Goal: Task Accomplishment & Management: Manage account settings

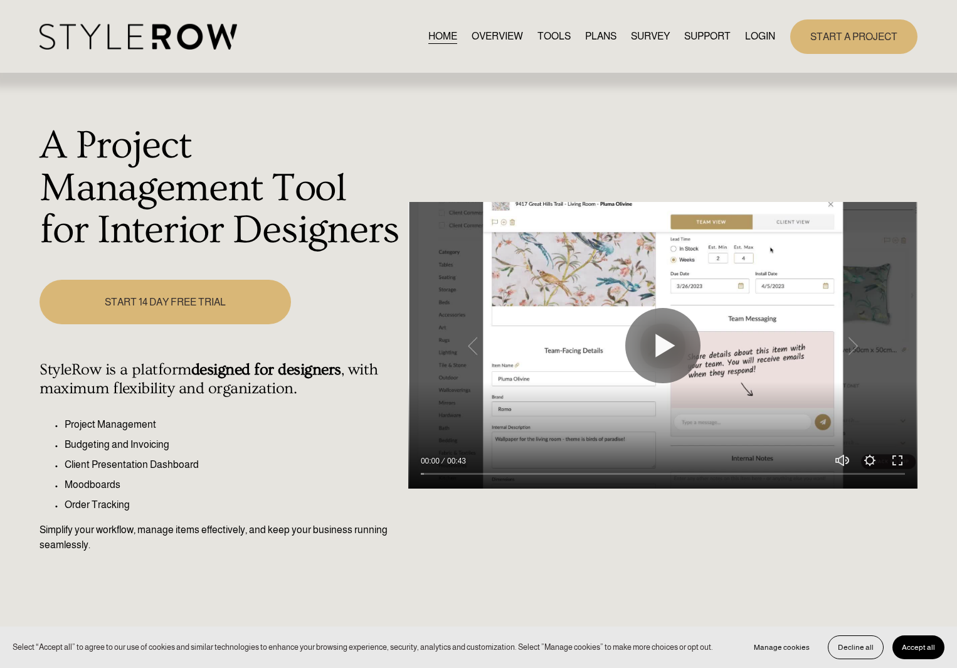
click at [764, 42] on link "LOGIN" at bounding box center [760, 36] width 30 height 17
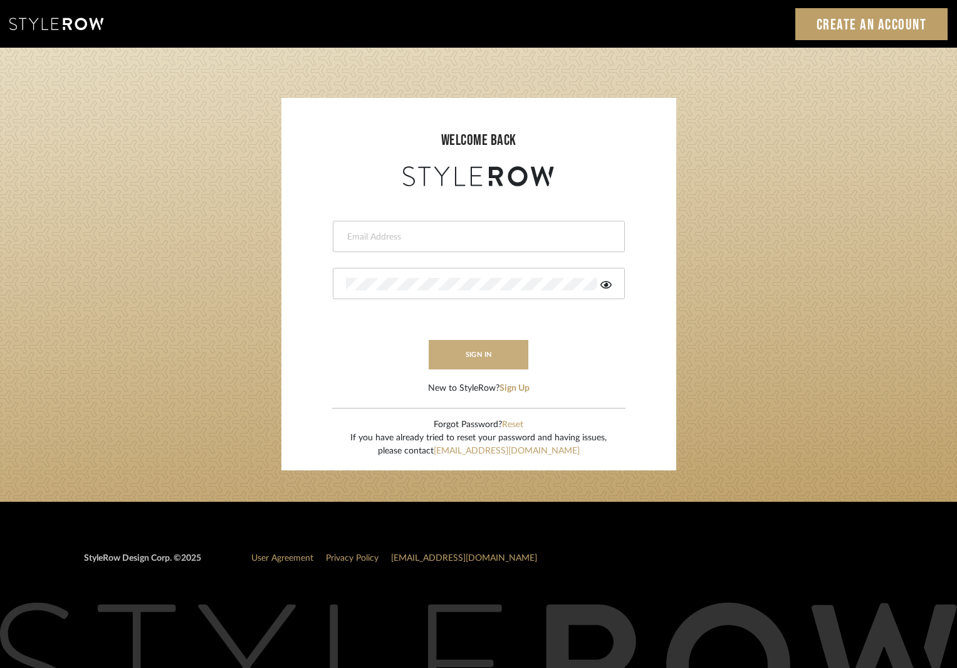
type input "[EMAIL_ADDRESS][DOMAIN_NAME]"
click at [502, 347] on button "sign in" at bounding box center [479, 354] width 100 height 29
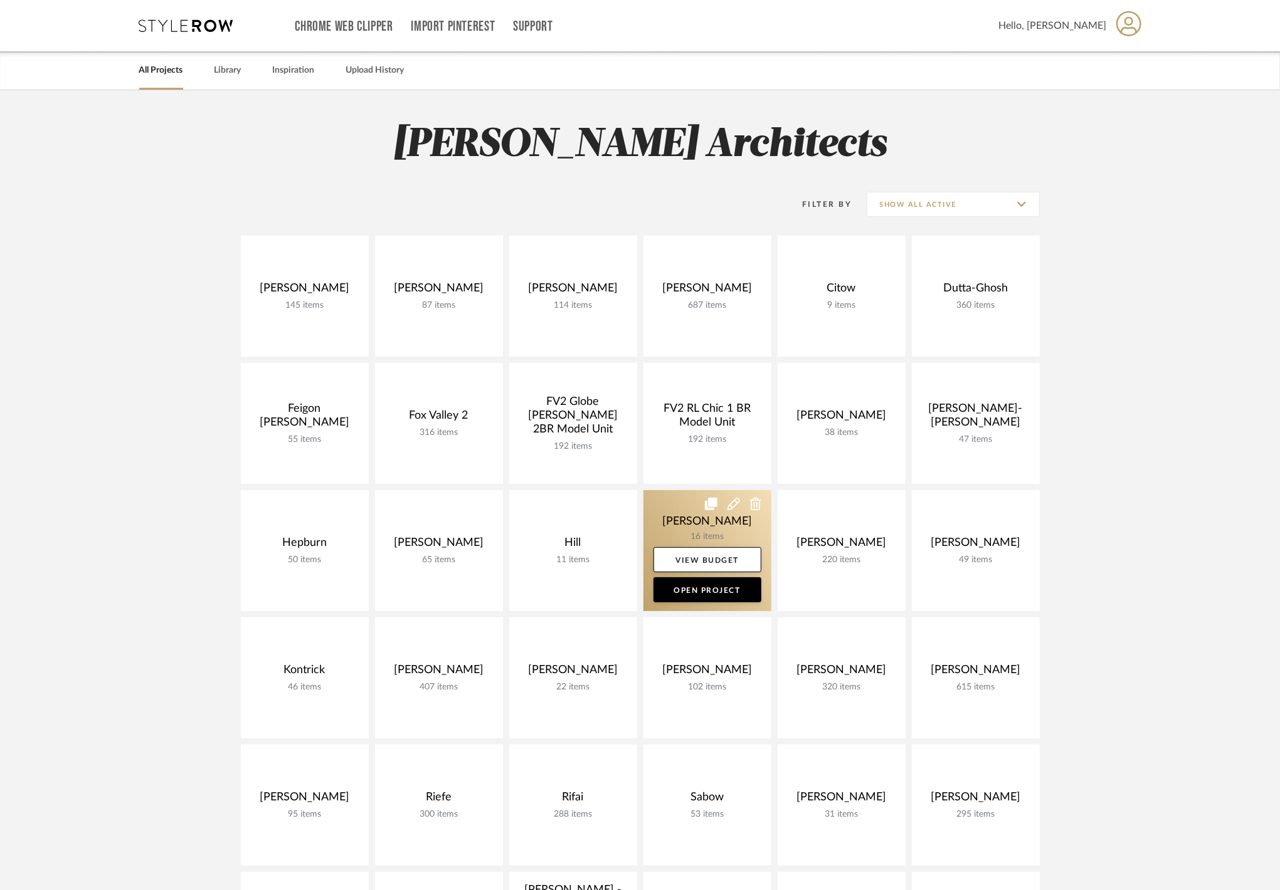
scroll to position [418, 0]
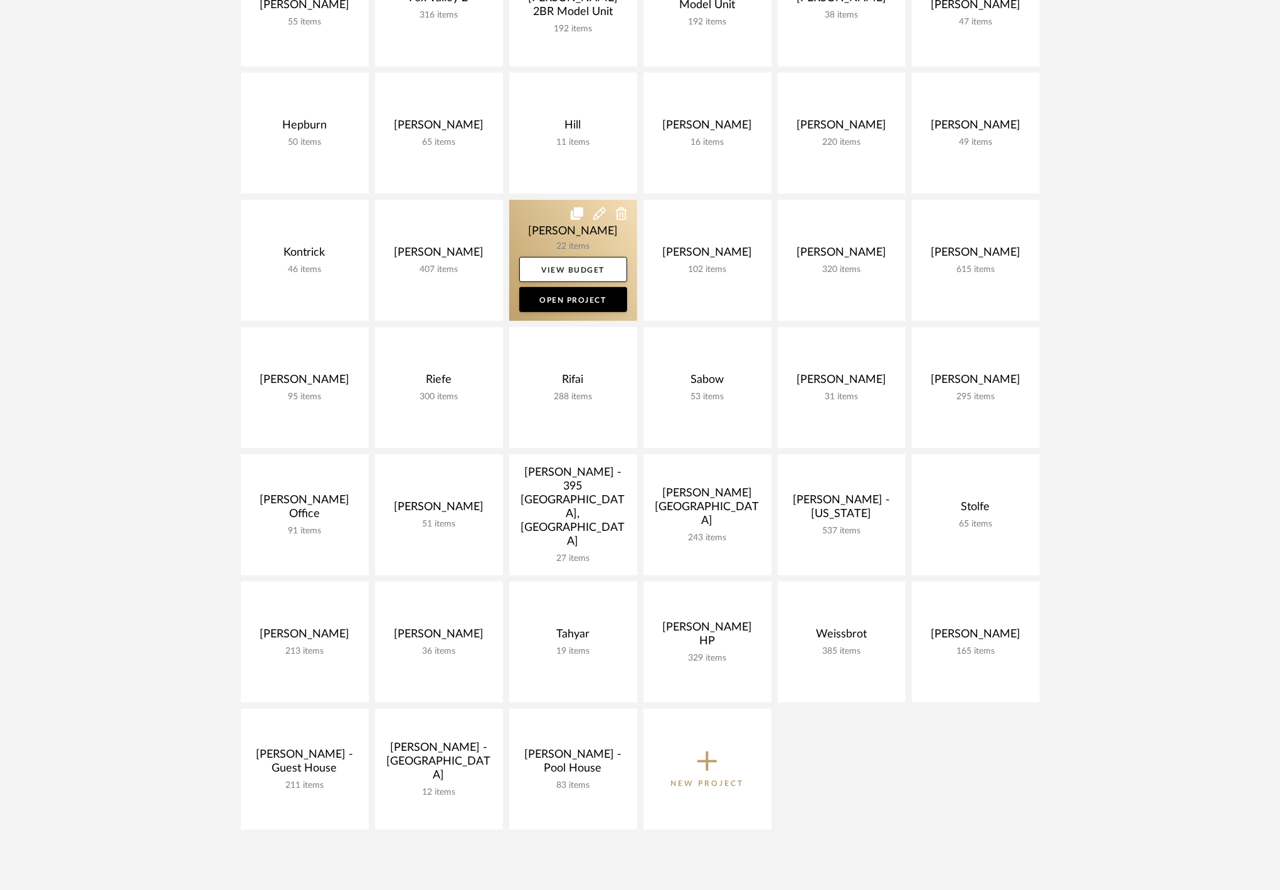
click at [561, 237] on link at bounding box center [573, 260] width 128 height 121
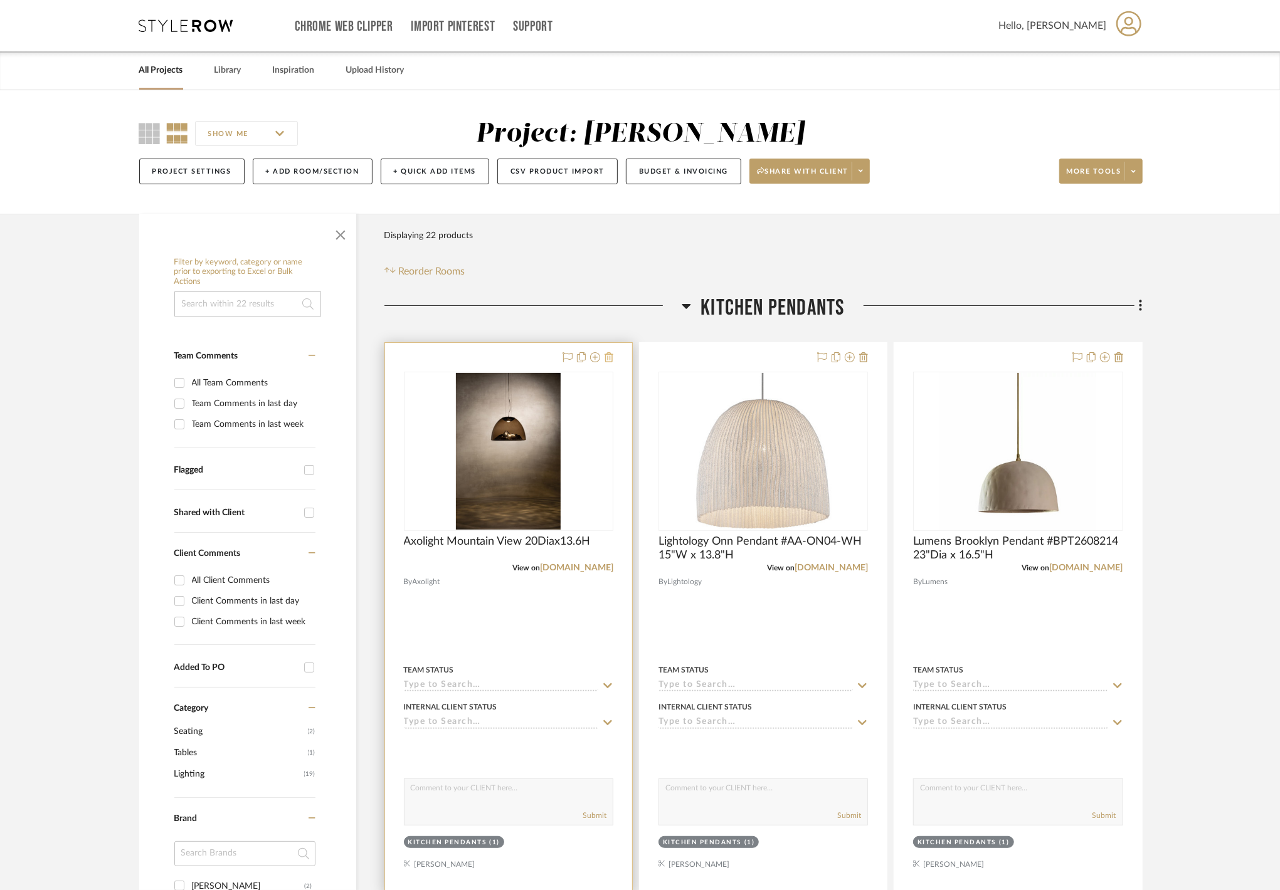
click at [609, 357] on icon at bounding box center [608, 357] width 9 height 10
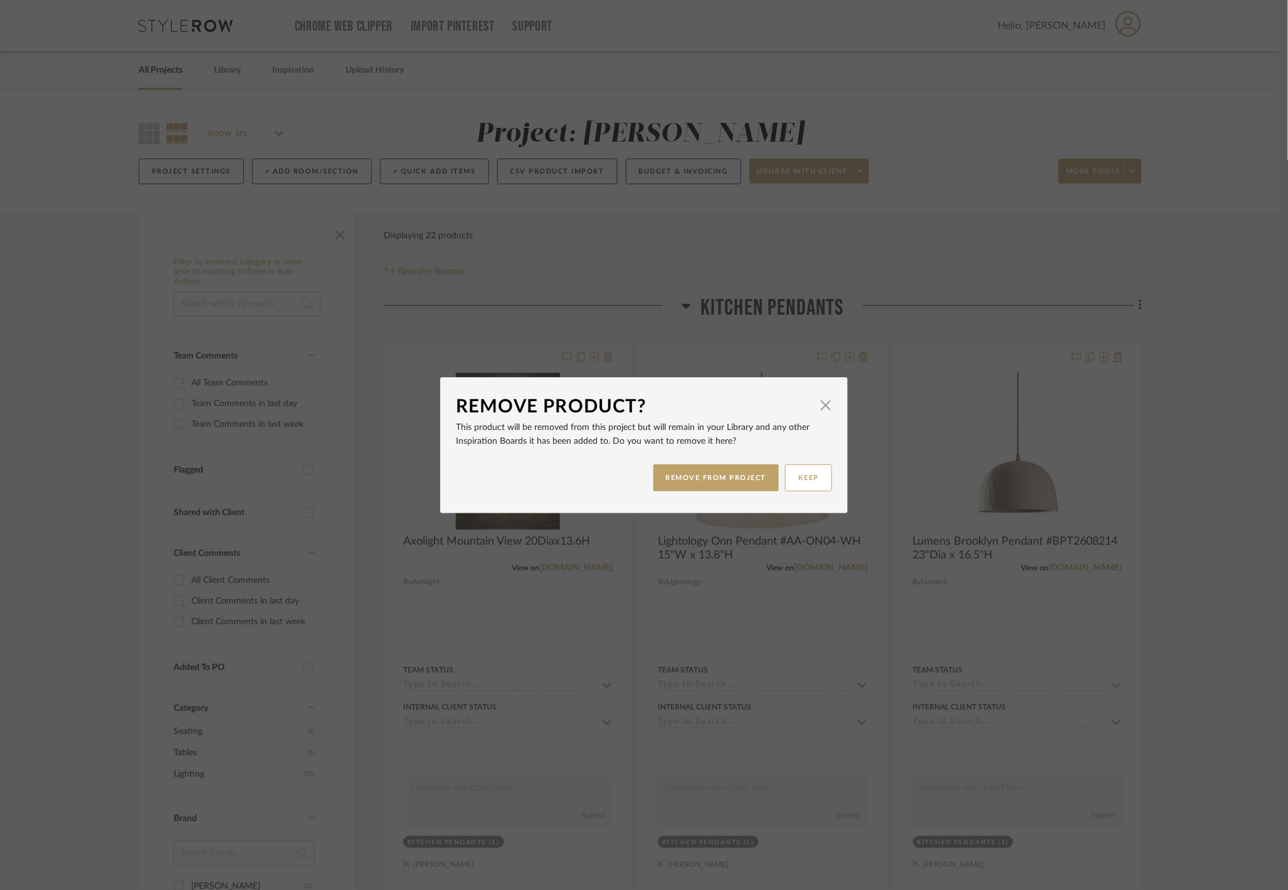
drag, startPoint x: 816, startPoint y: 402, endPoint x: 793, endPoint y: 404, distance: 23.3
click at [818, 402] on span "button" at bounding box center [825, 405] width 25 height 25
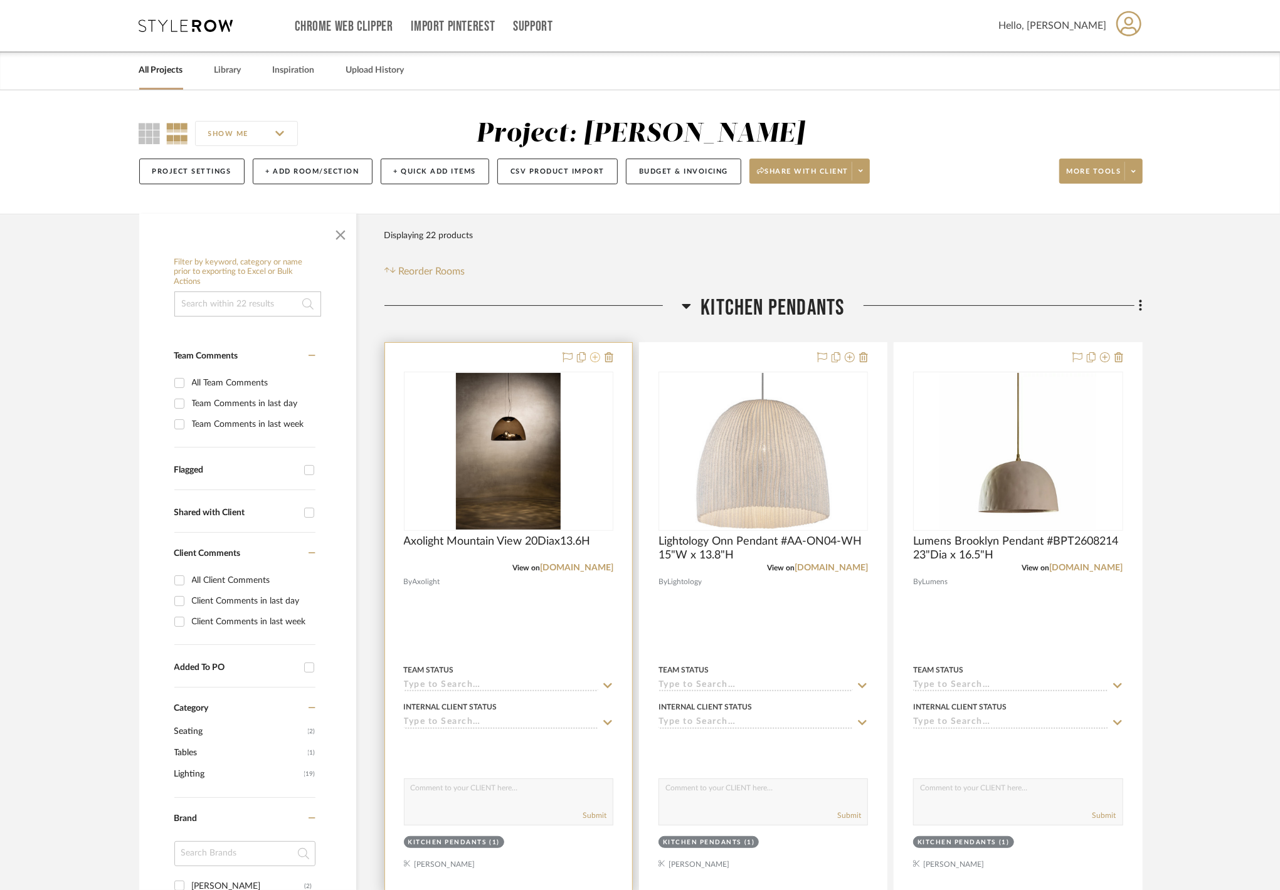
click at [598, 359] on icon at bounding box center [595, 357] width 10 height 10
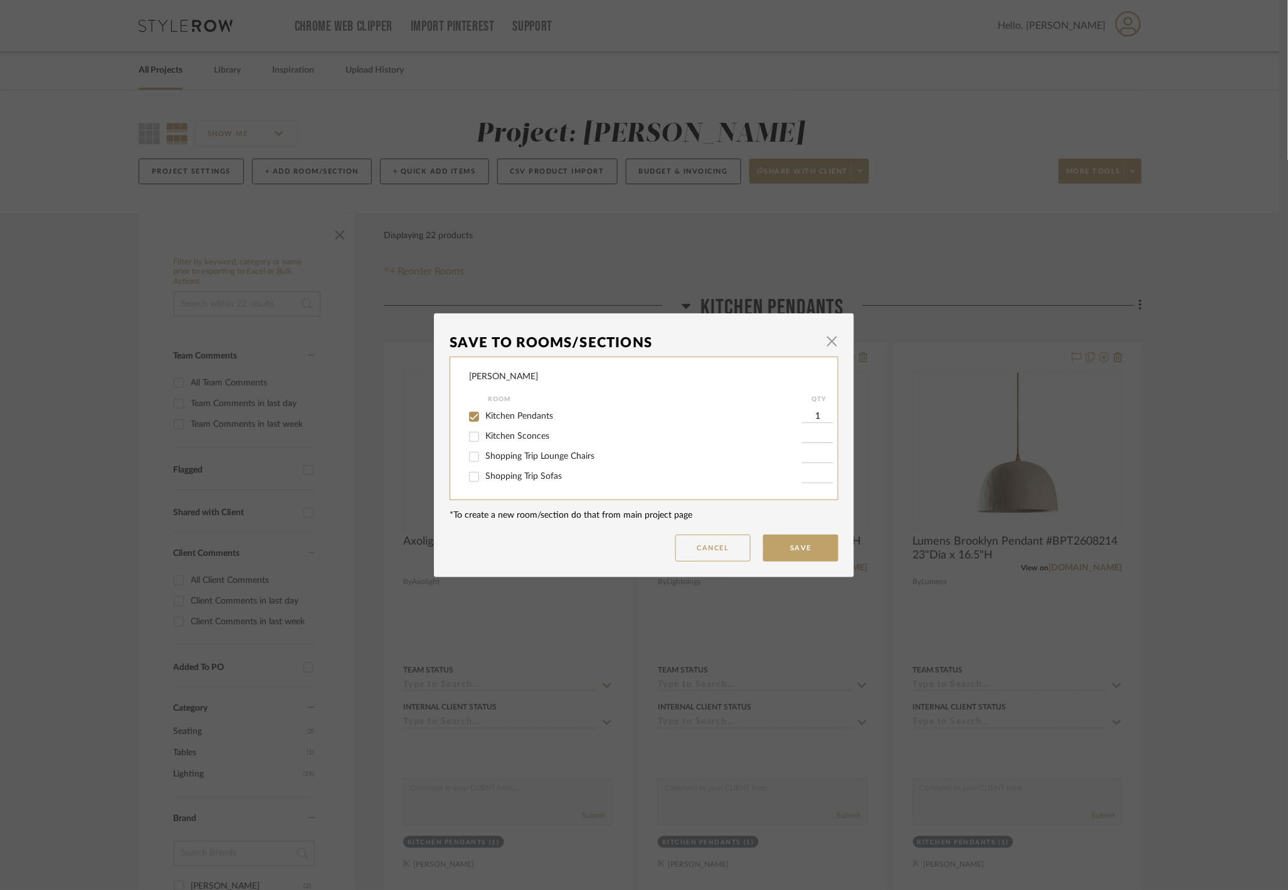
click at [540, 415] on span "Kitchen Pendants" at bounding box center [519, 416] width 68 height 9
click at [484, 415] on input "Kitchen Pendants" at bounding box center [474, 417] width 20 height 20
checkbox input "false"
click at [768, 542] on button "Save" at bounding box center [800, 548] width 75 height 27
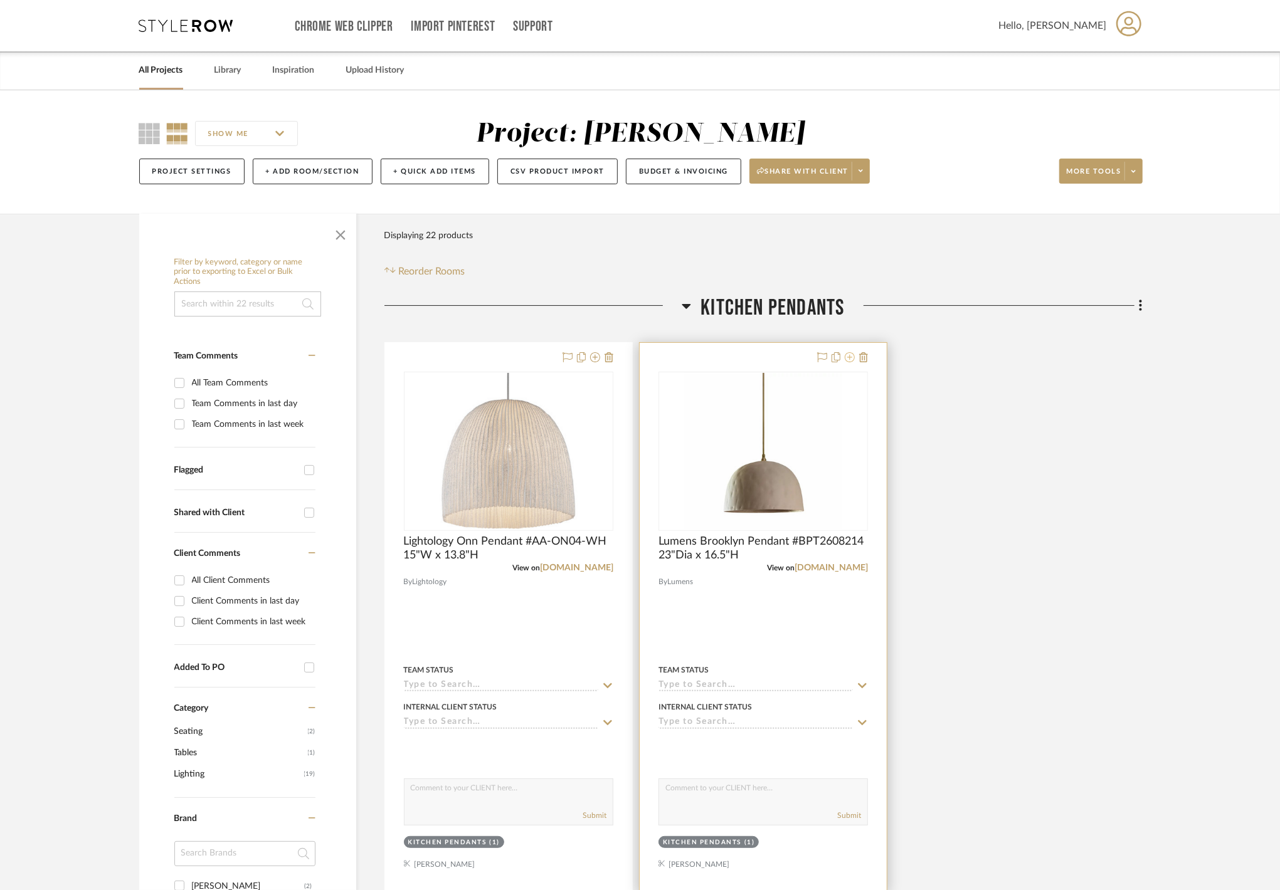
click at [848, 362] on icon at bounding box center [850, 357] width 10 height 10
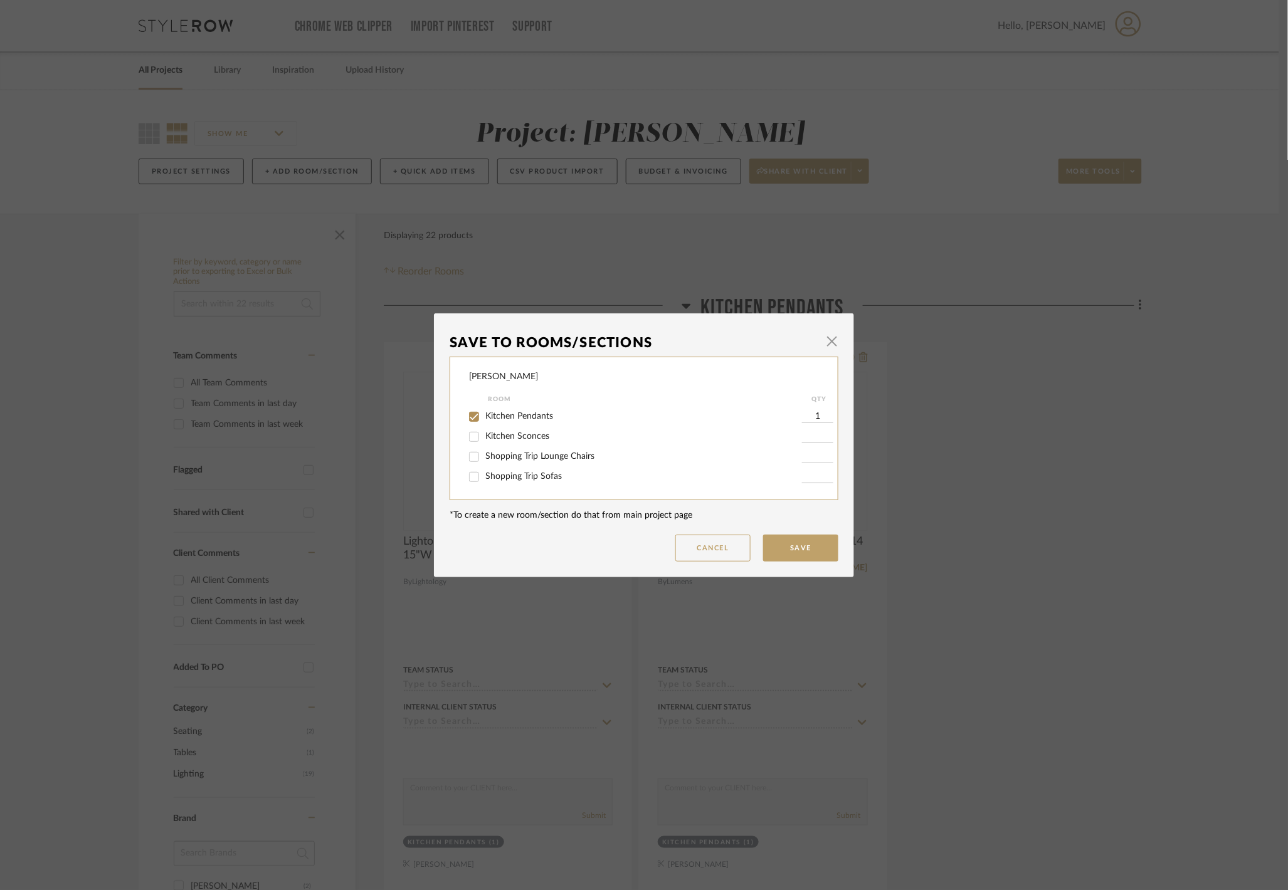
click at [520, 416] on span "Kitchen Pendants" at bounding box center [519, 416] width 68 height 9
click at [484, 416] on input "Kitchen Pendants" at bounding box center [474, 417] width 20 height 20
checkbox input "false"
click at [788, 540] on button "Save" at bounding box center [800, 548] width 75 height 27
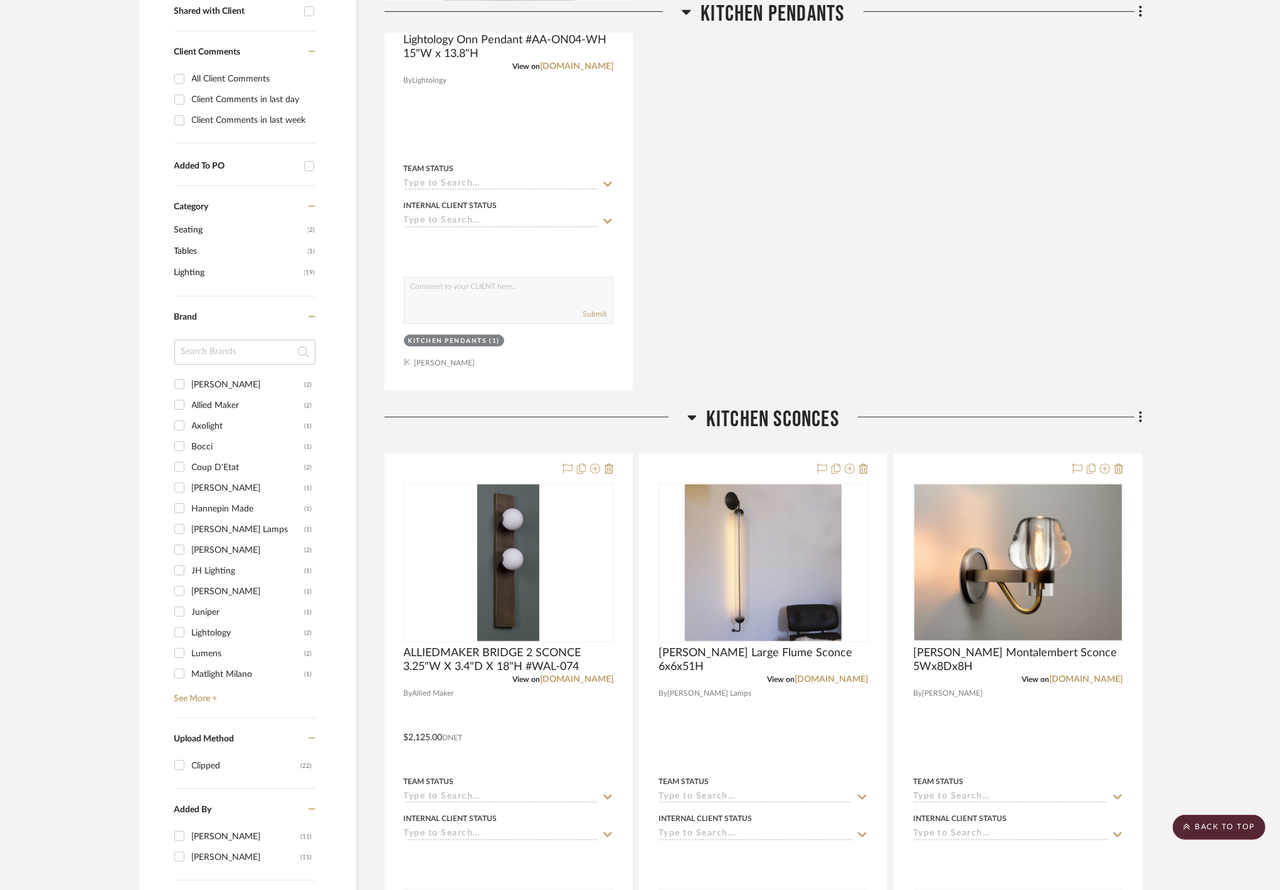
scroll to position [585, 0]
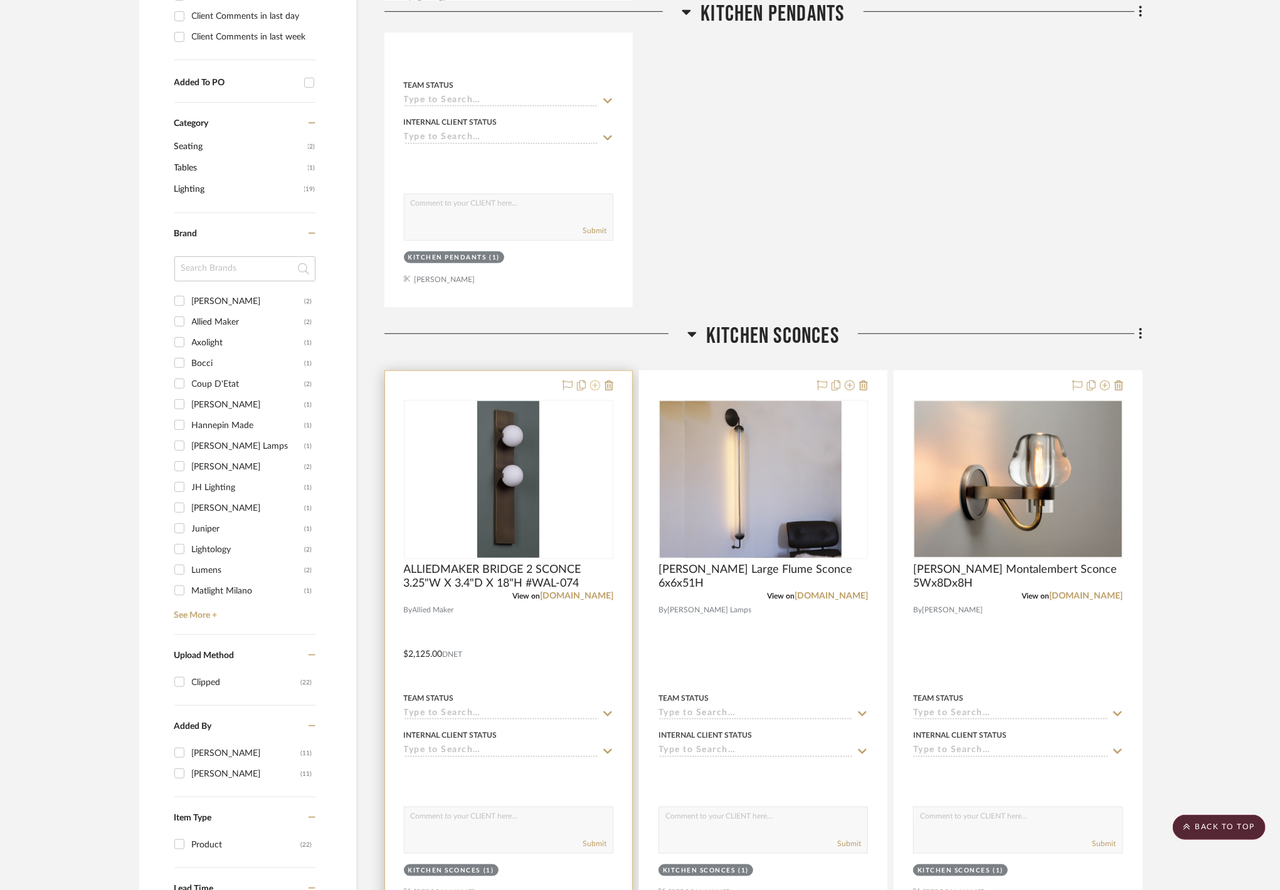
click at [593, 390] on icon at bounding box center [595, 386] width 10 height 10
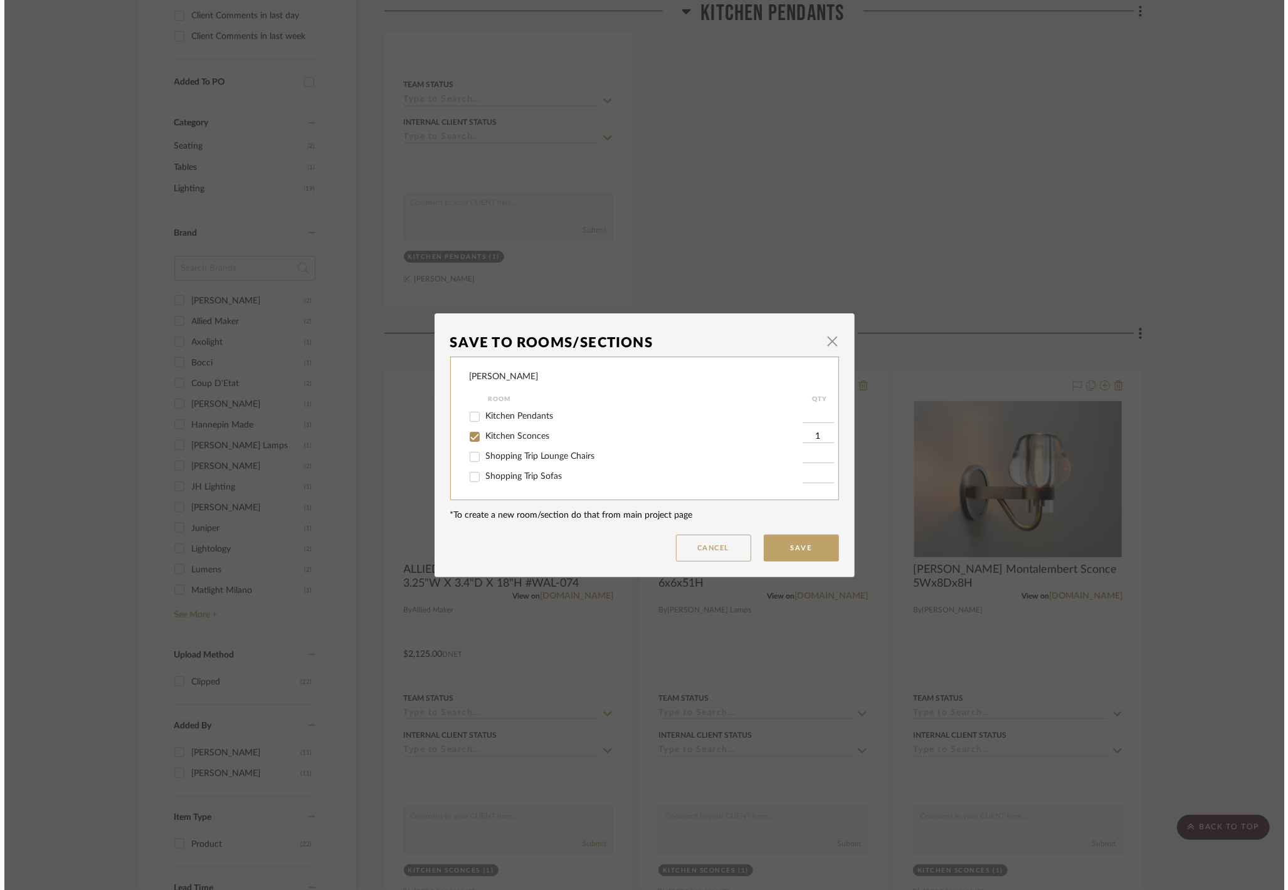
scroll to position [0, 0]
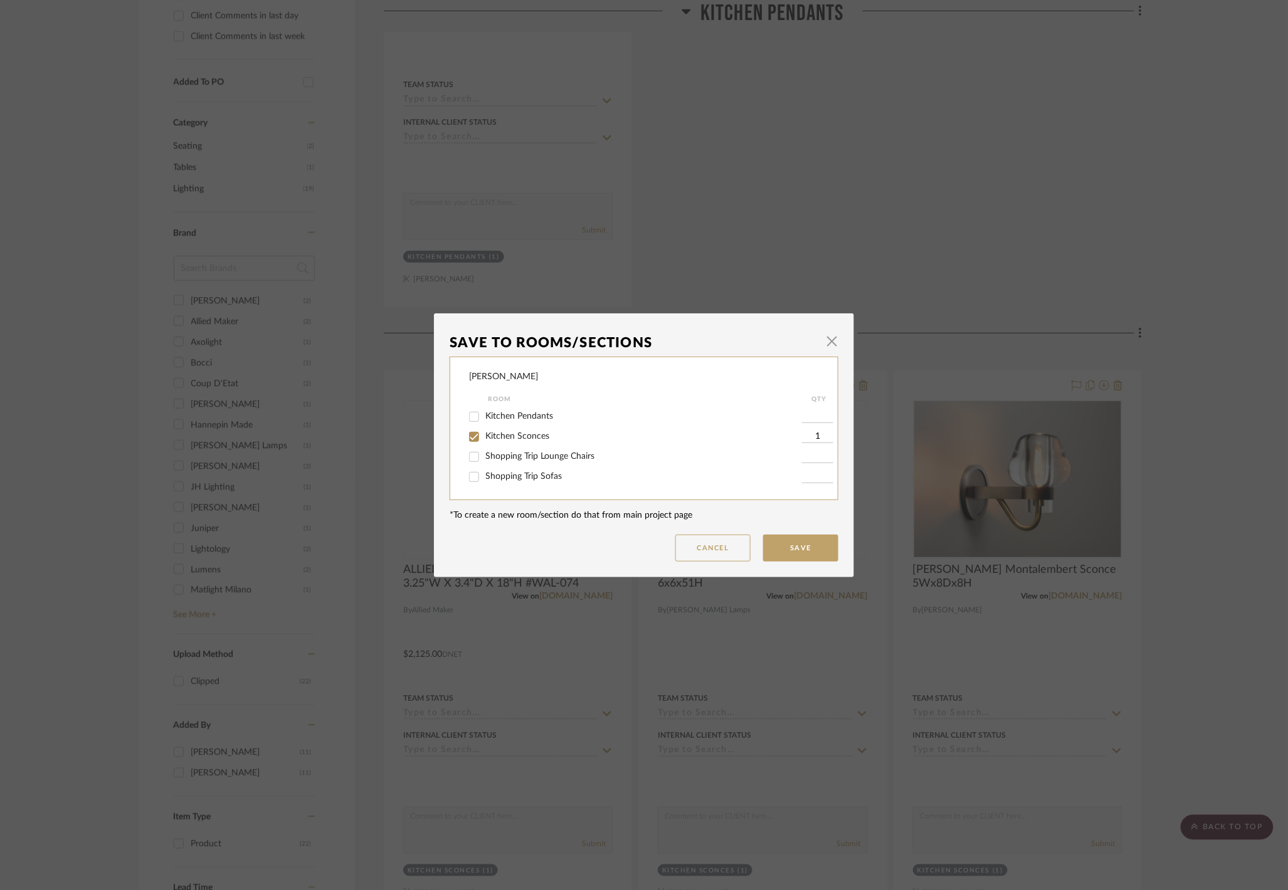
click at [539, 436] on span "Kitchen Sconces" at bounding box center [517, 436] width 64 height 9
click at [484, 436] on input "Kitchen Sconces" at bounding box center [474, 437] width 20 height 20
checkbox input "false"
click at [795, 537] on button "Save" at bounding box center [800, 548] width 75 height 27
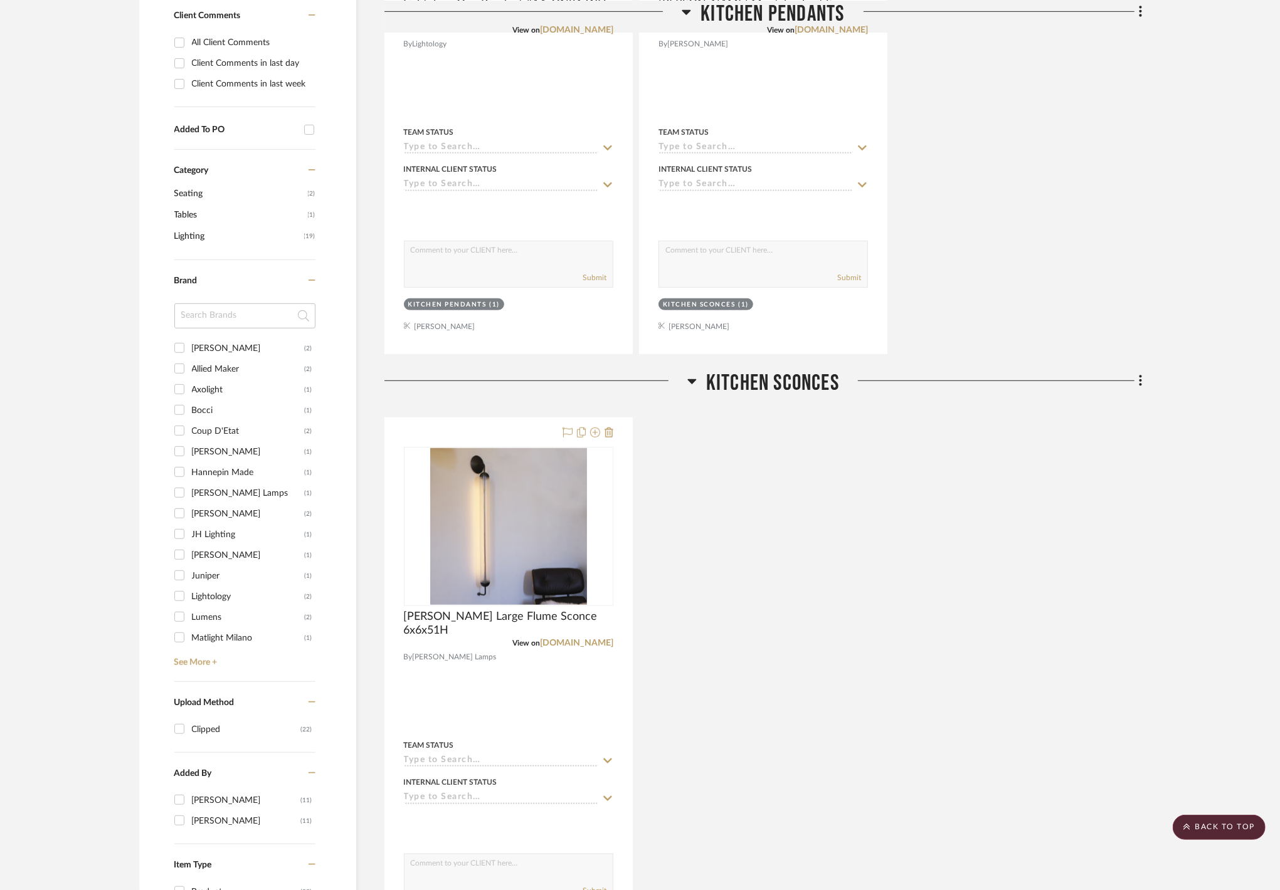
scroll to position [503, 0]
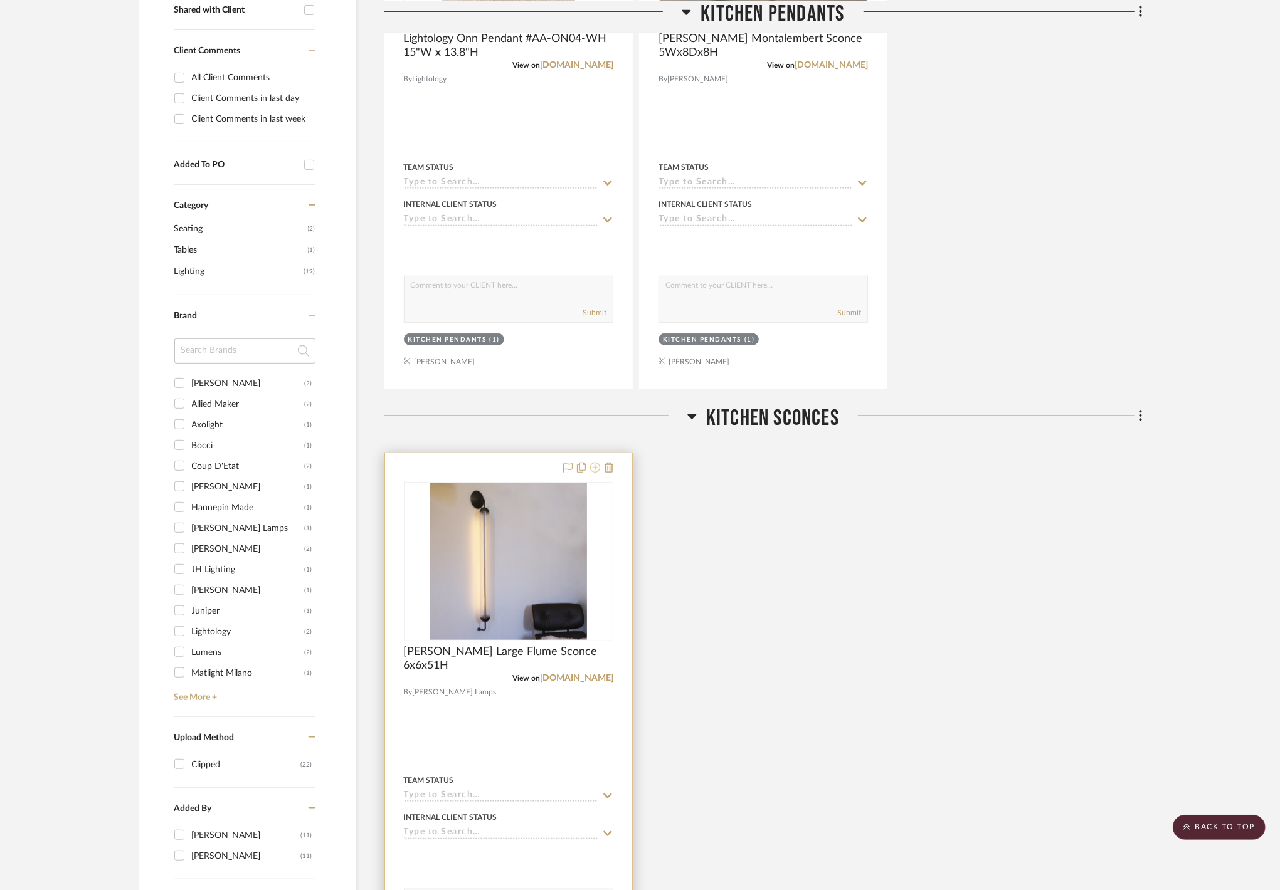
click at [597, 467] on icon at bounding box center [595, 468] width 10 height 10
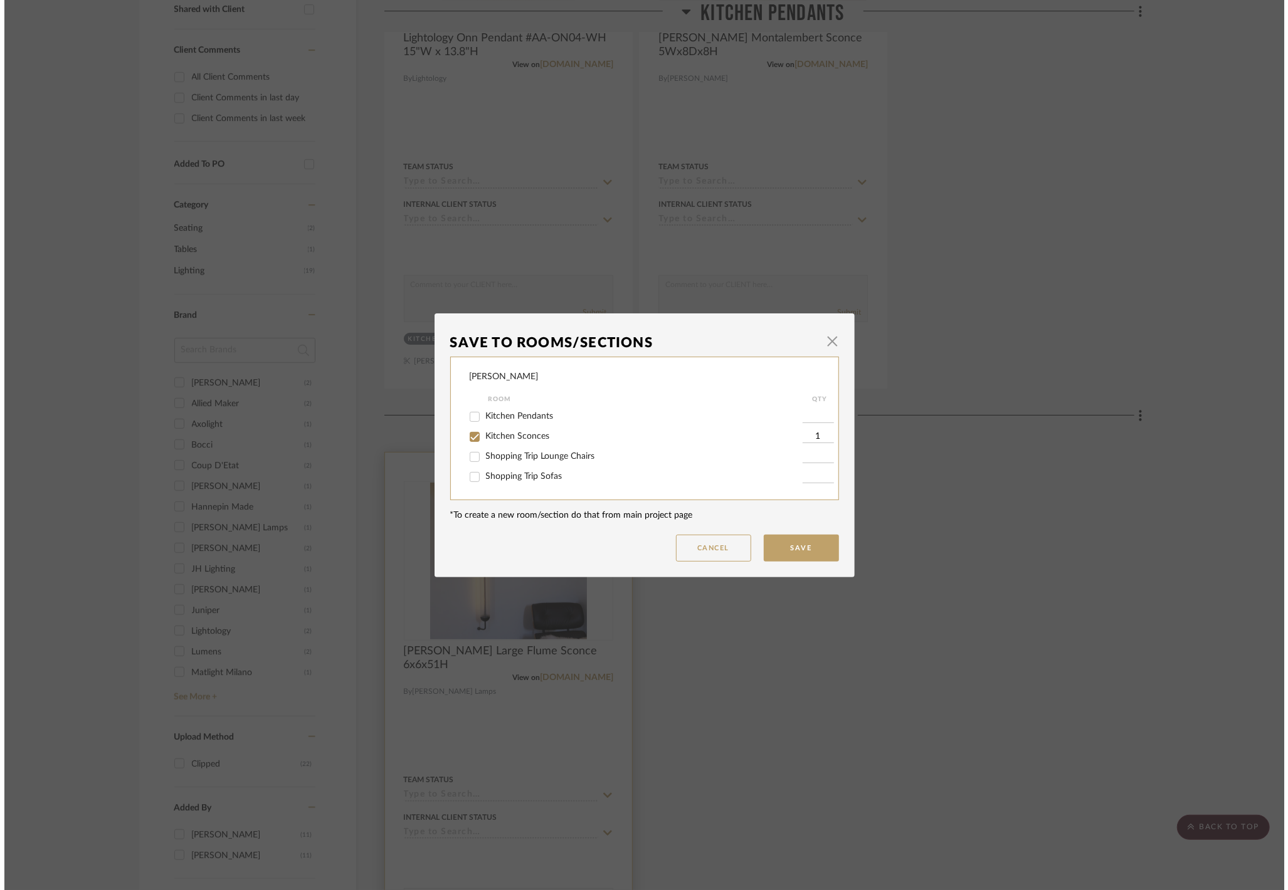
scroll to position [0, 0]
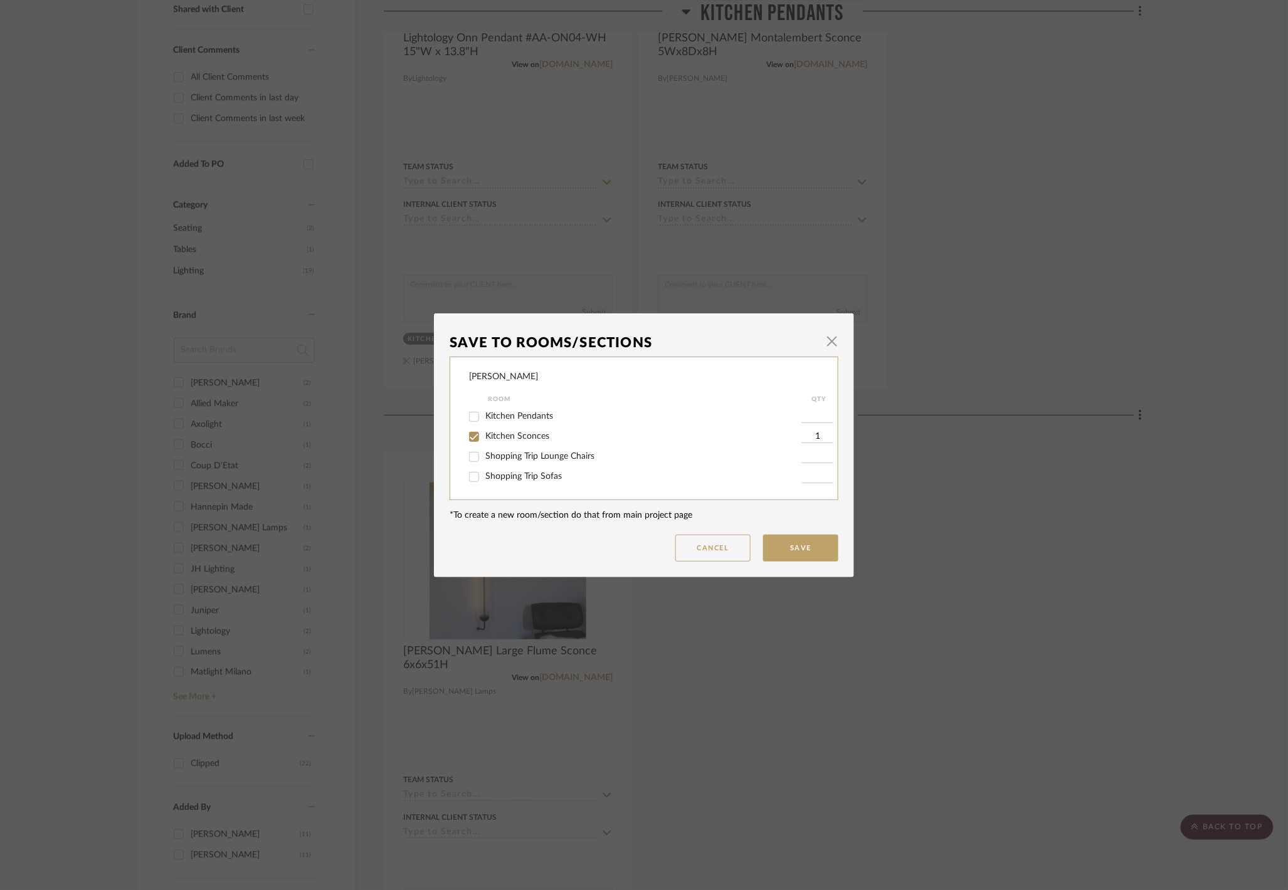
click at [520, 443] on div "Kitchen Sconces" at bounding box center [635, 437] width 333 height 20
click at [522, 441] on label "Kitchen Sconces" at bounding box center [643, 436] width 317 height 11
click at [484, 441] on input "Kitchen Sconces" at bounding box center [474, 437] width 20 height 20
checkbox input "false"
click at [763, 551] on button "Save" at bounding box center [800, 548] width 75 height 27
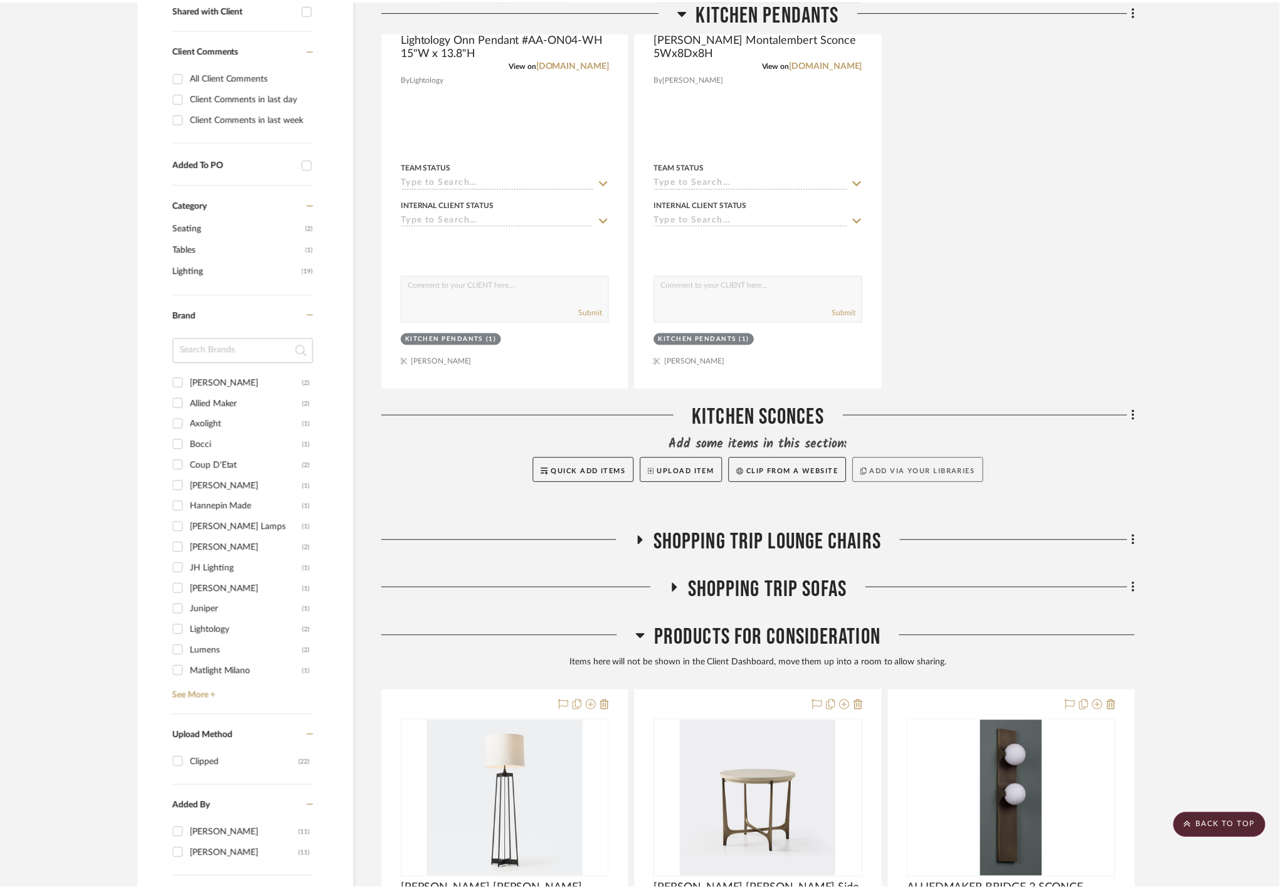
scroll to position [503, 0]
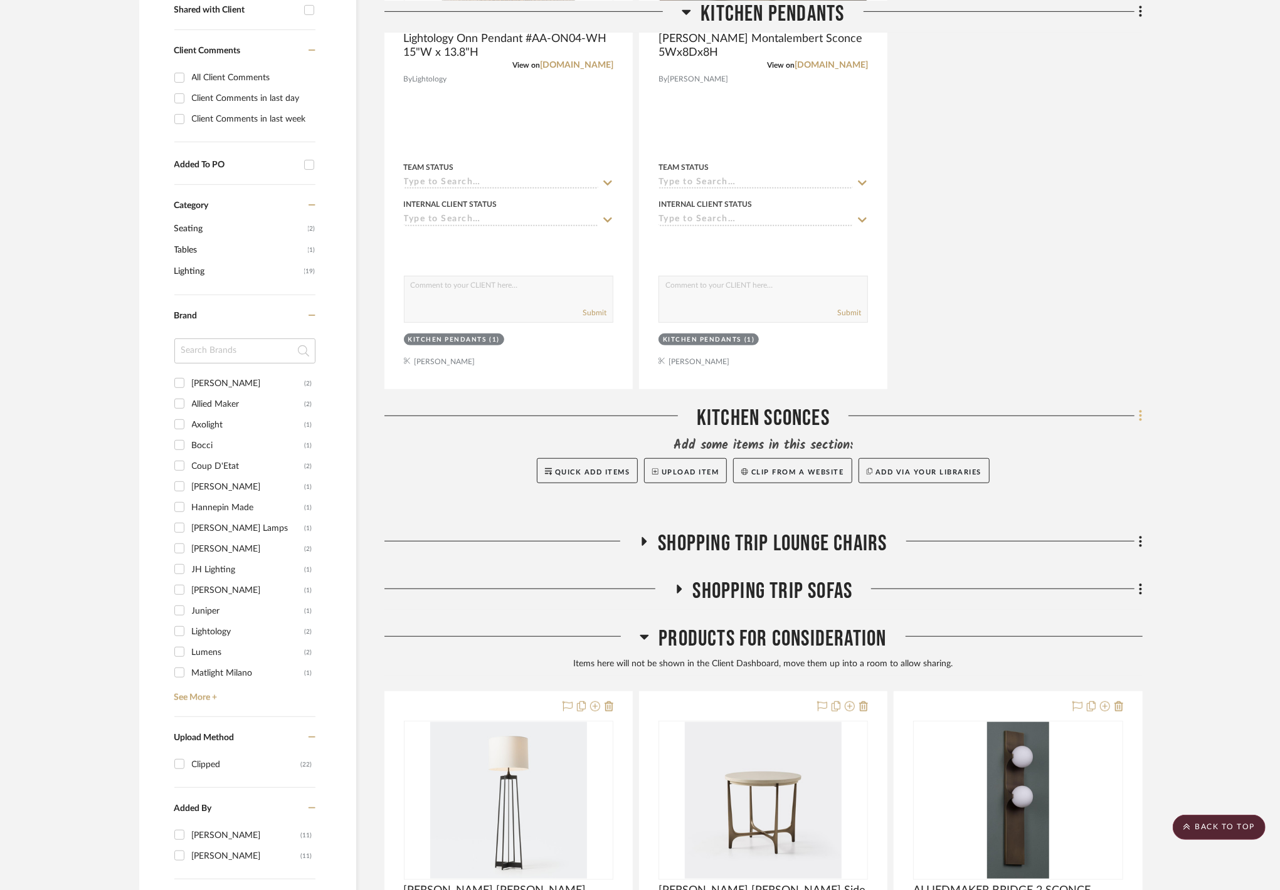
click at [1134, 415] on fa-icon at bounding box center [1138, 417] width 8 height 21
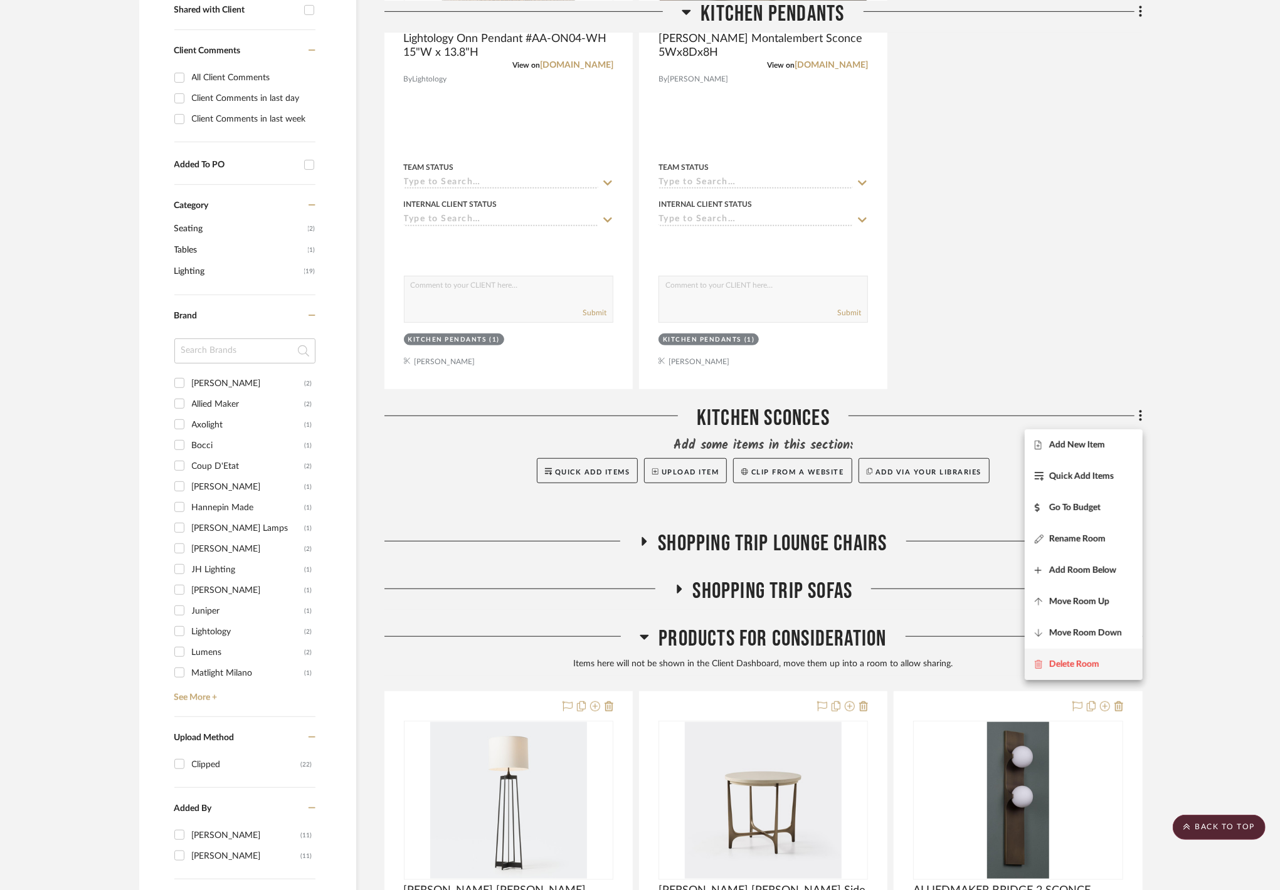
click at [1087, 657] on button "Delete Room" at bounding box center [1084, 664] width 118 height 31
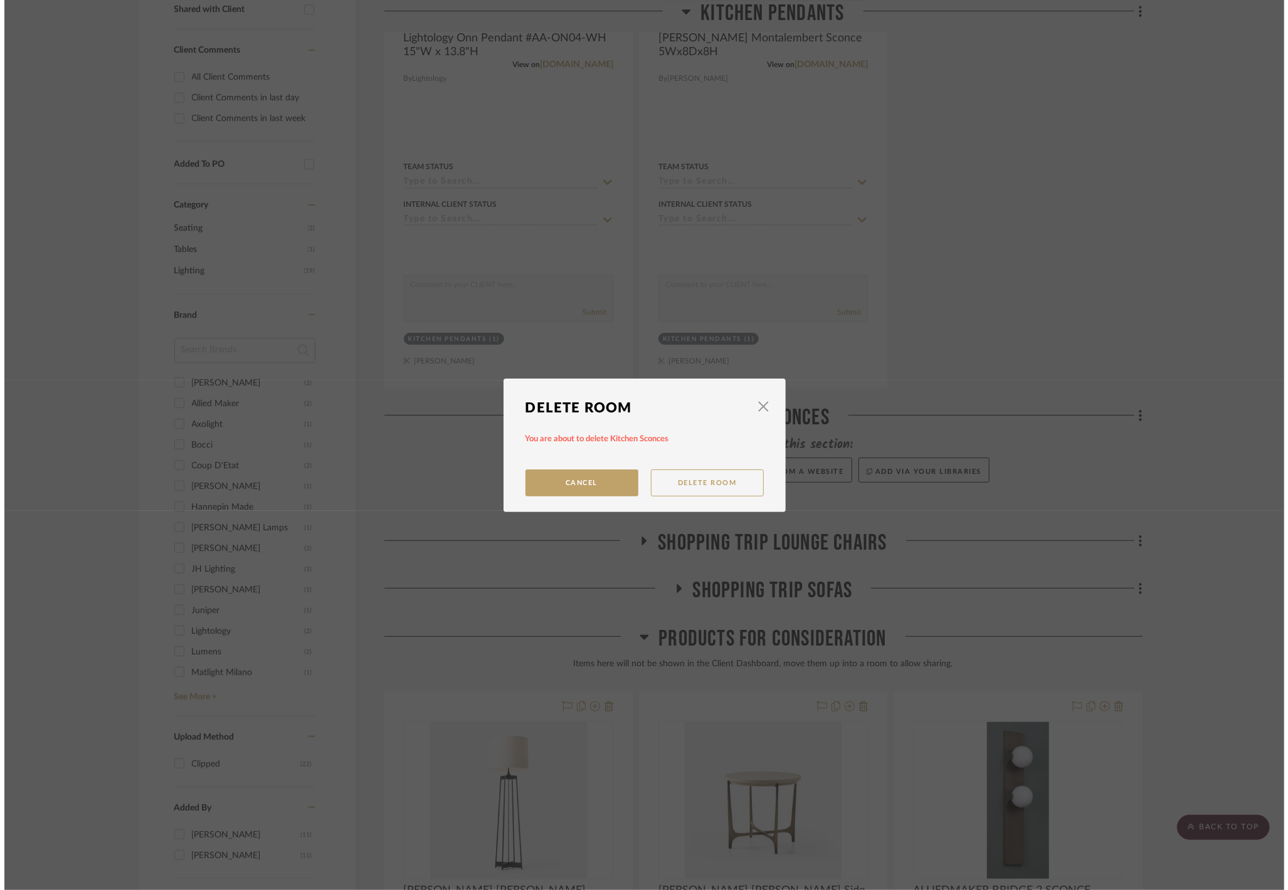
scroll to position [0, 0]
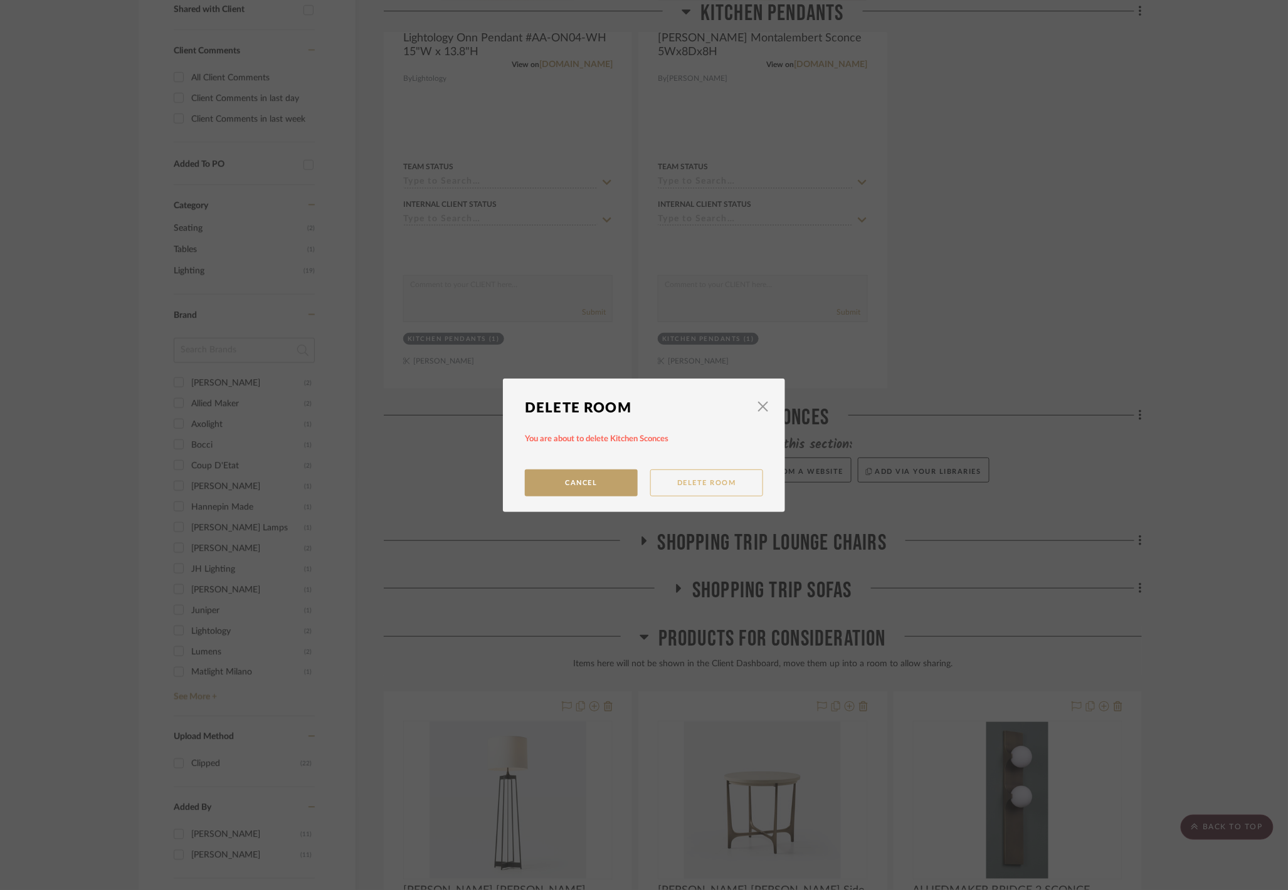
click at [691, 487] on button "Delete Room" at bounding box center [706, 483] width 113 height 27
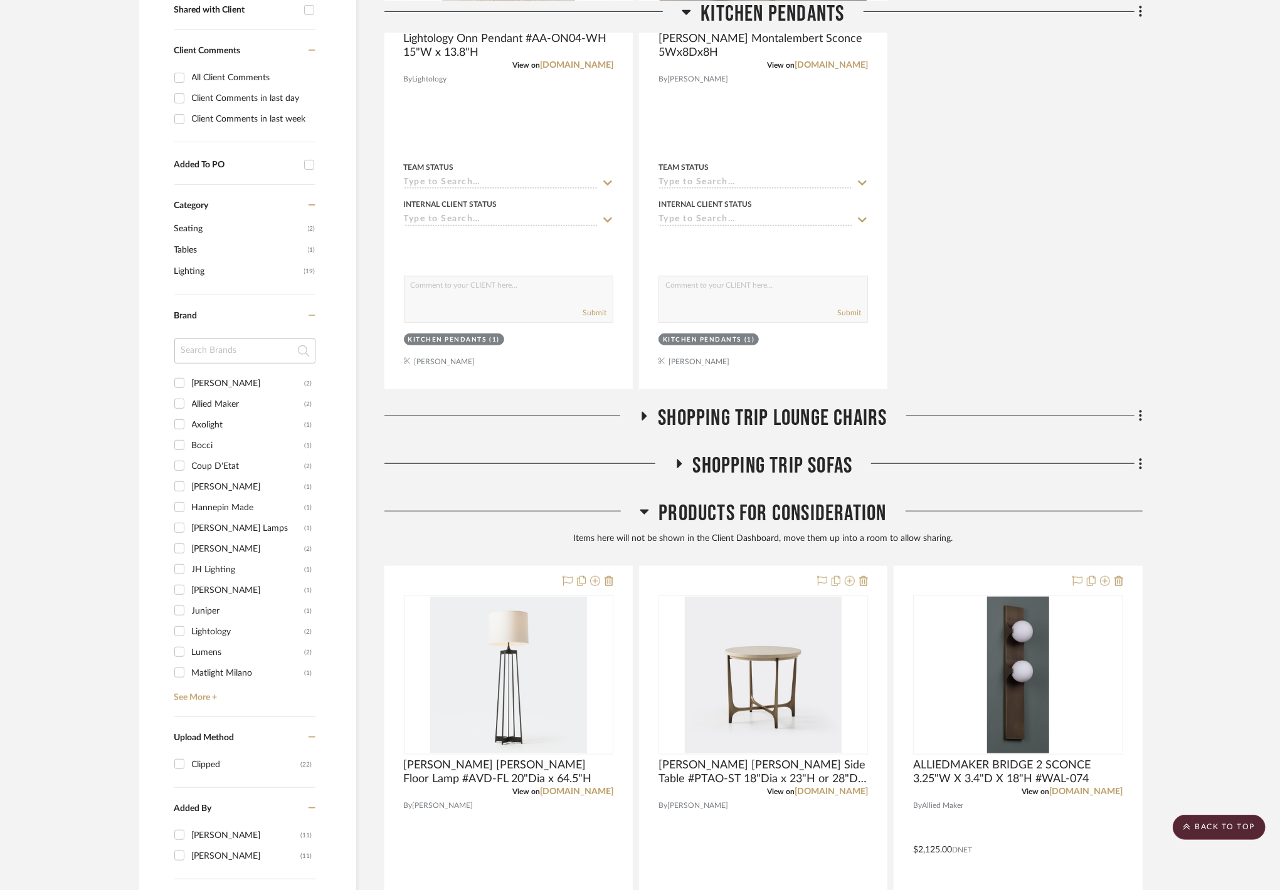
scroll to position [252, 0]
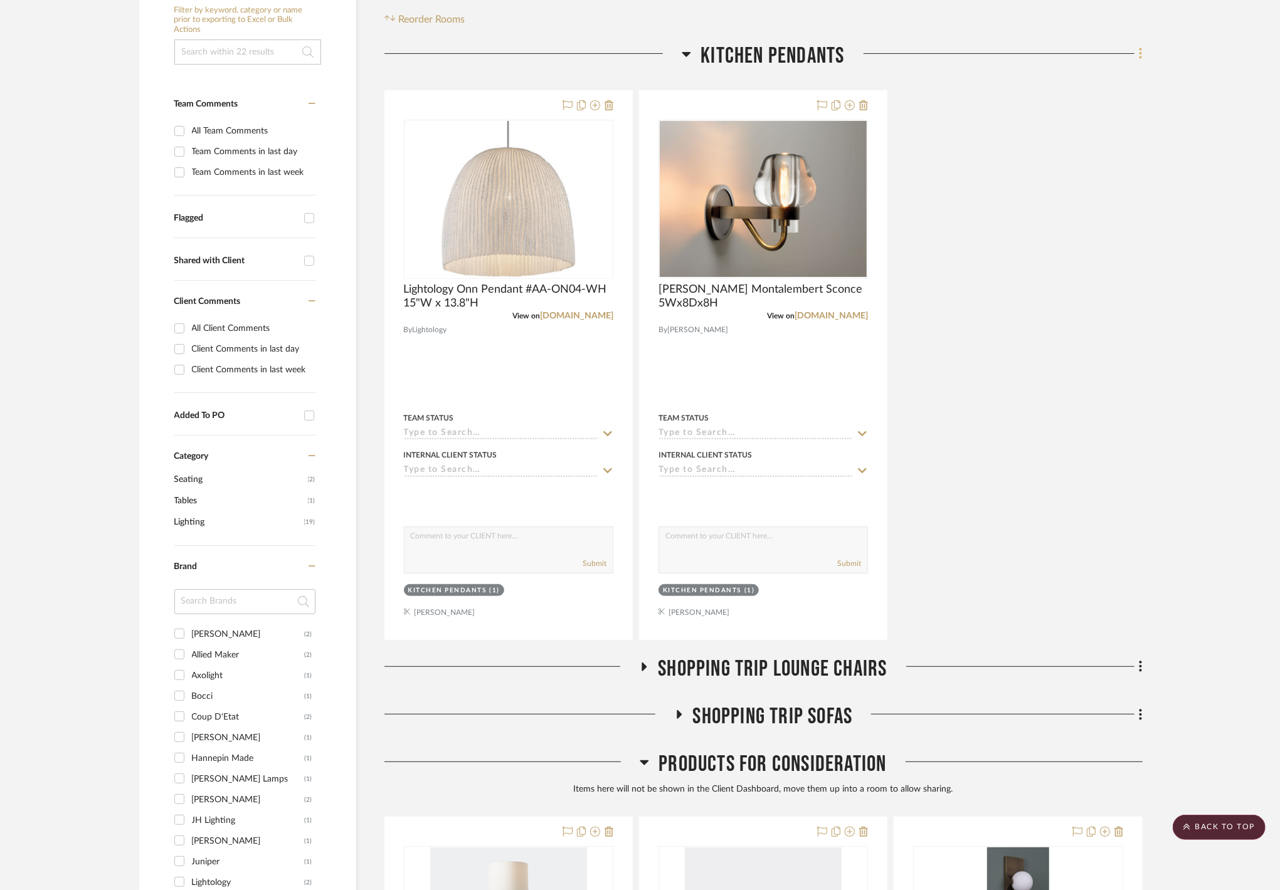
click at [1139, 55] on icon at bounding box center [1141, 53] width 4 height 14
click at [1067, 166] on button "Rename Room" at bounding box center [1084, 175] width 118 height 31
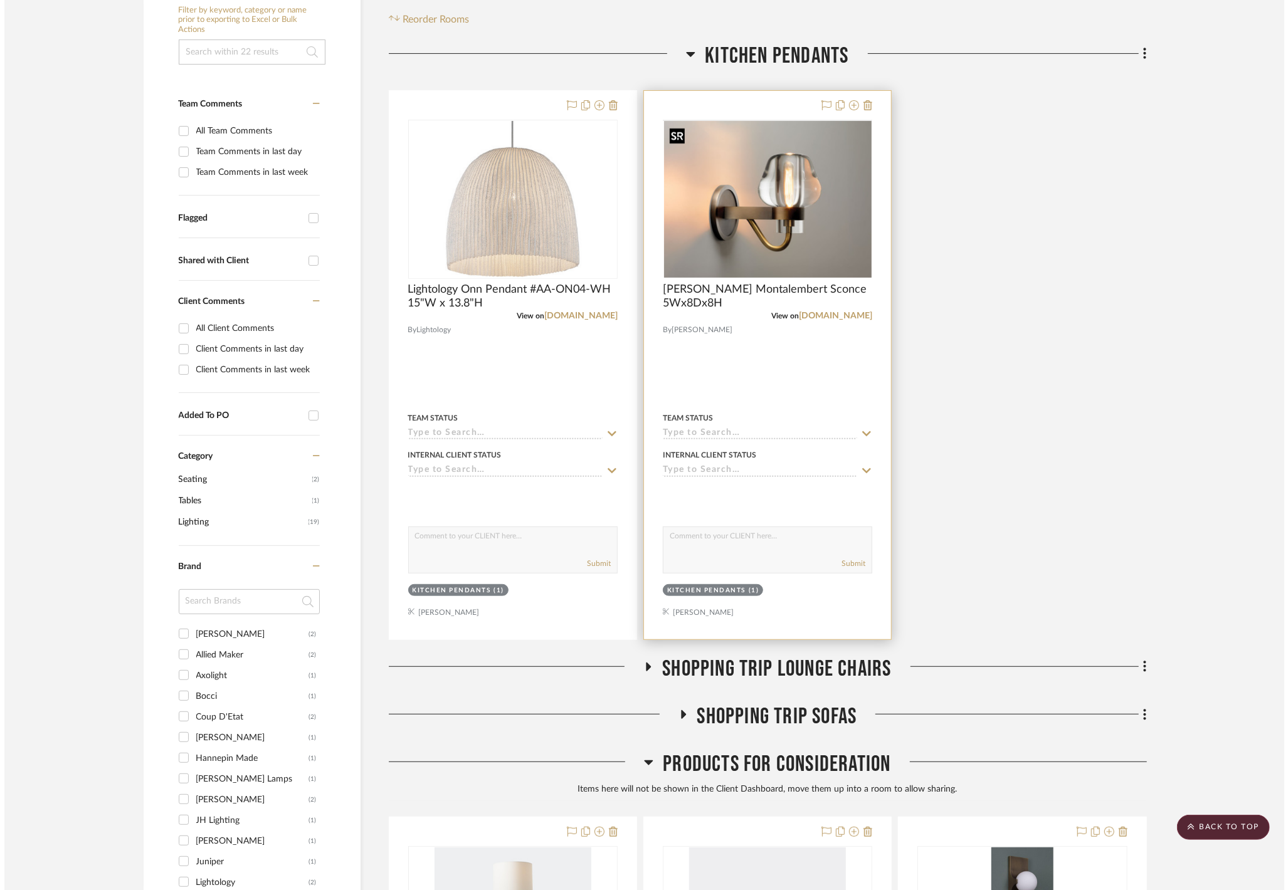
scroll to position [0, 0]
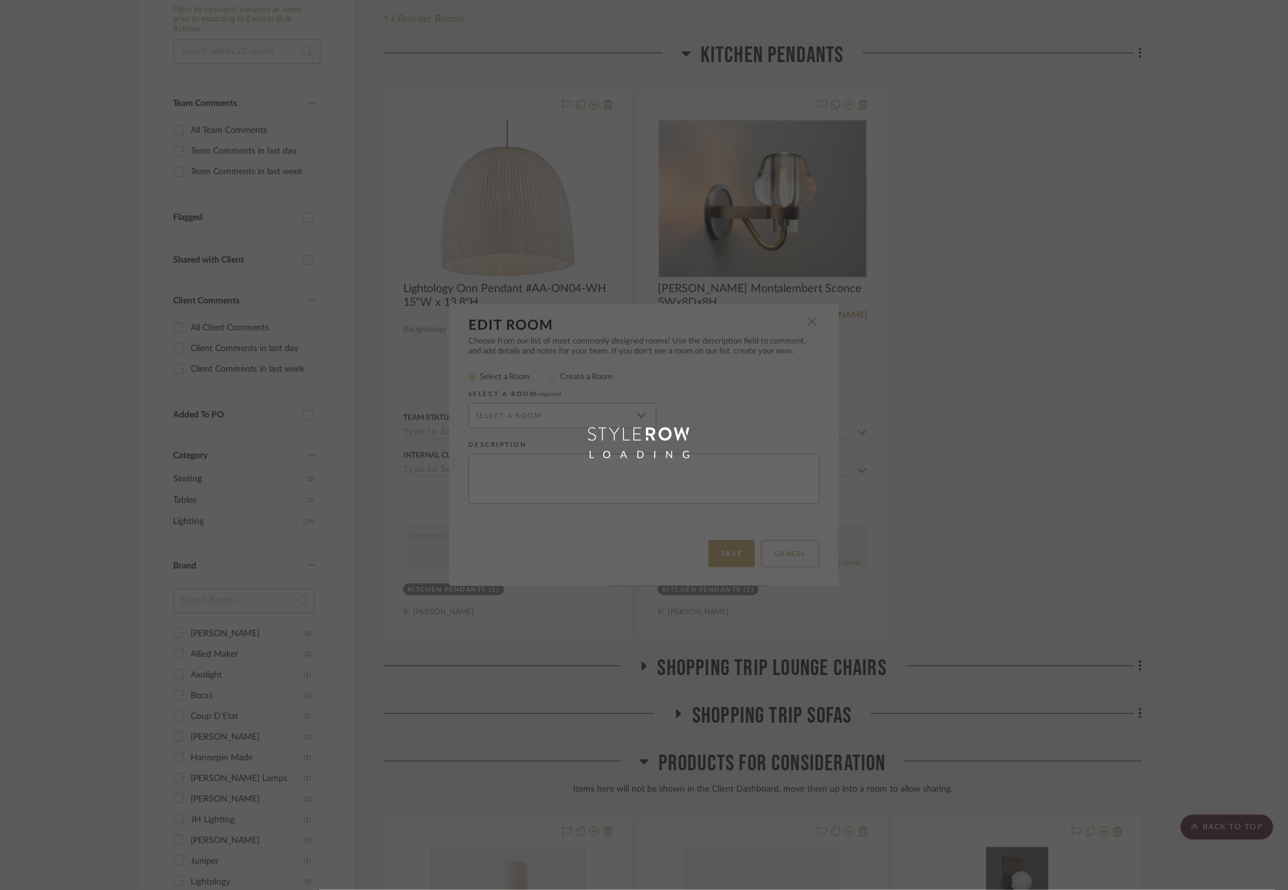
radio input "false"
radio input "true"
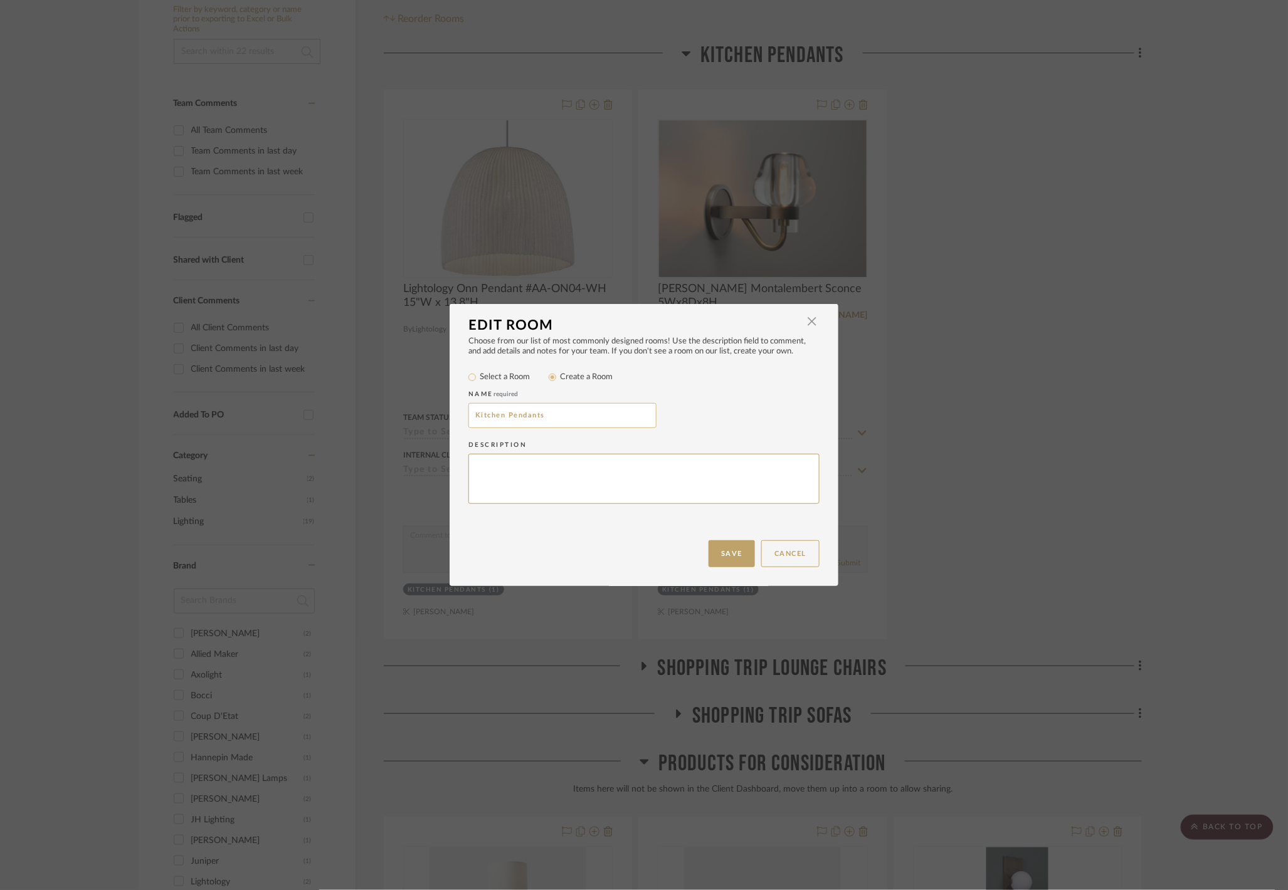
drag, startPoint x: 600, startPoint y: 414, endPoint x: 503, endPoint y: 414, distance: 97.2
click at [503, 414] on input "Kitchen Pendants" at bounding box center [562, 415] width 188 height 25
type input "Kitchen Lighting"
click at [744, 549] on button "Save" at bounding box center [732, 553] width 46 height 27
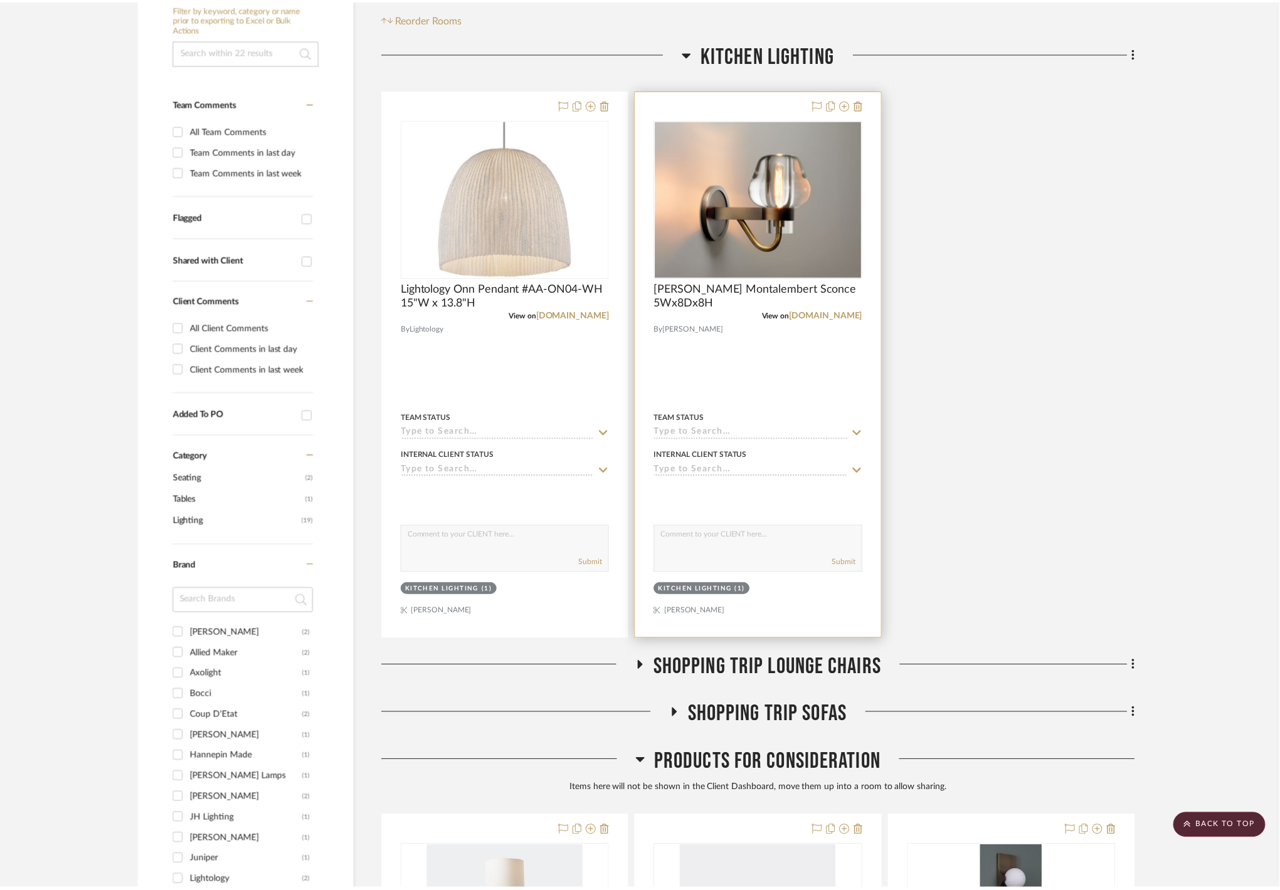
scroll to position [252, 0]
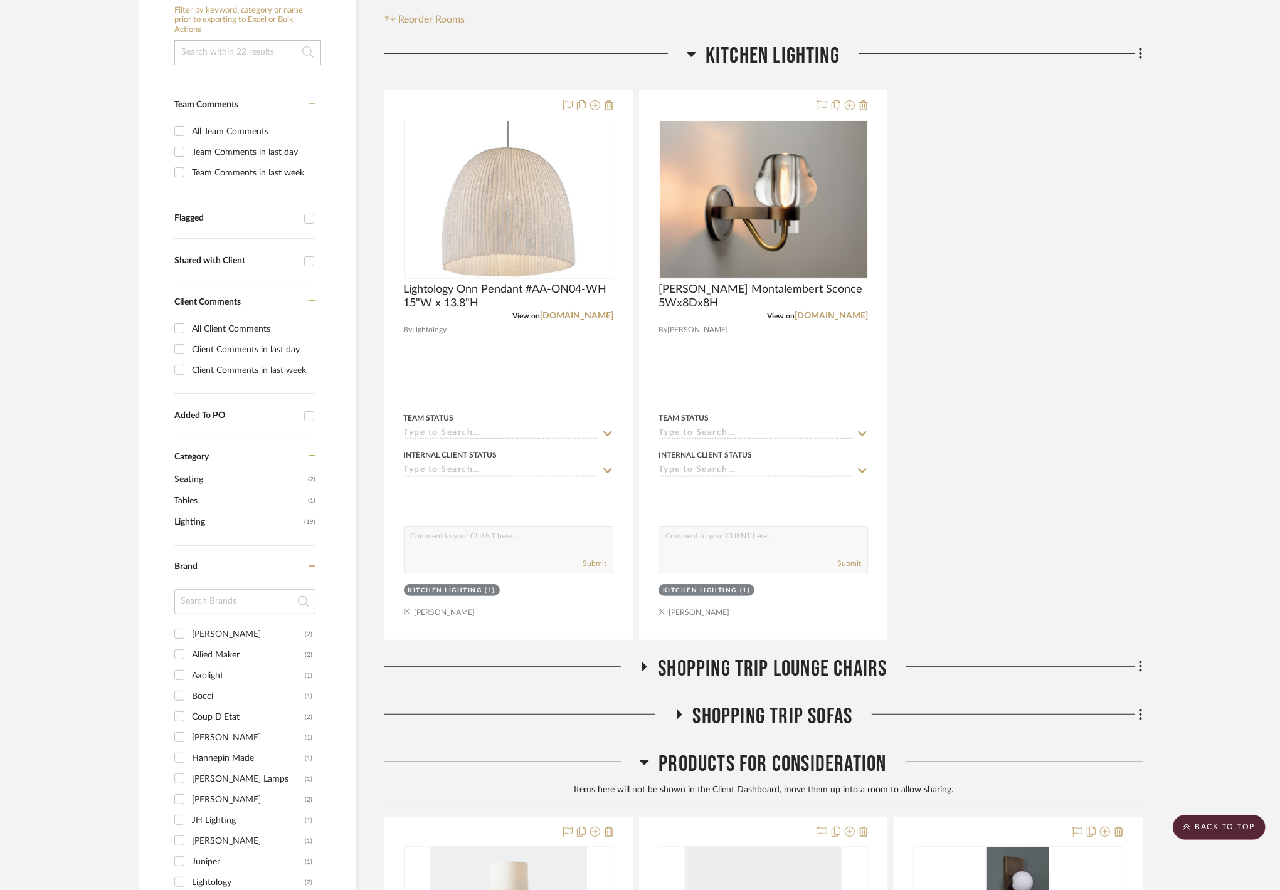
click at [1034, 270] on div "Lightology Onn Pendant #AA-ON04-WH 15"W x 13.8"H View on lightology.com By Ligh…" at bounding box center [763, 365] width 758 height 550
click at [765, 50] on span "Kitchen Lighting" at bounding box center [772, 56] width 134 height 27
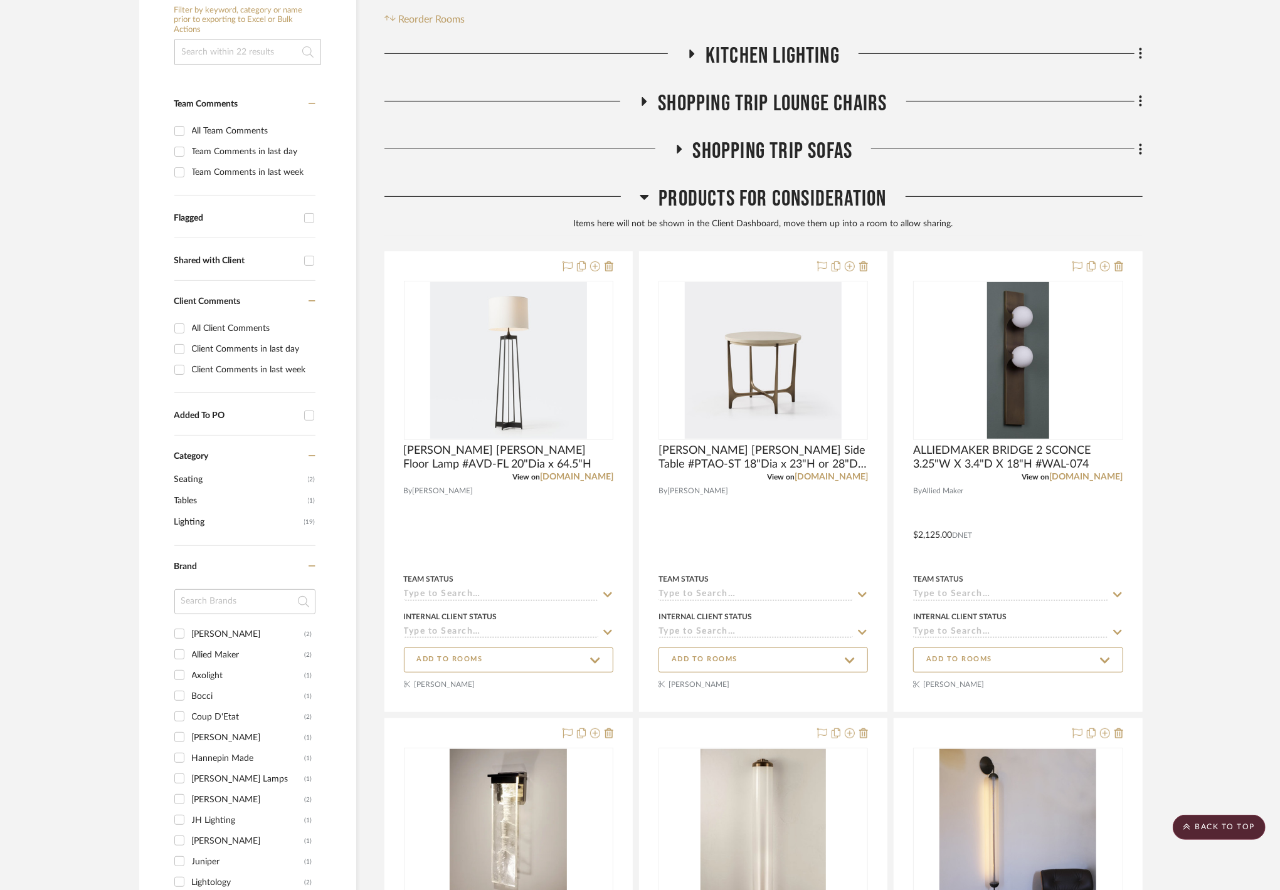
click at [772, 92] on span "Shopping Trip Lounge Chairs" at bounding box center [772, 103] width 229 height 27
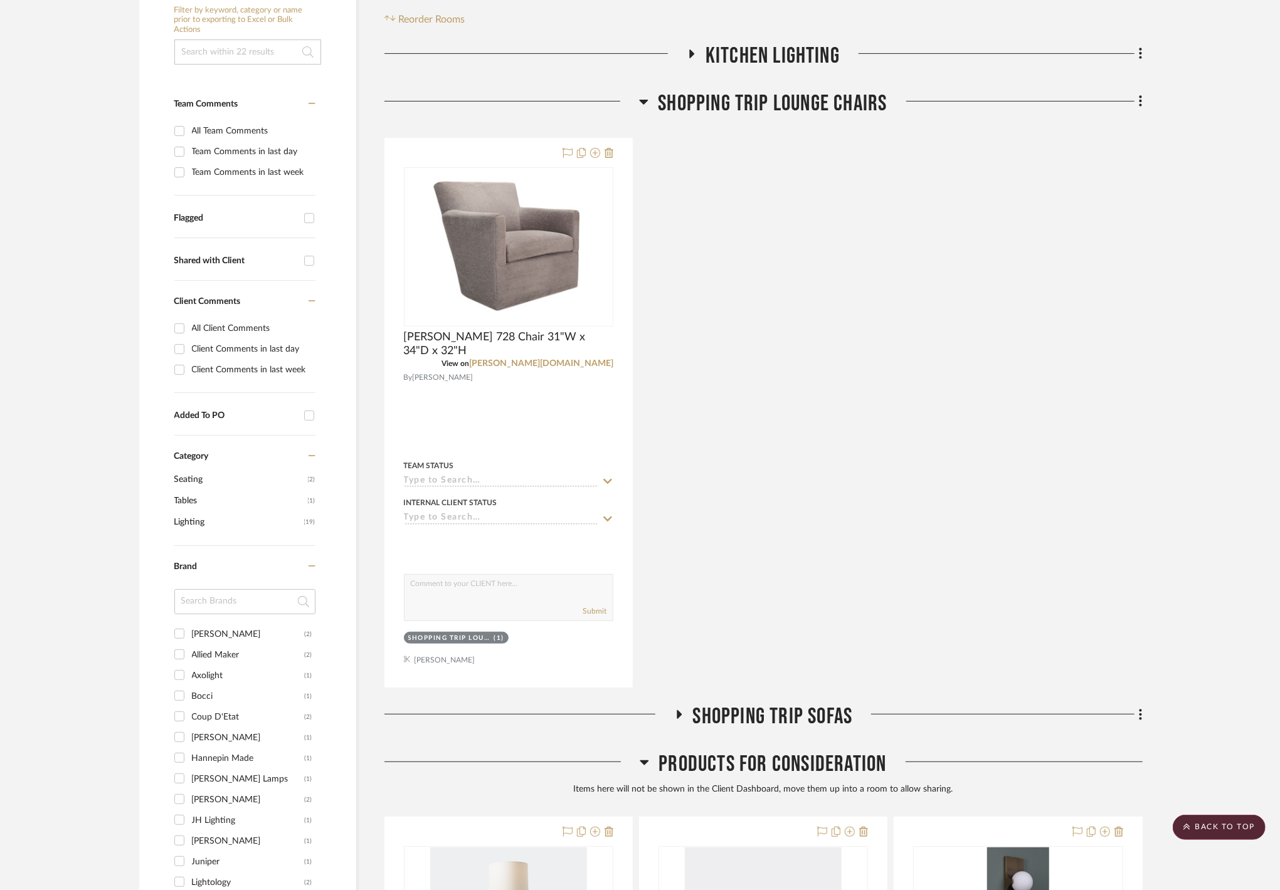
click at [816, 104] on span "Shopping Trip Lounge Chairs" at bounding box center [772, 103] width 229 height 27
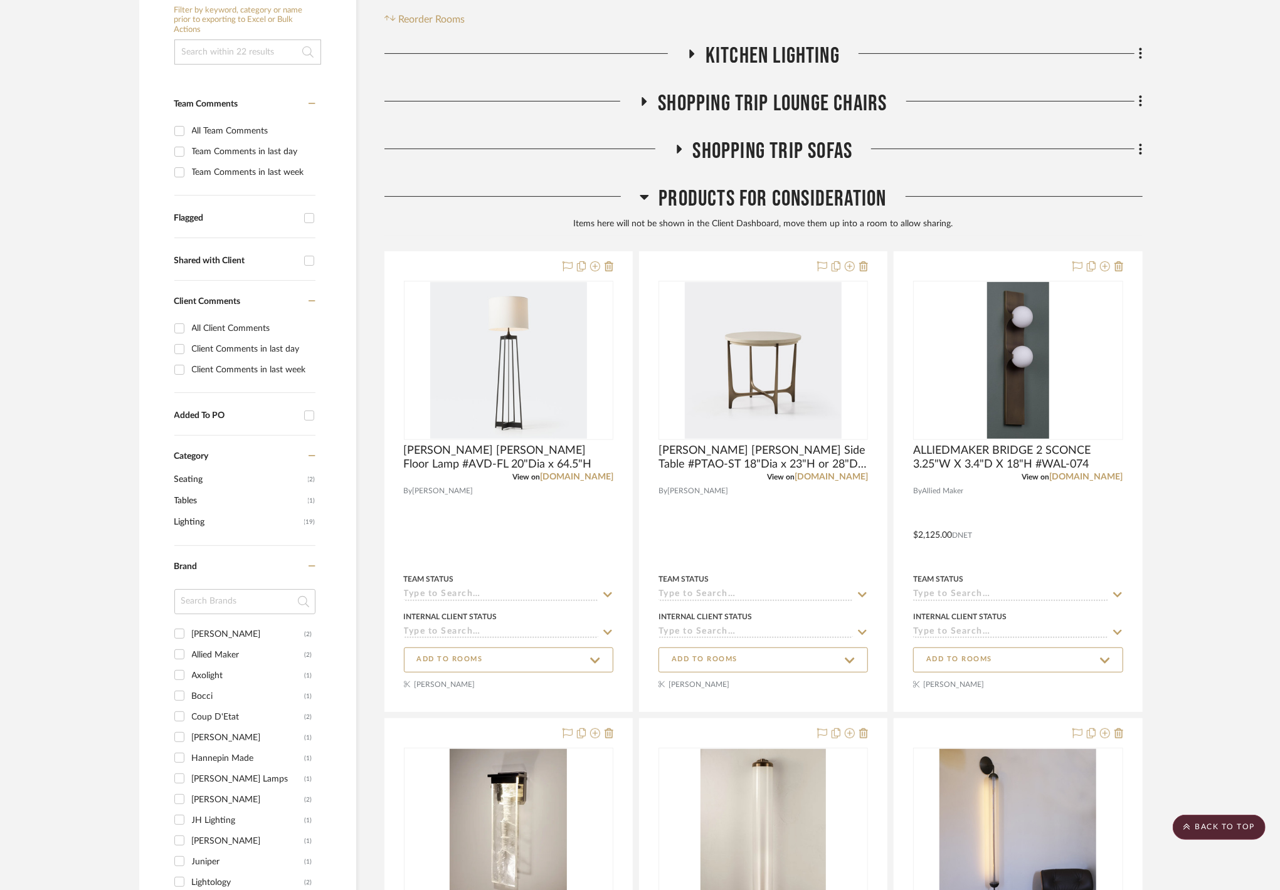
click at [795, 154] on span "Shopping Trip Sofas" at bounding box center [773, 151] width 160 height 27
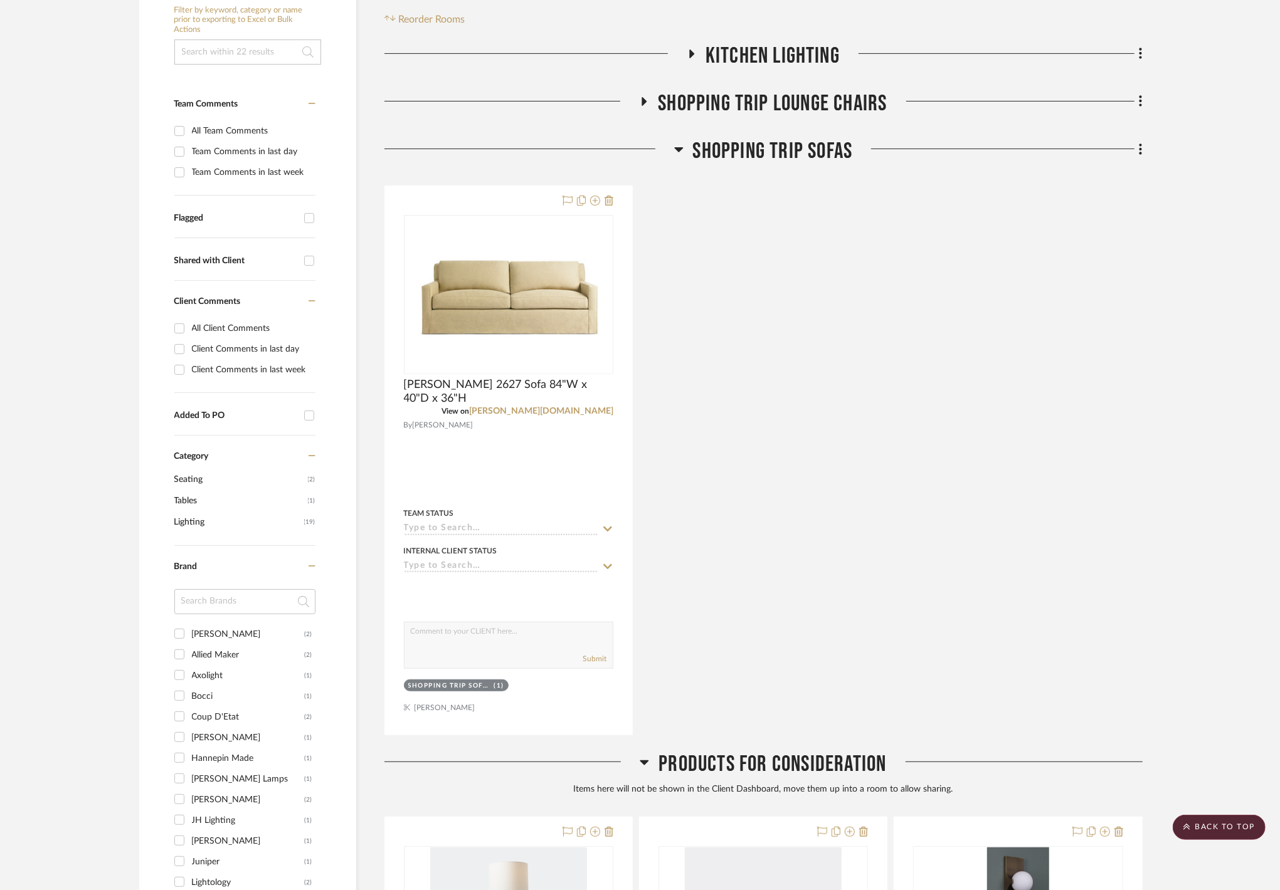
click at [795, 154] on span "Shopping Trip Sofas" at bounding box center [773, 151] width 160 height 27
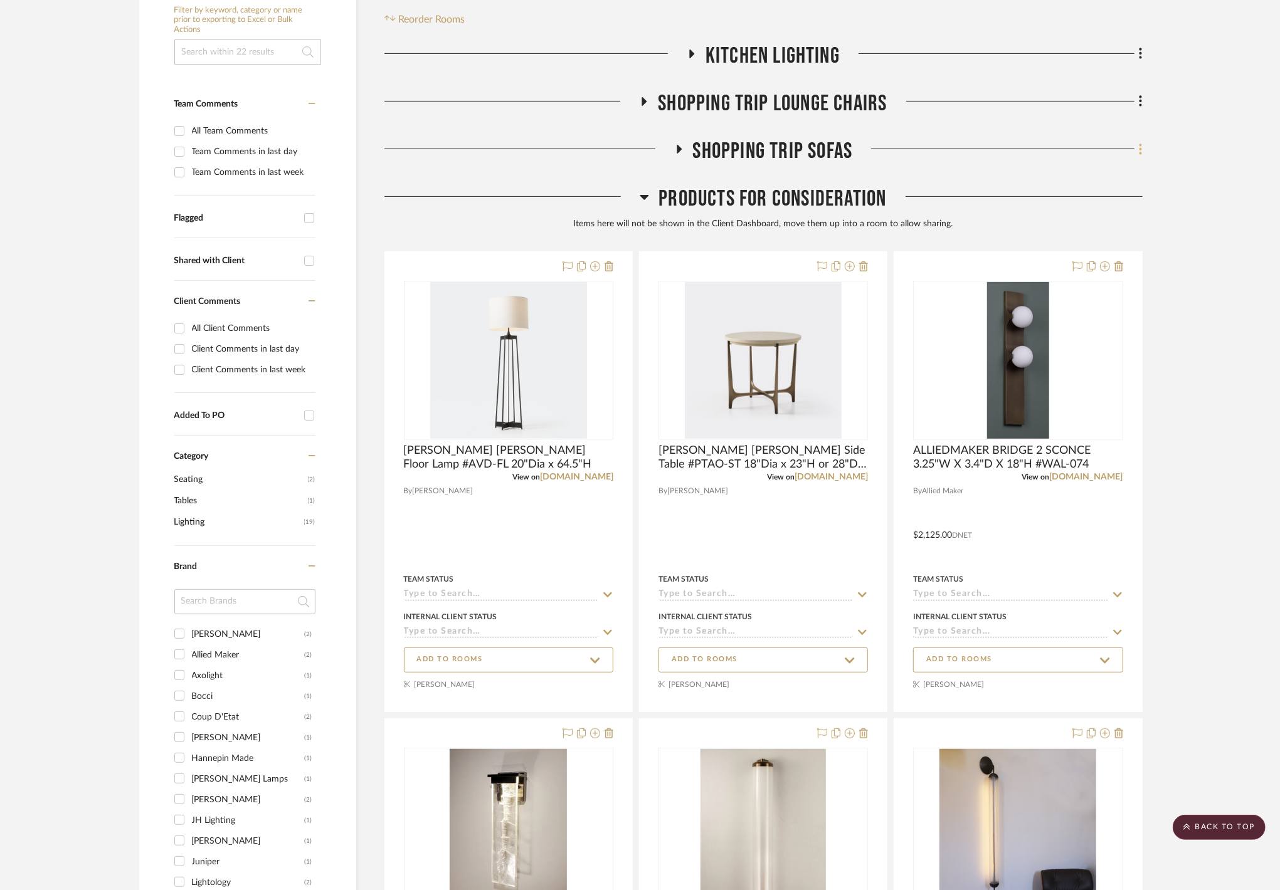
click at [1137, 148] on fa-icon at bounding box center [1138, 150] width 8 height 21
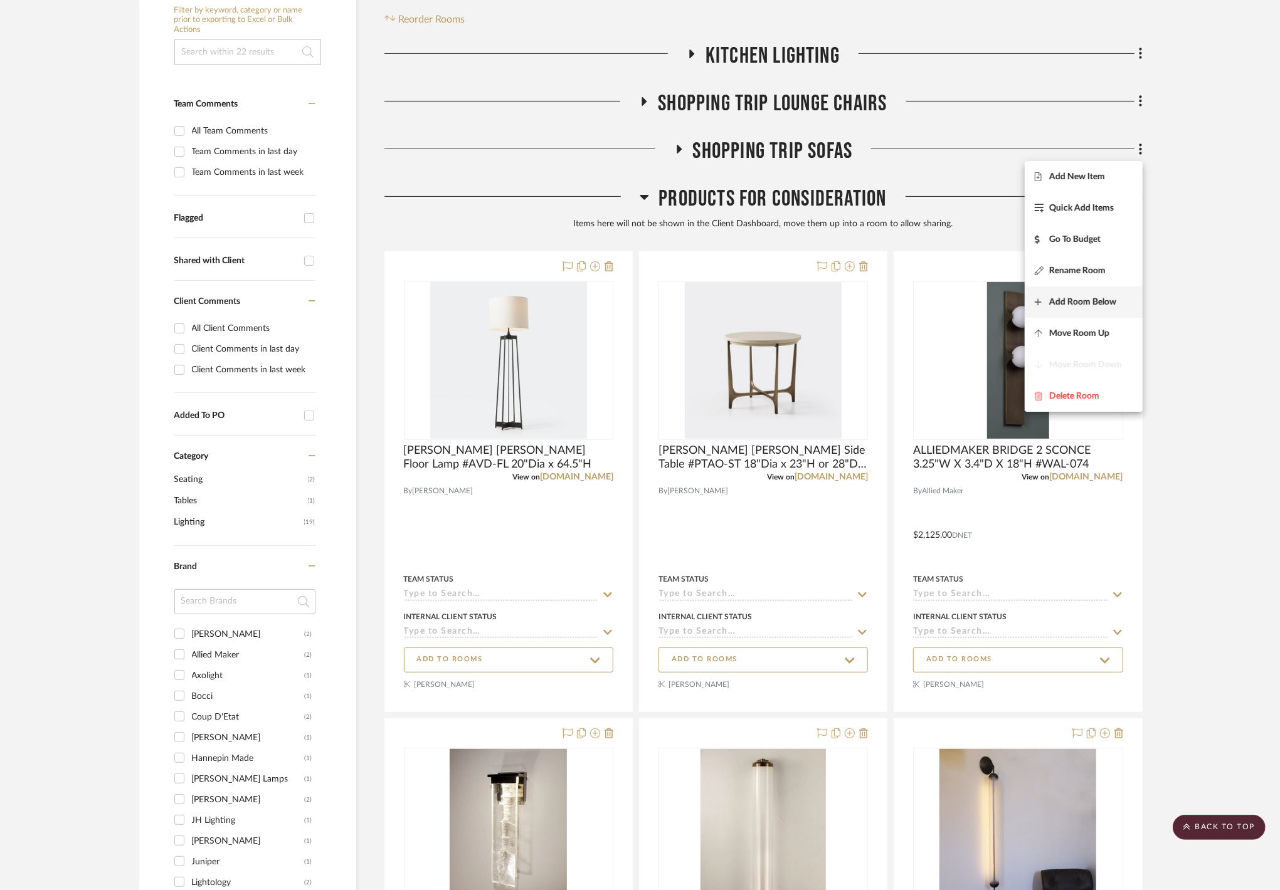
click at [1089, 294] on button "Add Room Below" at bounding box center [1084, 302] width 118 height 31
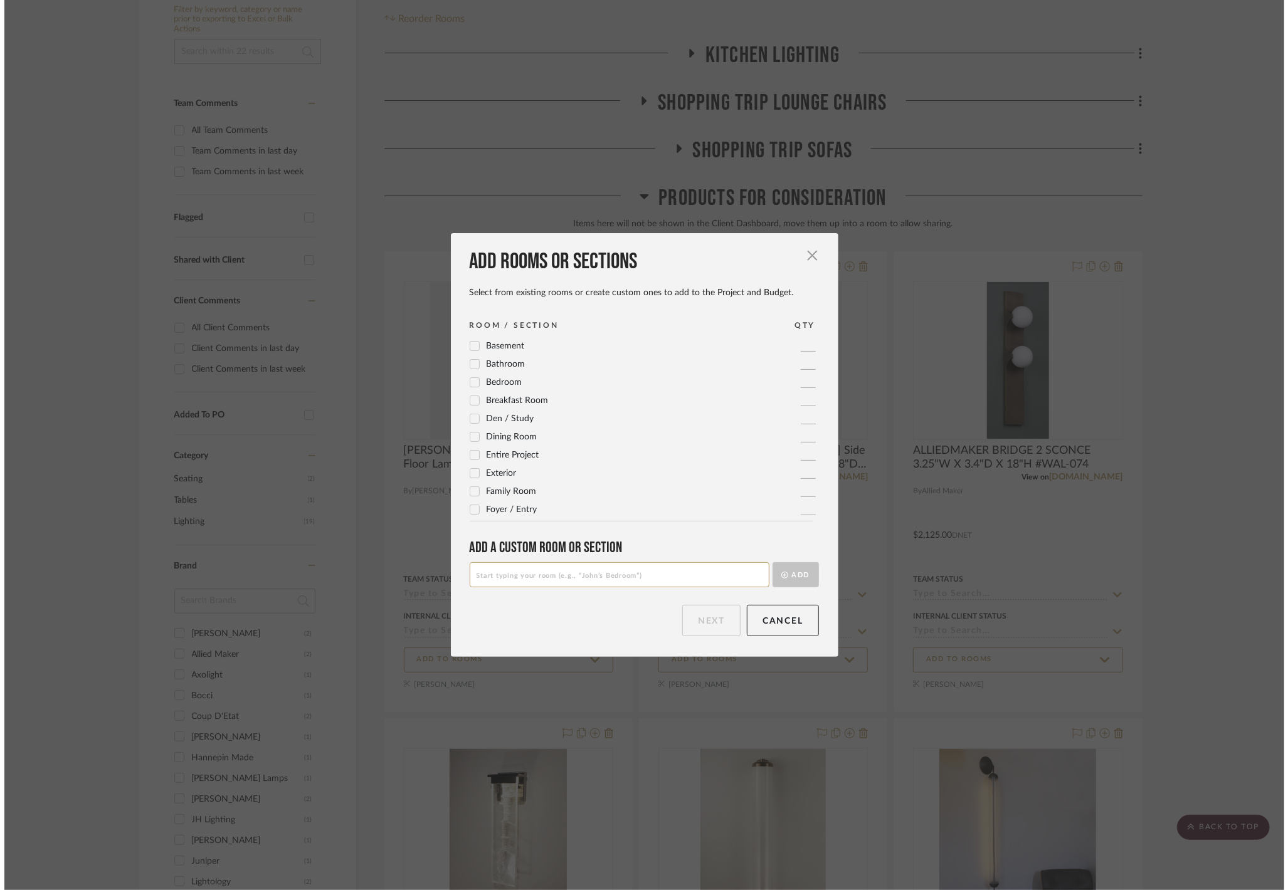
scroll to position [0, 0]
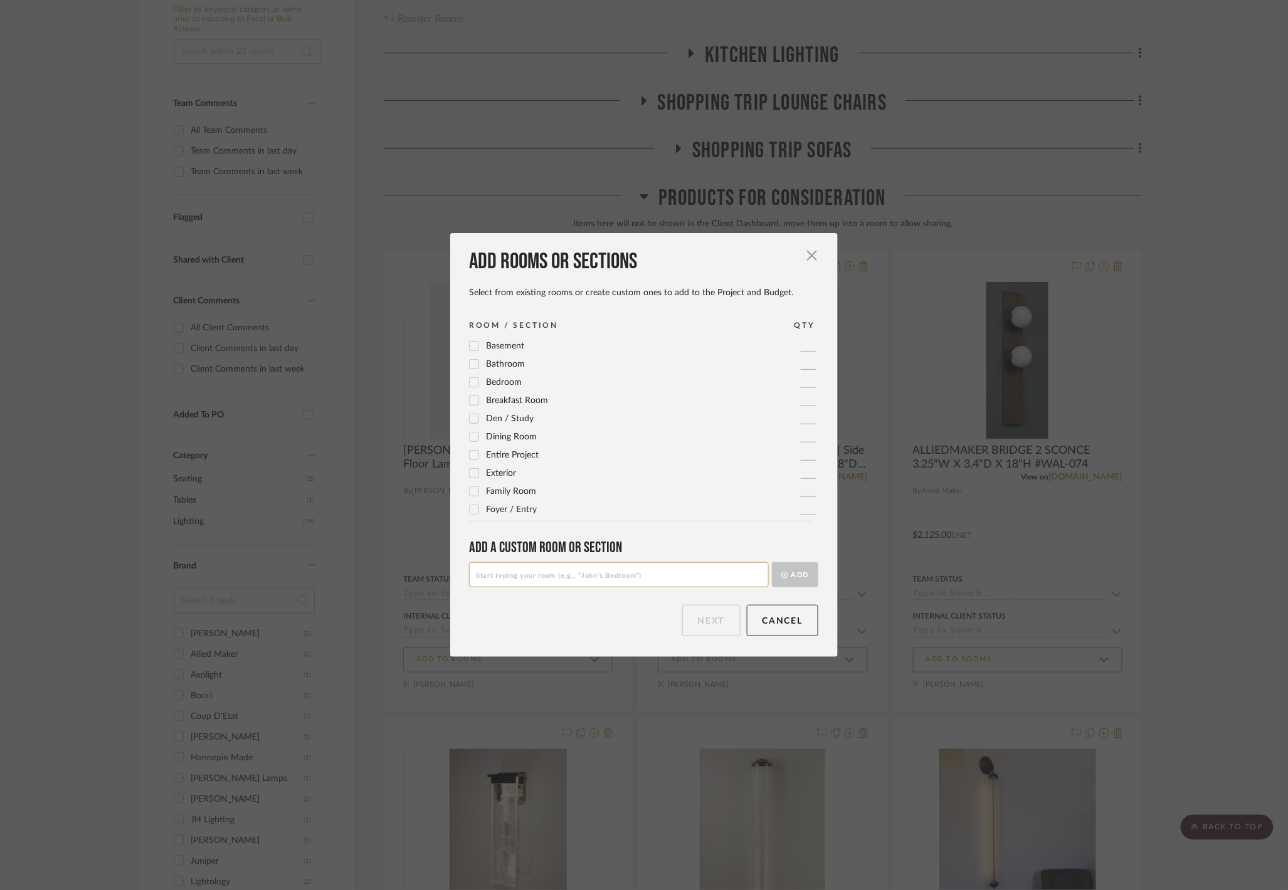
click at [575, 583] on input at bounding box center [619, 574] width 300 height 25
type input "Shopping Trip Floor Lamps"
click at [781, 579] on button "Add" at bounding box center [795, 574] width 46 height 25
click at [687, 576] on input at bounding box center [619, 574] width 300 height 25
type input "Shopping Trip Side Tables"
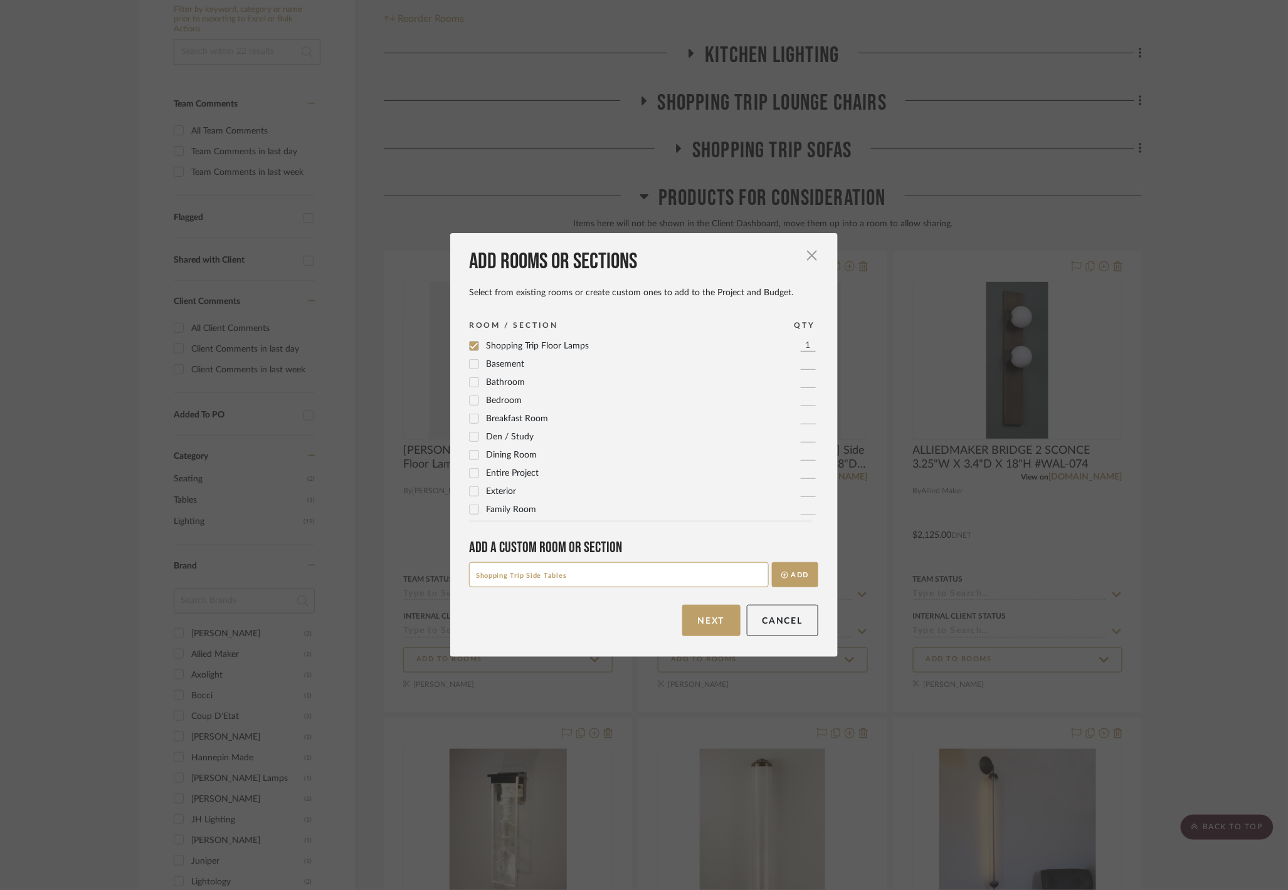
click at [814, 579] on div "Add rooms or sections Select from existing rooms or create custom ones to add t…" at bounding box center [644, 445] width 388 height 424
click at [806, 575] on button "Add" at bounding box center [795, 574] width 46 height 25
click at [718, 573] on input at bounding box center [619, 574] width 300 height 25
type input "Shopping Trip Coffee Tables"
click at [779, 568] on button "Add" at bounding box center [795, 574] width 46 height 25
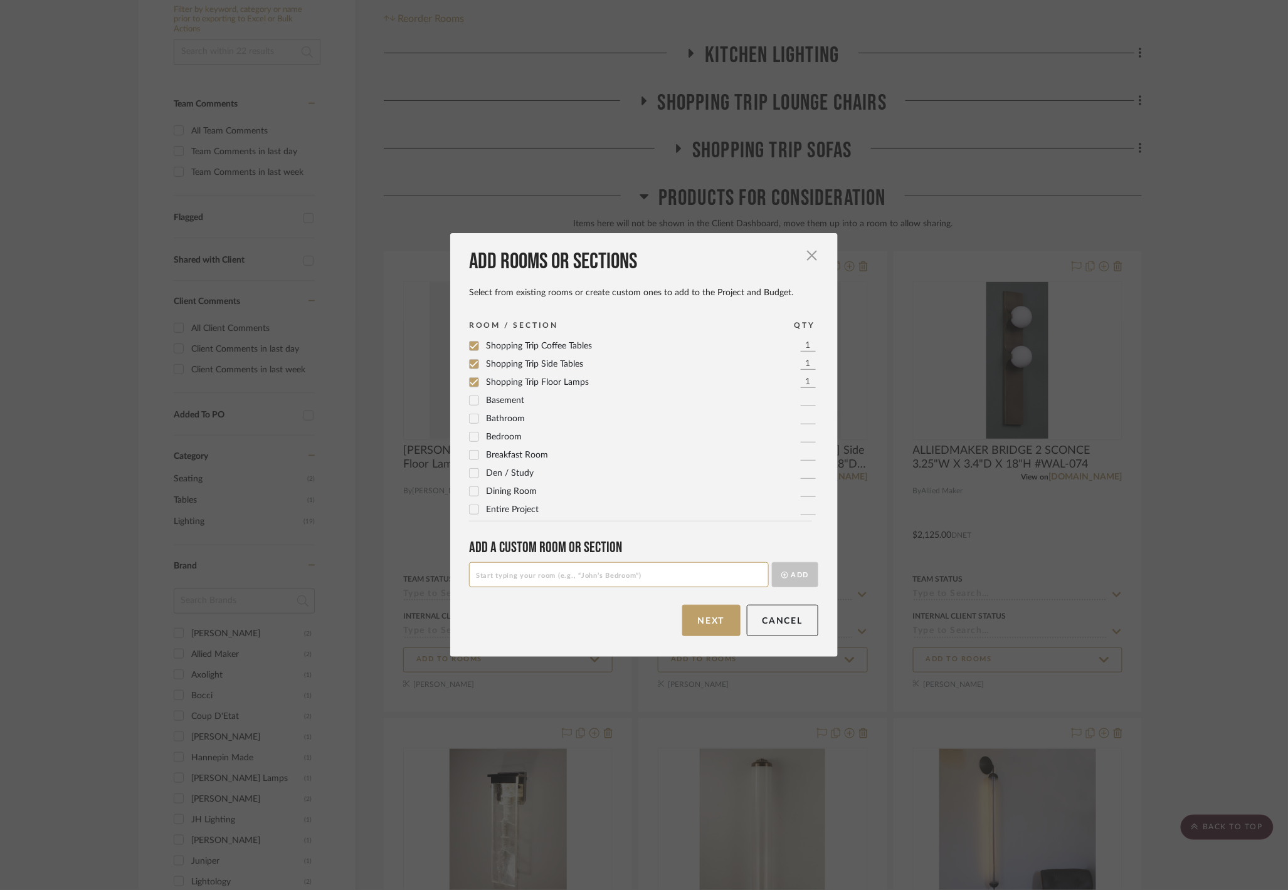
click at [705, 586] on input at bounding box center [619, 574] width 300 height 25
type input "Shopping Trip"
click at [732, 620] on button "Next" at bounding box center [711, 620] width 58 height 31
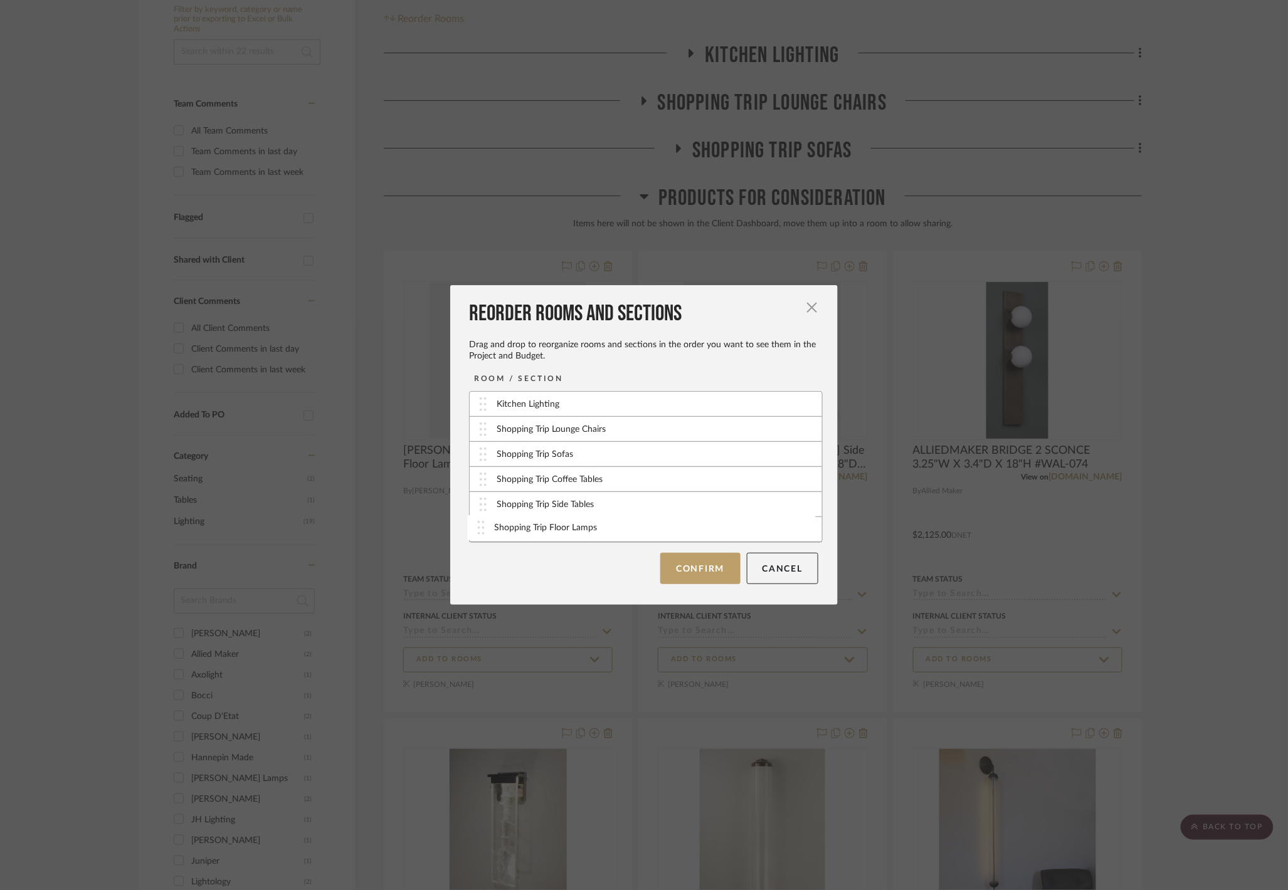
drag, startPoint x: 479, startPoint y: 507, endPoint x: 480, endPoint y: 529, distance: 22.6
drag, startPoint x: 482, startPoint y: 453, endPoint x: 483, endPoint y: 430, distance: 23.2
click at [671, 569] on button "Confirm" at bounding box center [700, 568] width 80 height 31
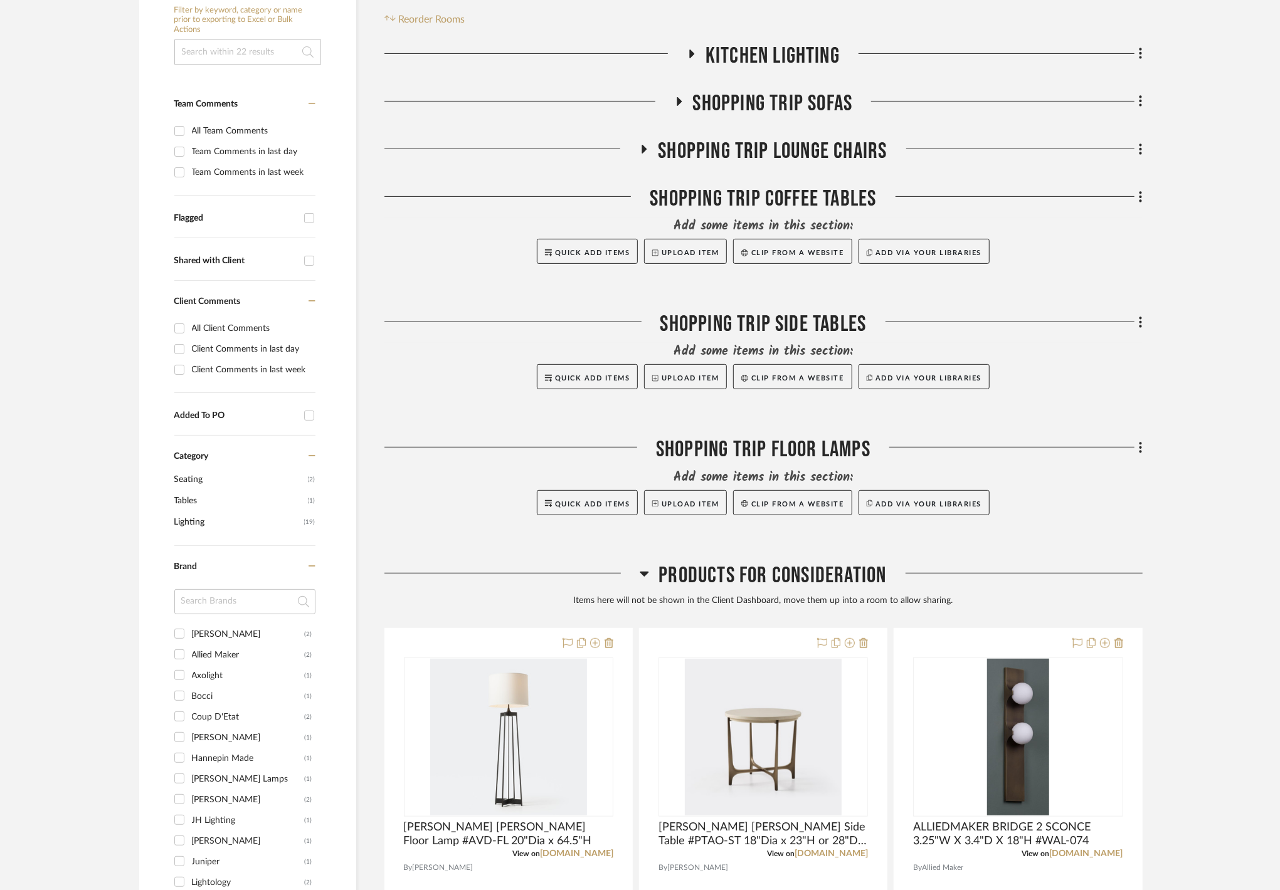
scroll to position [336, 0]
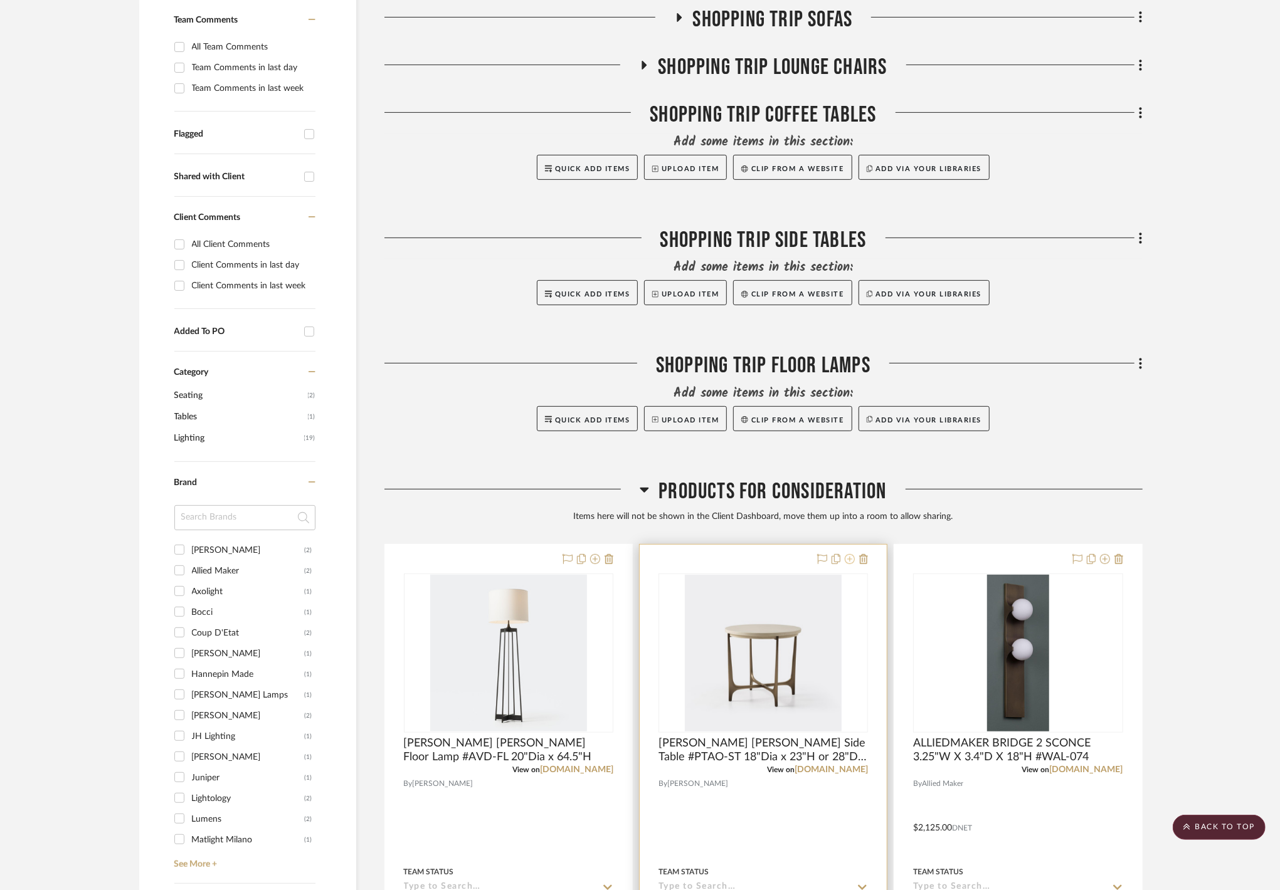
click at [849, 560] on icon at bounding box center [850, 559] width 10 height 10
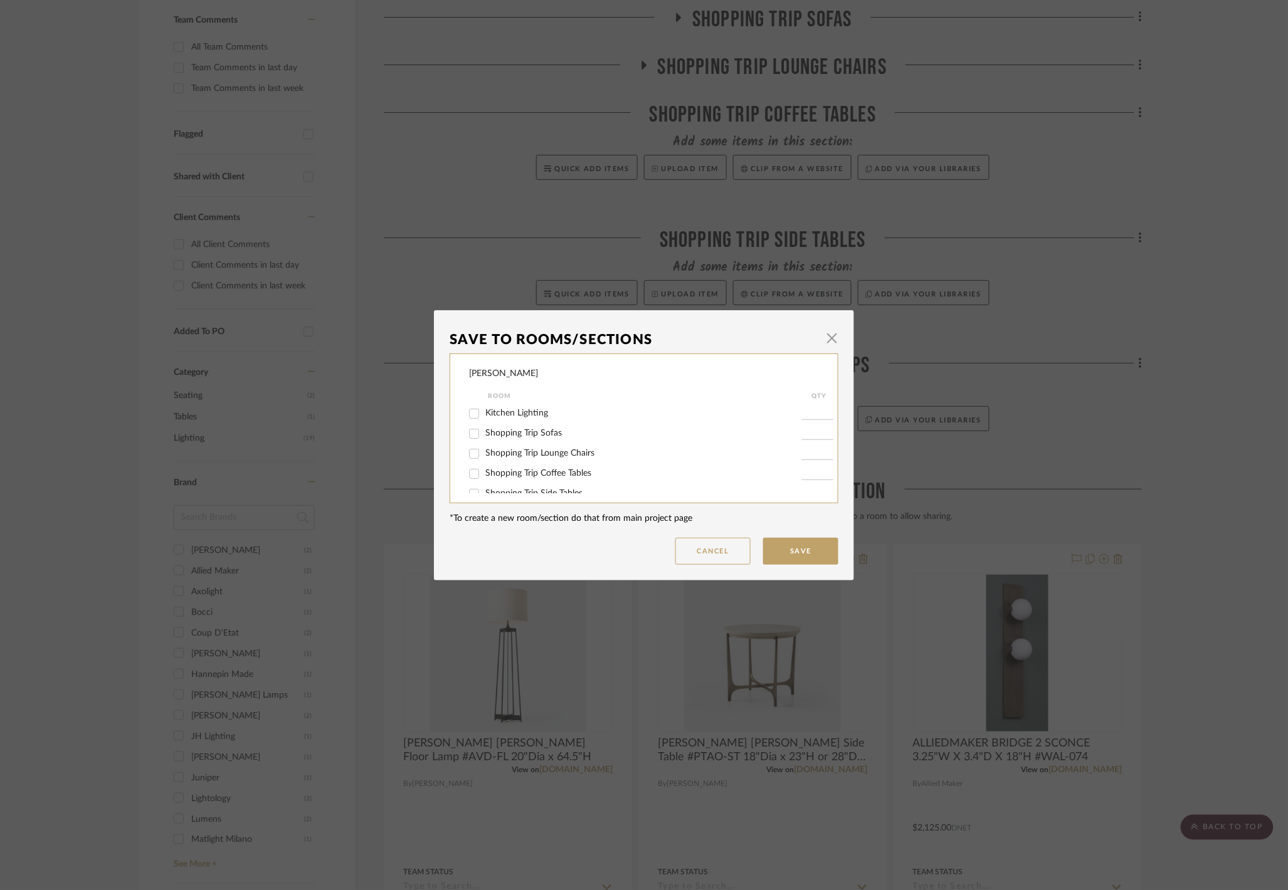
scroll to position [33, 0]
click at [550, 462] on span "Shopping Trip Side Tables" at bounding box center [533, 460] width 97 height 9
click at [484, 462] on input "Shopping Trip Side Tables" at bounding box center [474, 461] width 20 height 20
checkbox input "true"
type input "1"
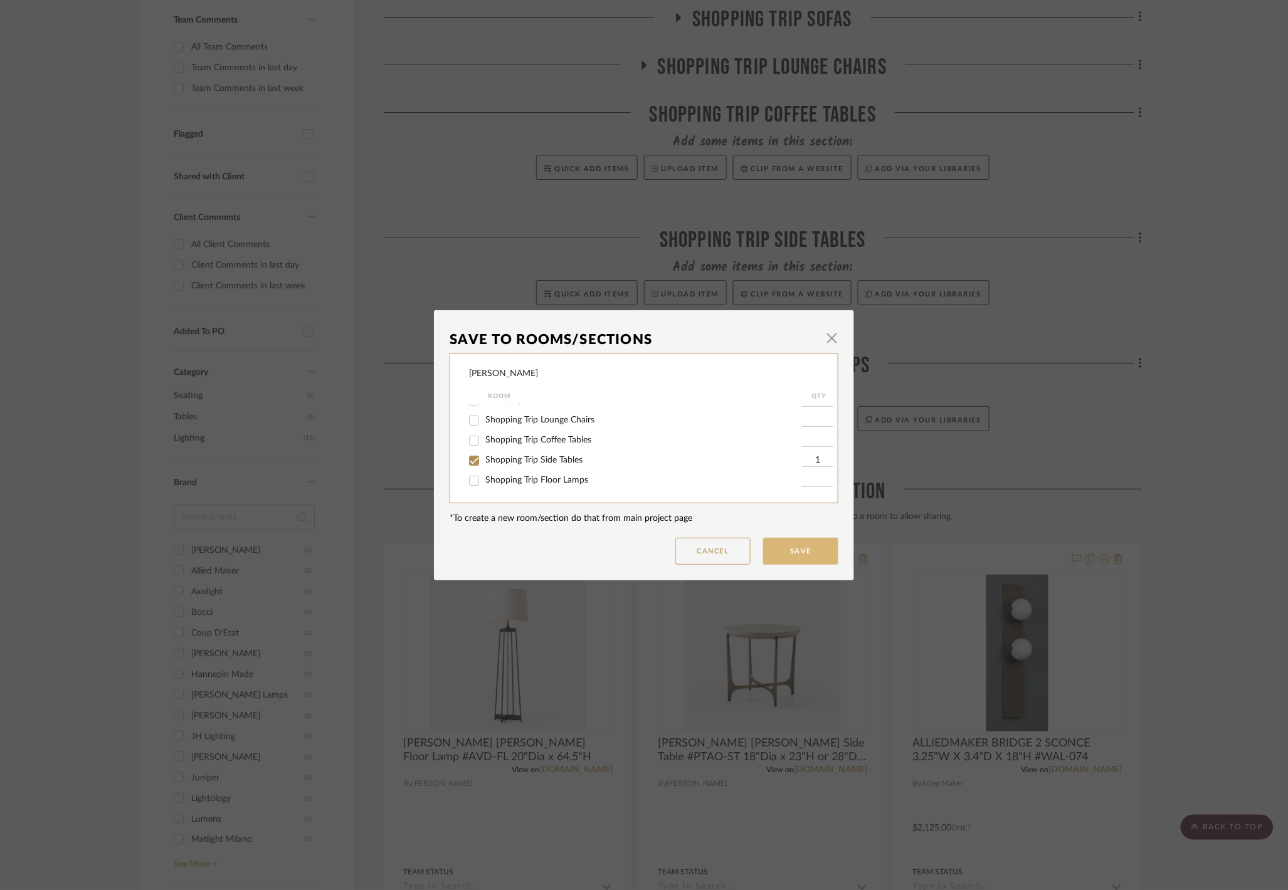
click at [786, 553] on button "Save" at bounding box center [800, 551] width 75 height 27
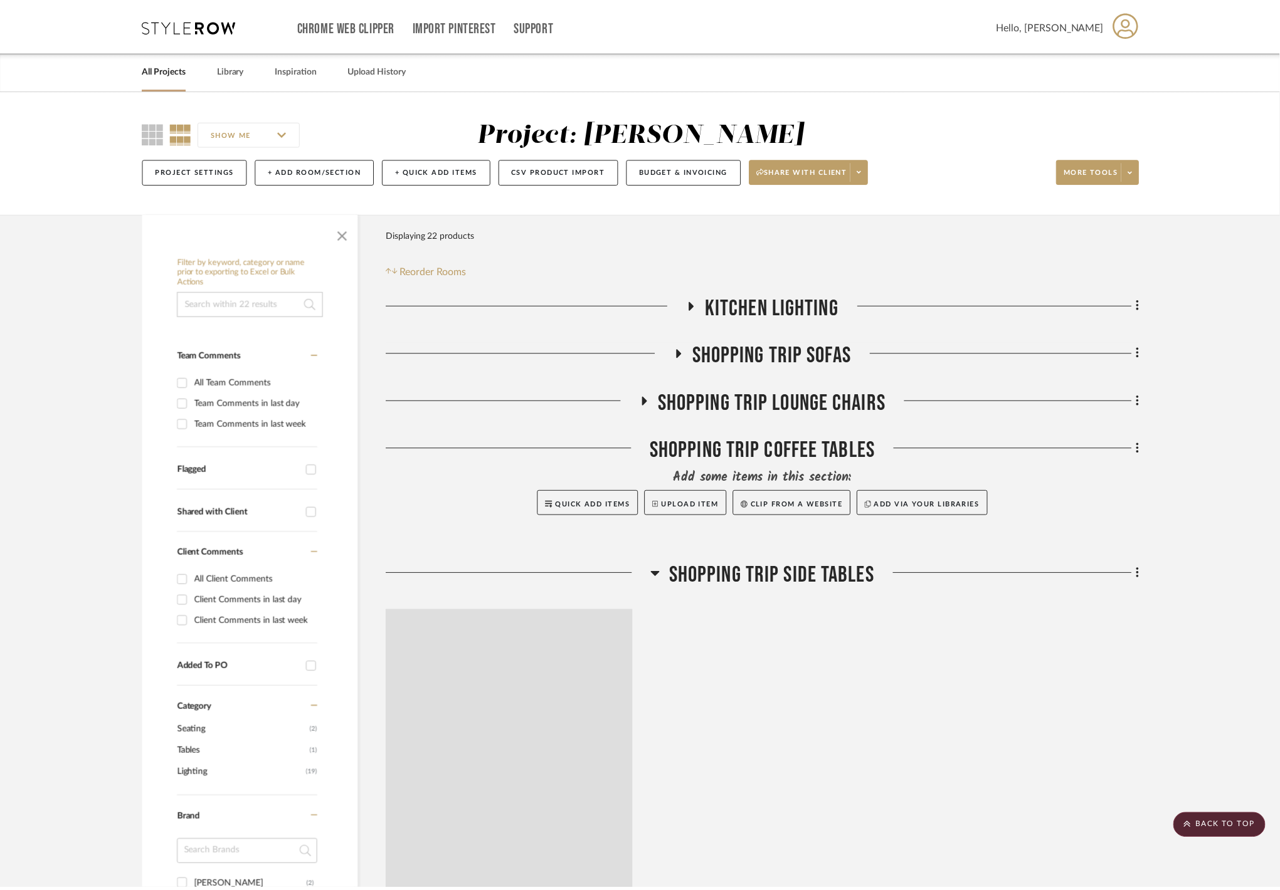
scroll to position [336, 0]
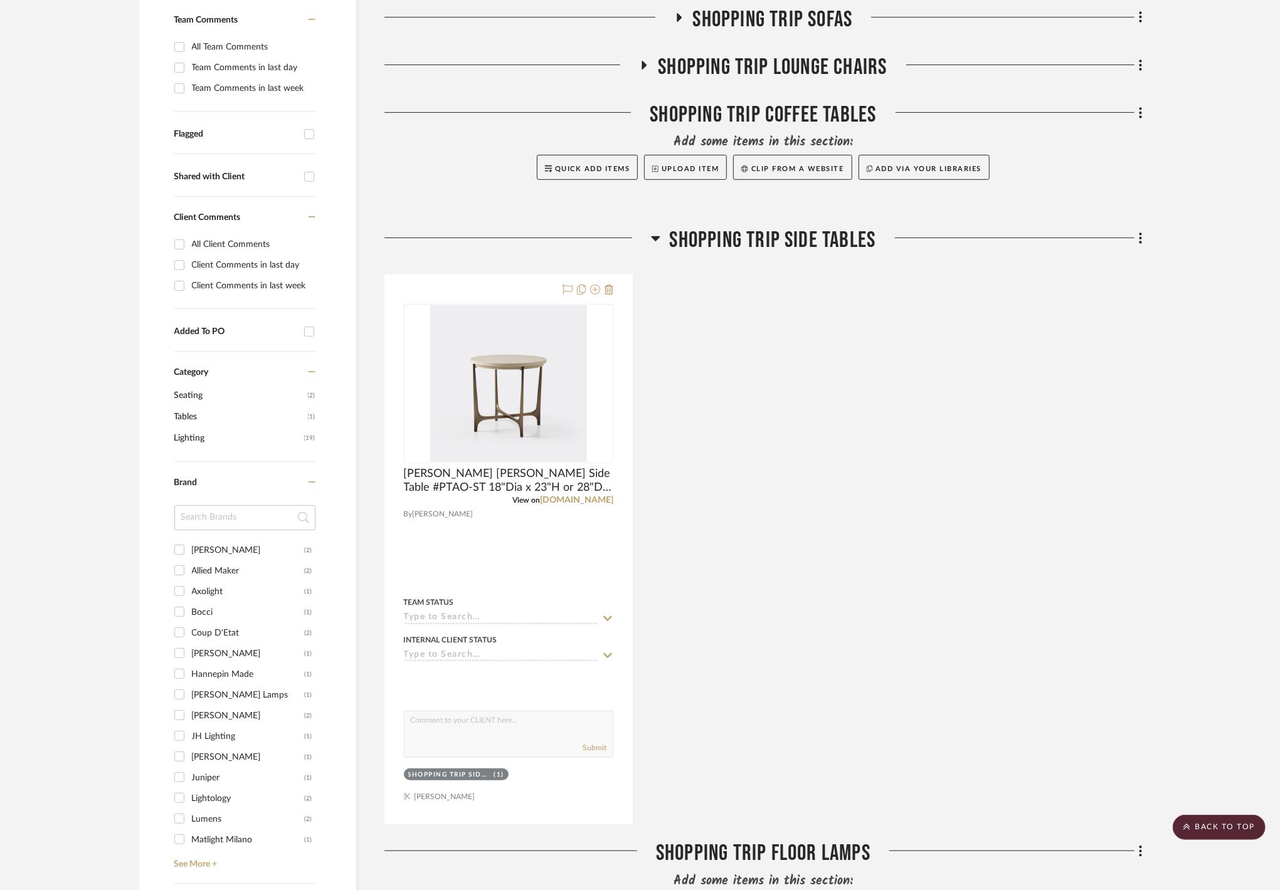
click at [729, 238] on span "Shopping Trip Side Tables" at bounding box center [773, 240] width 206 height 27
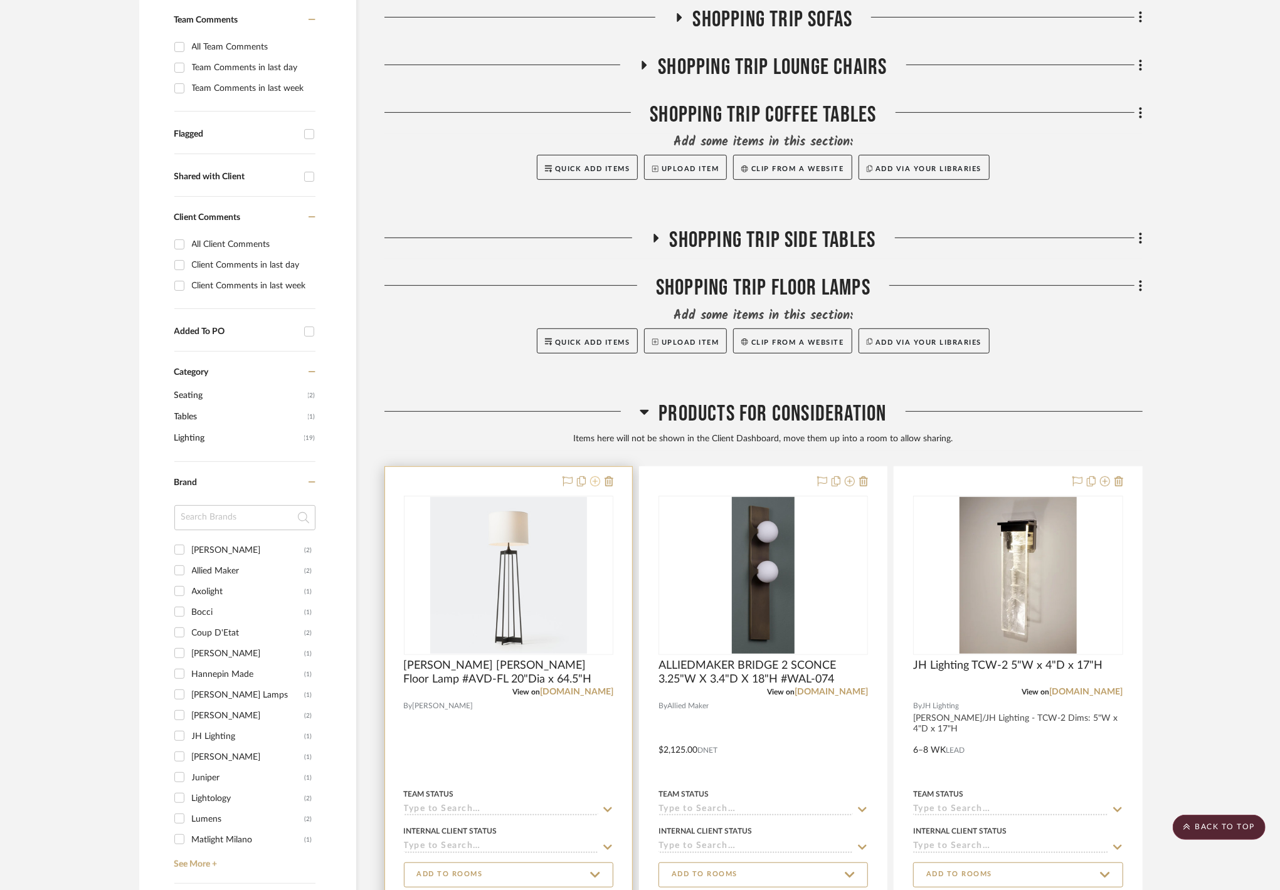
click at [593, 480] on icon at bounding box center [595, 482] width 10 height 10
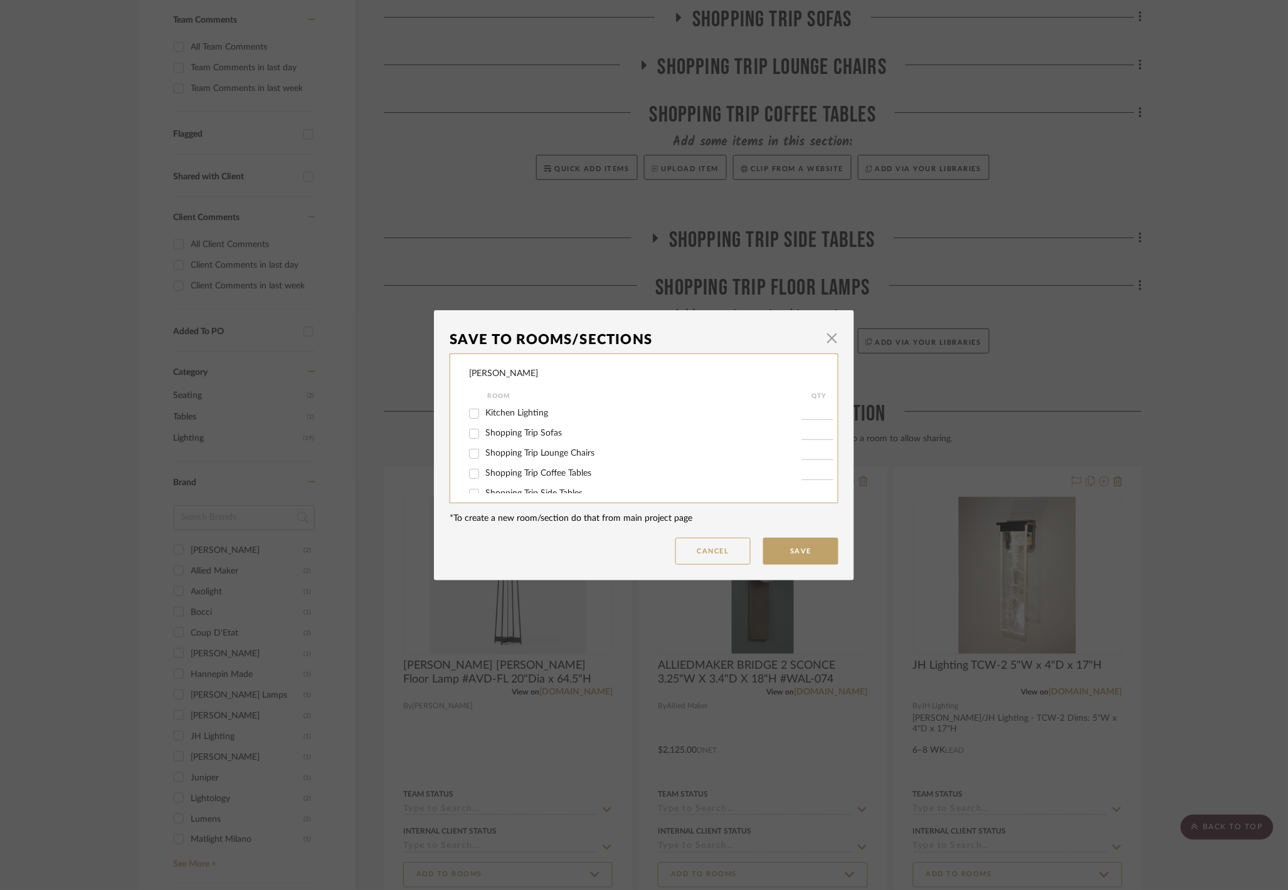
scroll to position [33, 0]
click at [551, 478] on span "Shopping Trip Floor Lamps" at bounding box center [536, 480] width 103 height 9
click at [484, 478] on input "Shopping Trip Floor Lamps" at bounding box center [474, 481] width 20 height 20
checkbox input "true"
type input "1"
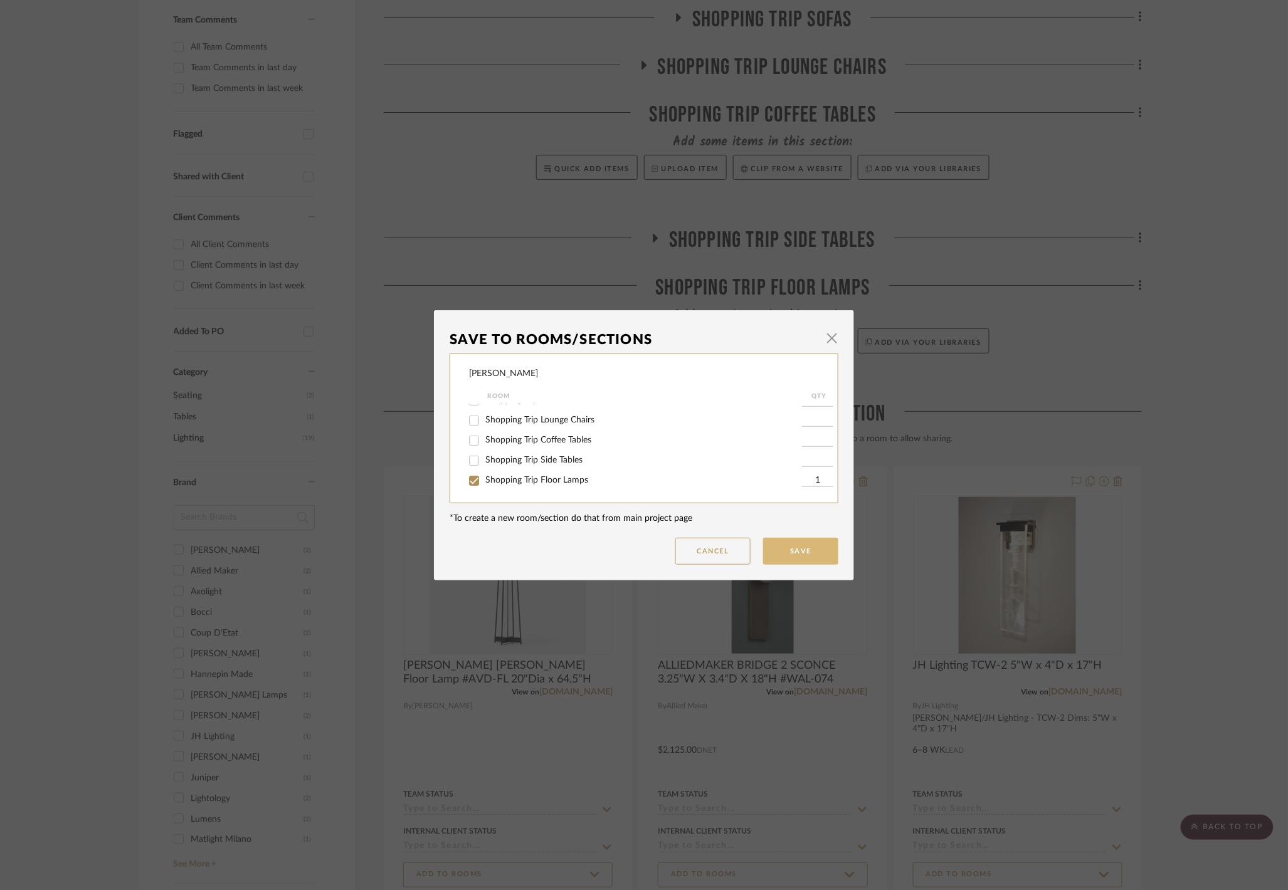
click at [763, 543] on button "Save" at bounding box center [800, 551] width 75 height 27
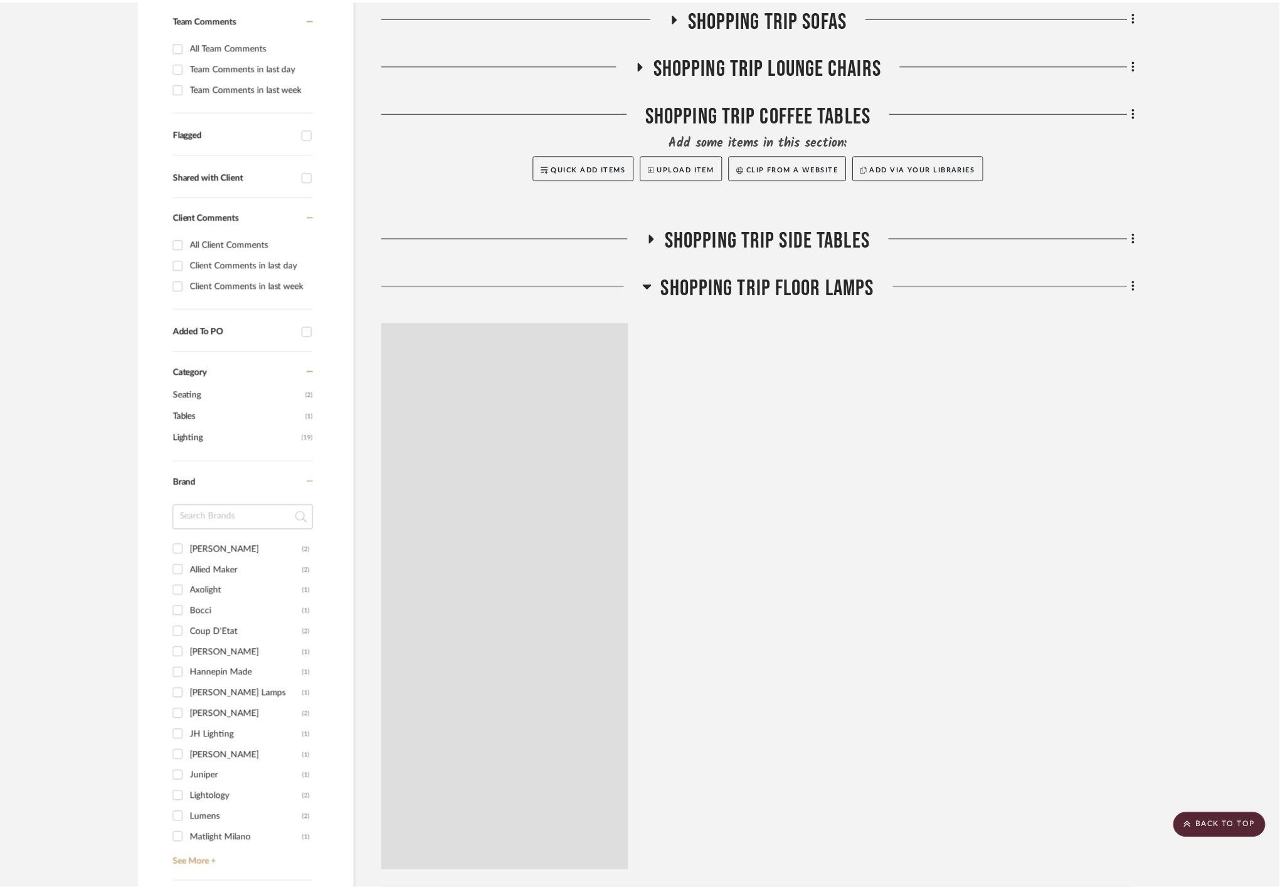
scroll to position [336, 0]
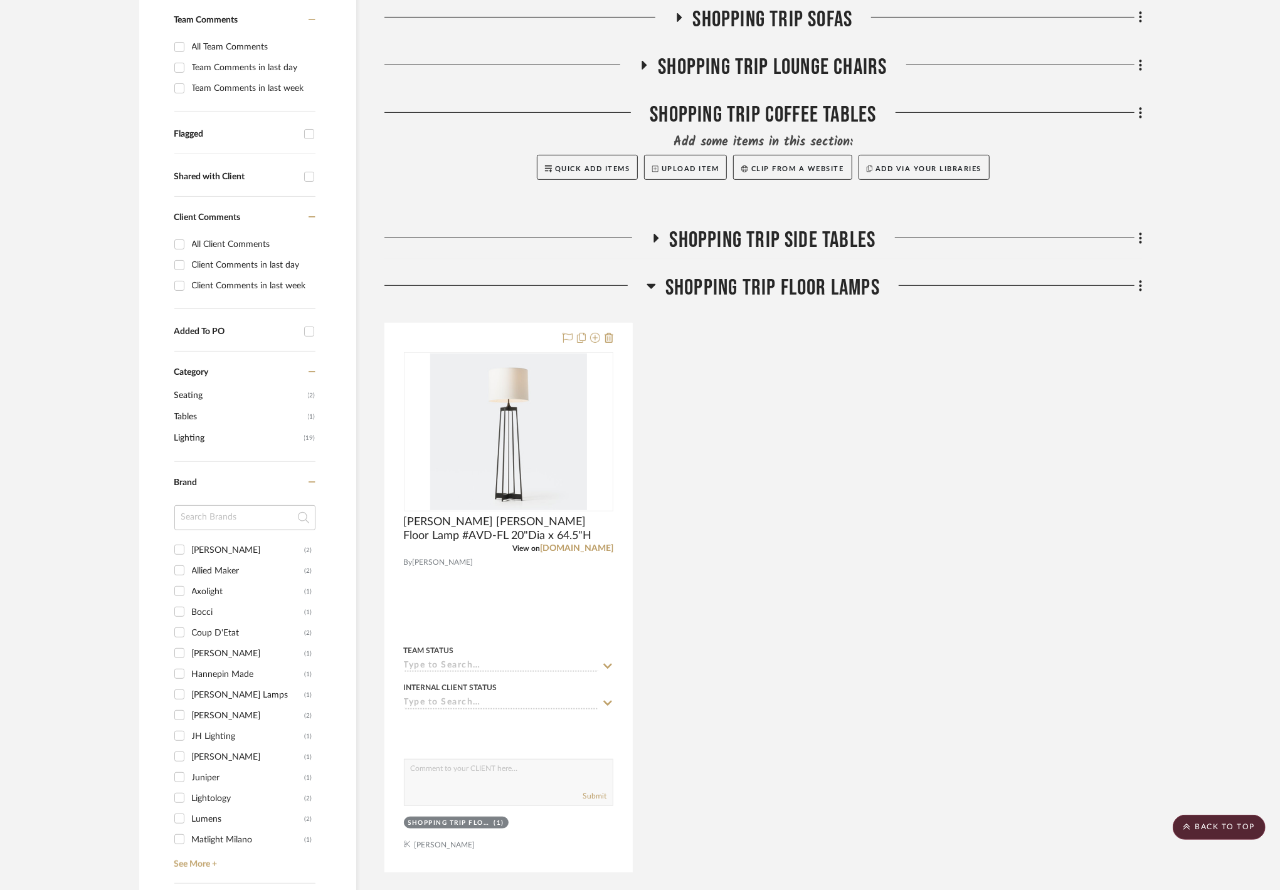
click at [715, 286] on span "Shopping Trip Floor Lamps" at bounding box center [772, 288] width 214 height 27
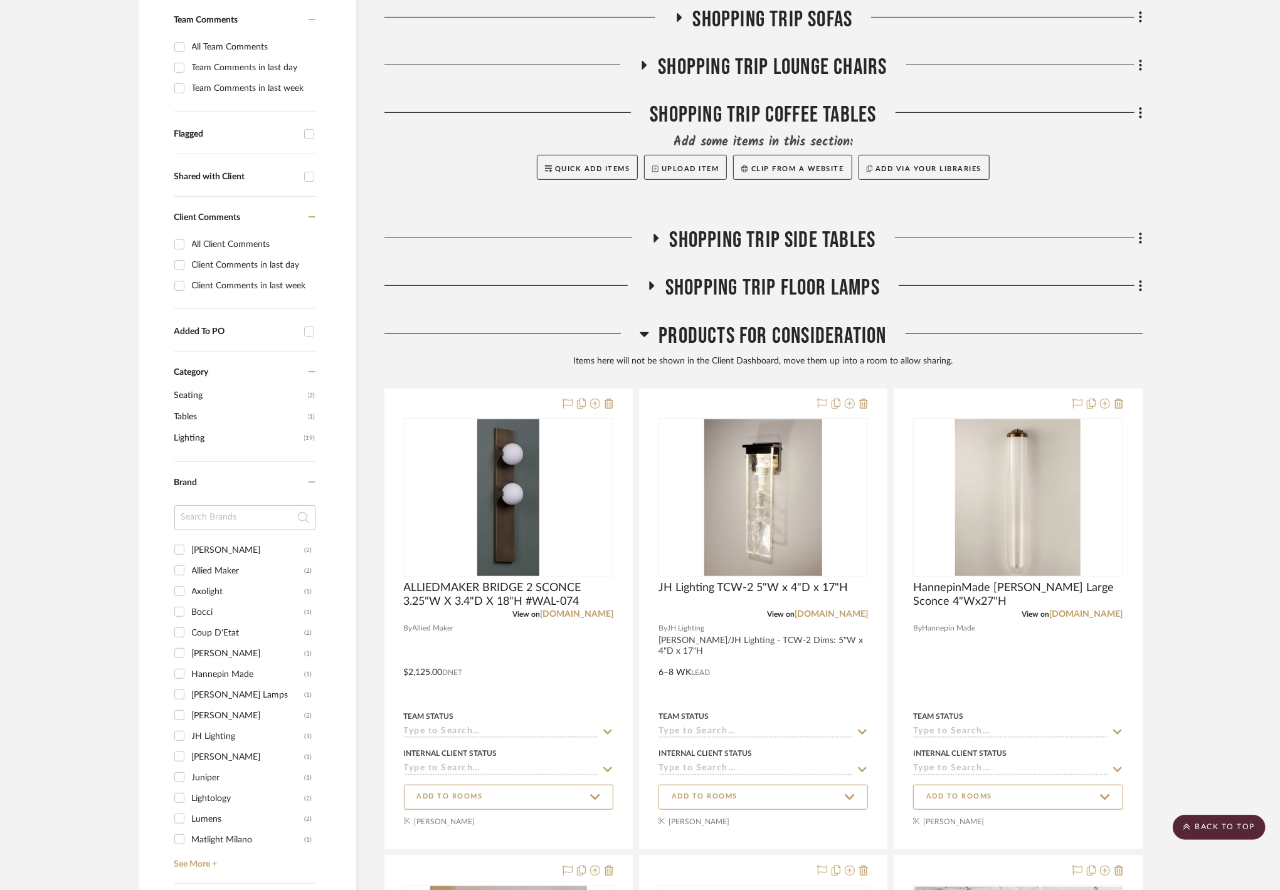
click at [1144, 291] on div "Filter by keyword, category or name prior to exporting to Excel or Bulk Actions…" at bounding box center [640, 868] width 1040 height 1981
click at [1141, 289] on icon at bounding box center [1141, 286] width 4 height 14
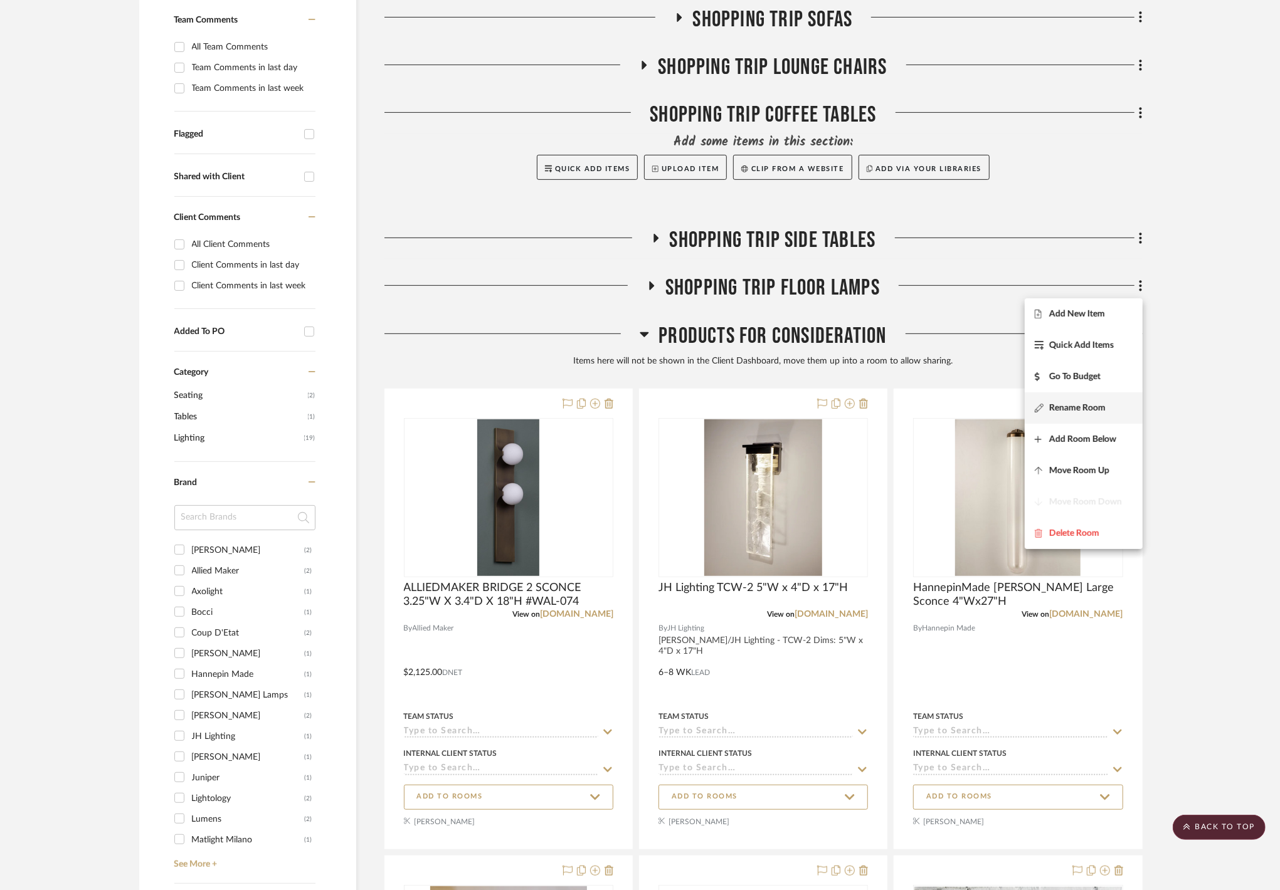
click at [1067, 408] on span "Rename Room" at bounding box center [1077, 408] width 56 height 11
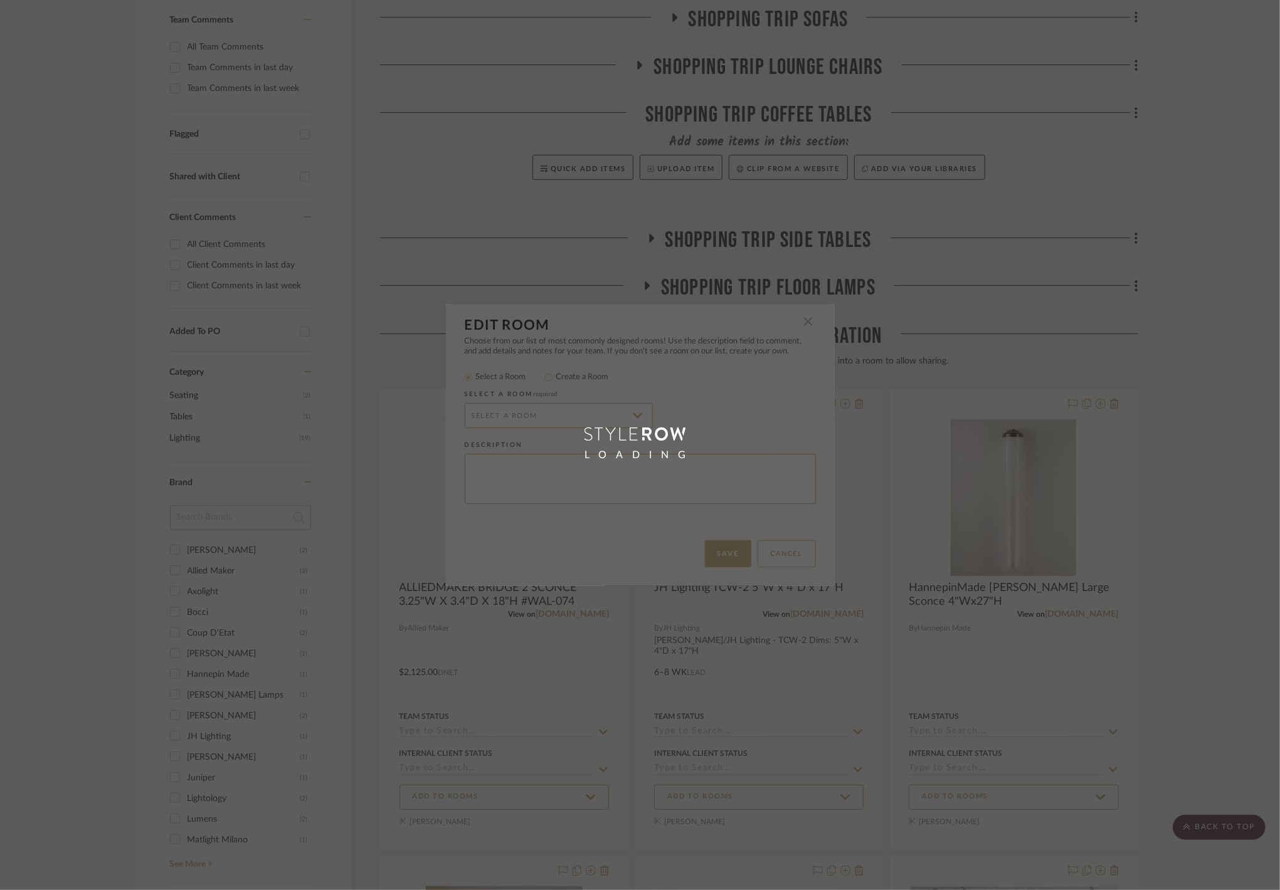
radio input "false"
radio input "true"
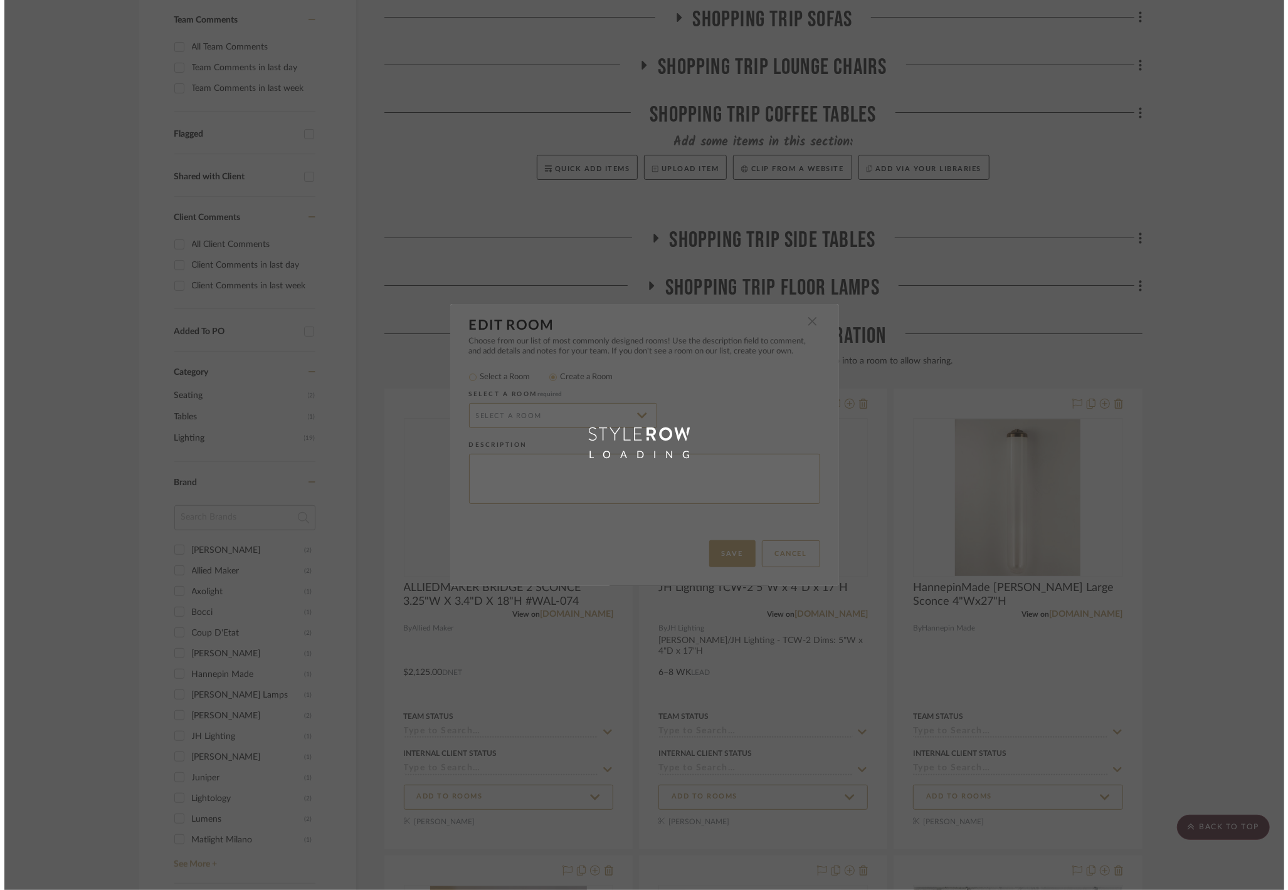
scroll to position [0, 0]
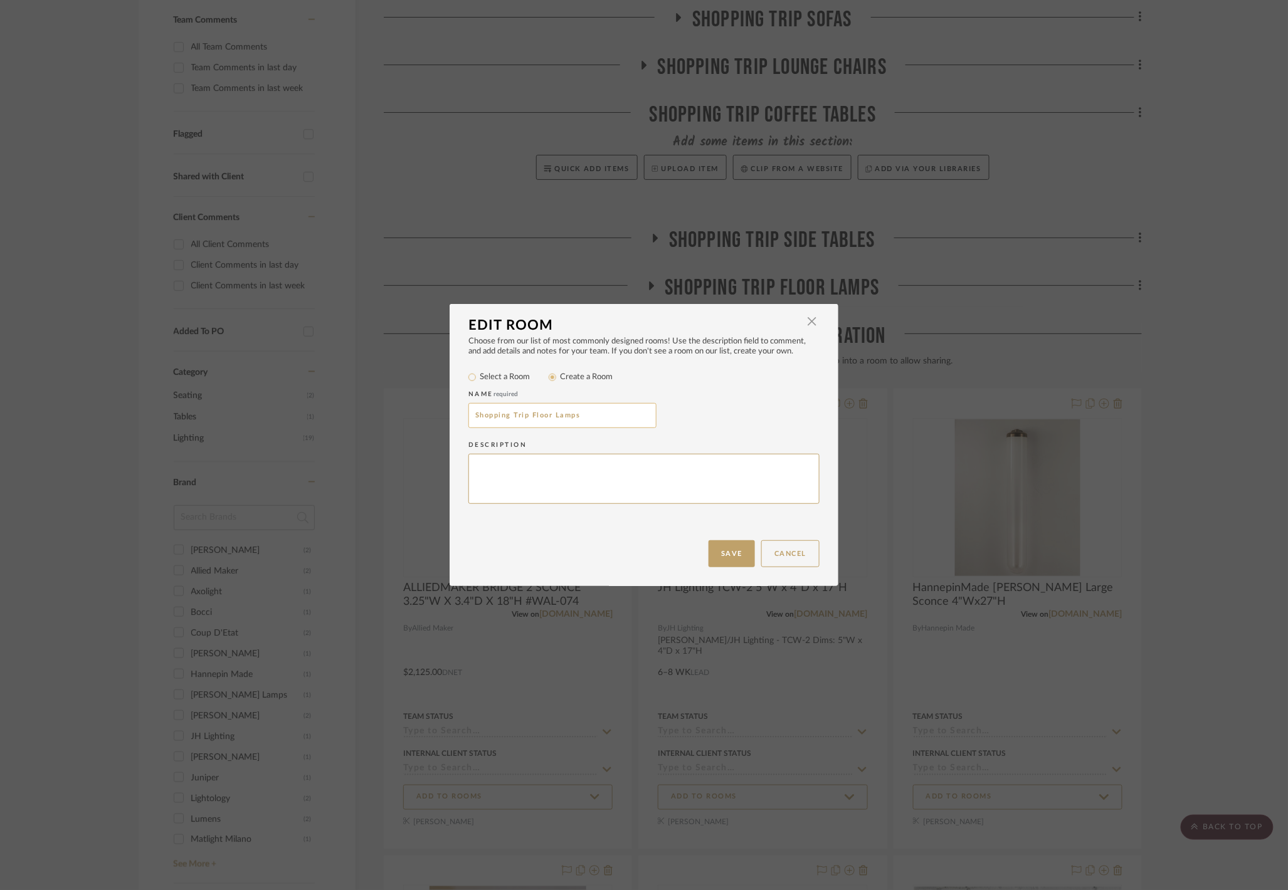
drag, startPoint x: 595, startPoint y: 409, endPoint x: 528, endPoint y: 409, distance: 67.1
click at [528, 409] on input "Shopping Trip Floor Lamps" at bounding box center [562, 415] width 188 height 25
type input "Shopping Trip Lamps"
click at [741, 556] on button "Save" at bounding box center [732, 553] width 46 height 27
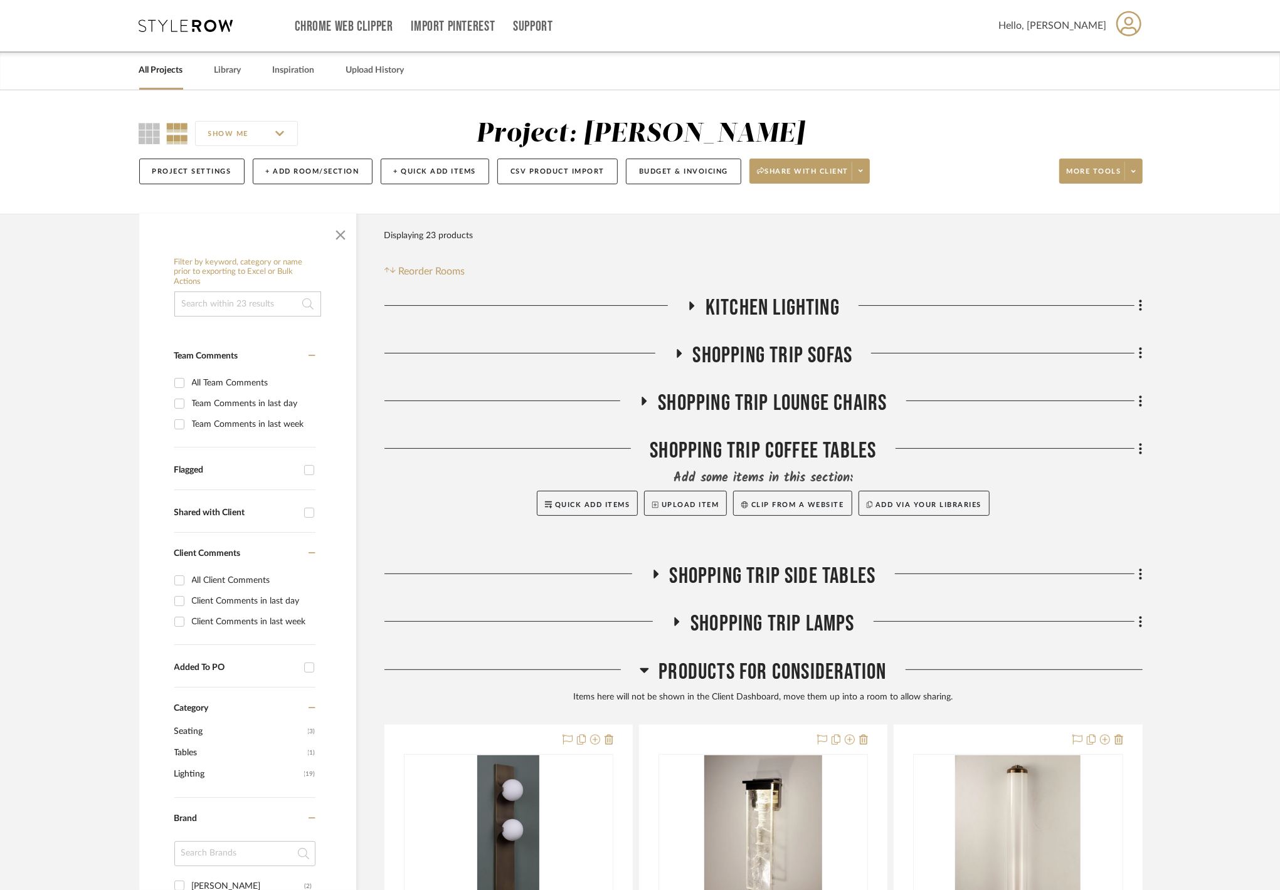
click at [723, 668] on span "Products For Consideration" at bounding box center [772, 672] width 228 height 27
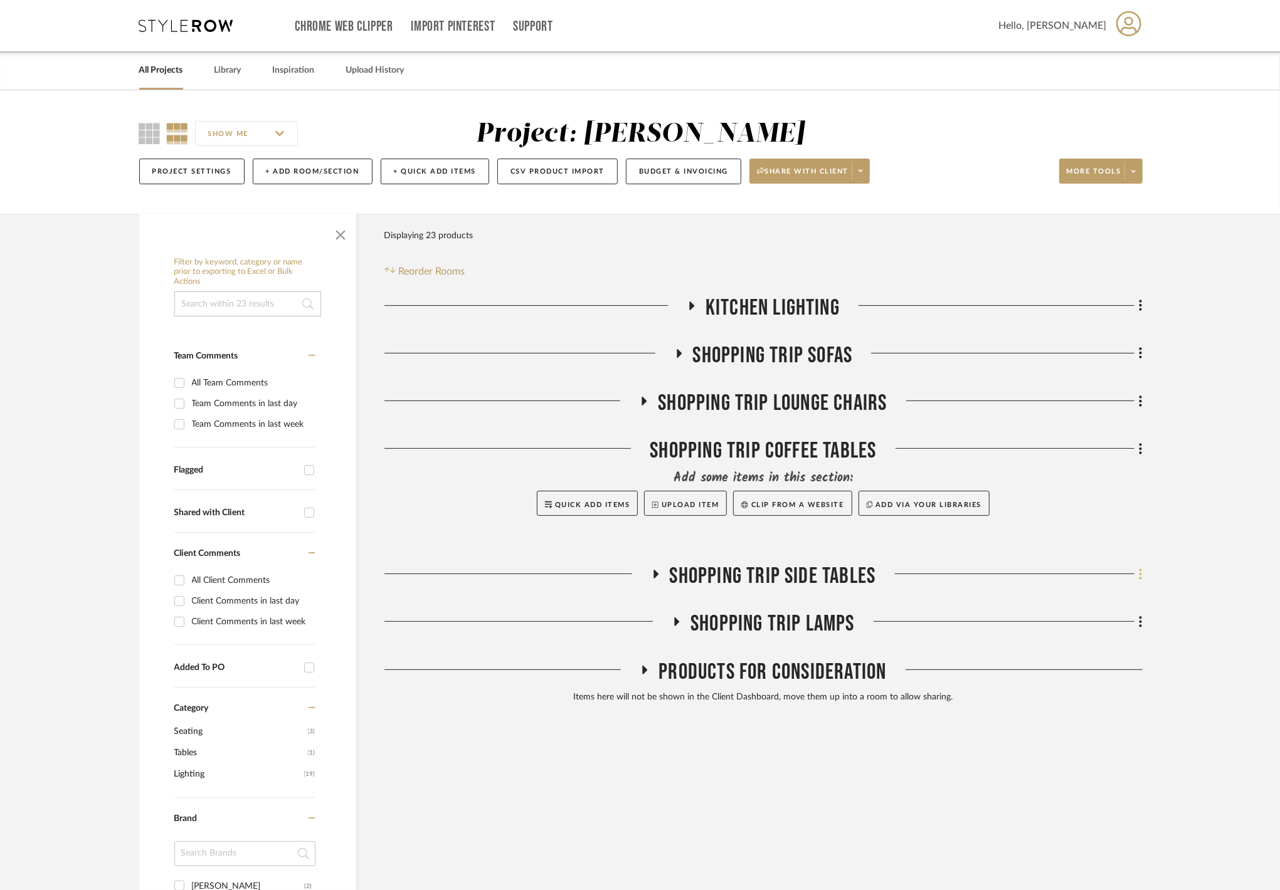
click at [1139, 579] on icon at bounding box center [1140, 574] width 3 height 11
click at [1140, 579] on div at bounding box center [640, 445] width 1280 height 890
click at [1137, 574] on fa-icon at bounding box center [1138, 575] width 8 height 21
click at [1094, 730] on span "Add Room Below" at bounding box center [1082, 727] width 67 height 11
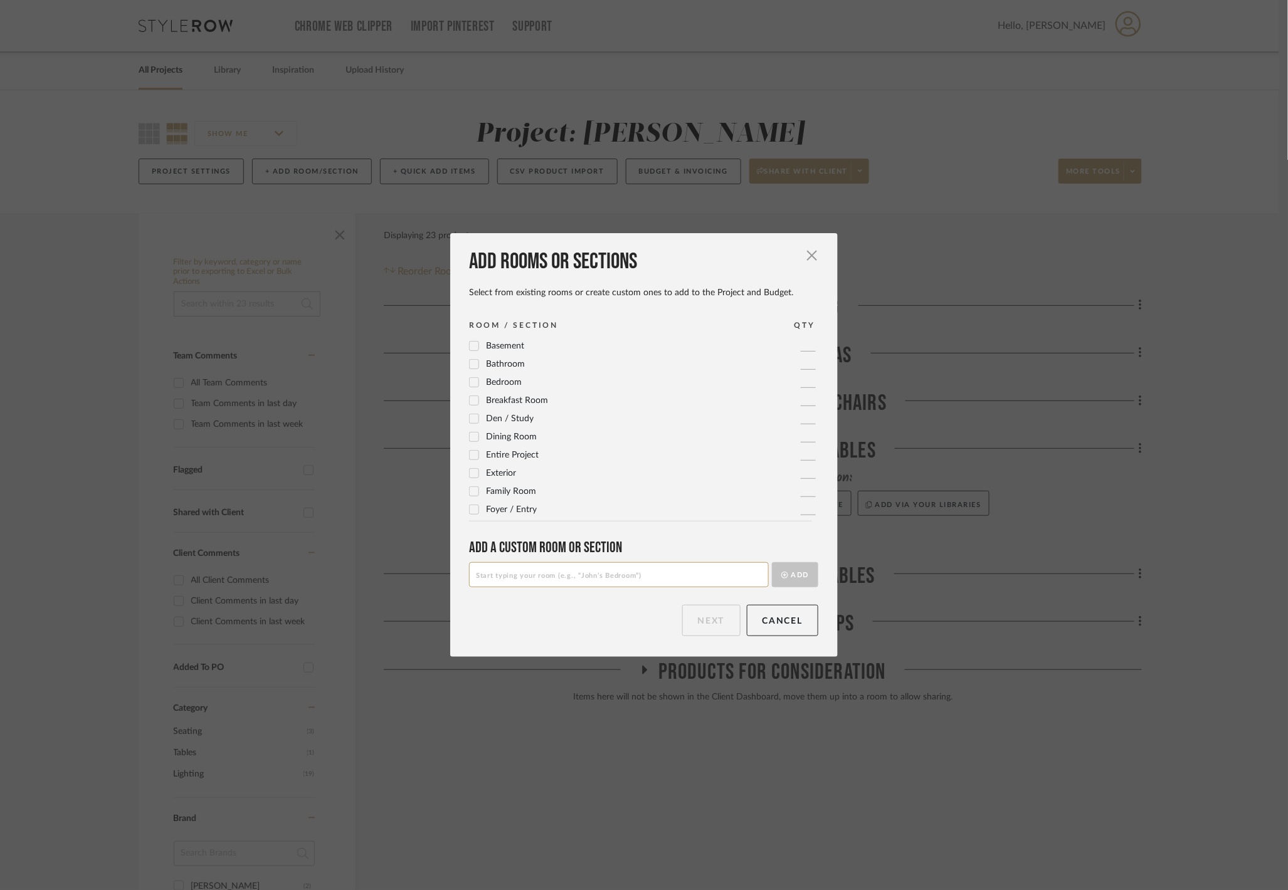
click at [620, 572] on input at bounding box center [619, 574] width 300 height 25
type input "Shopping Trip Dining Tables"
click at [783, 582] on button "Add" at bounding box center [795, 574] width 46 height 25
click at [725, 625] on button "Next" at bounding box center [711, 620] width 58 height 31
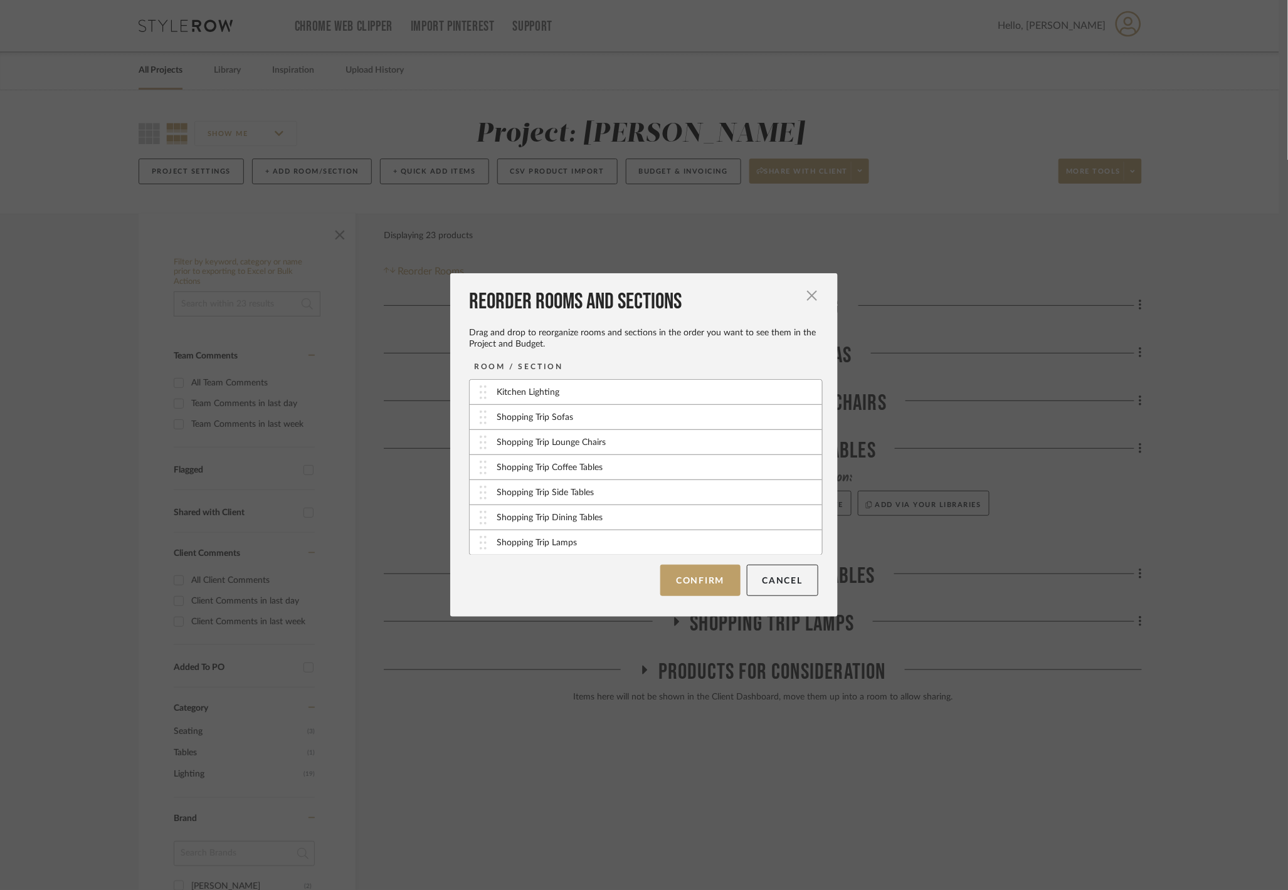
scroll to position [1, 0]
drag, startPoint x: 480, startPoint y: 519, endPoint x: 487, endPoint y: 544, distance: 26.2
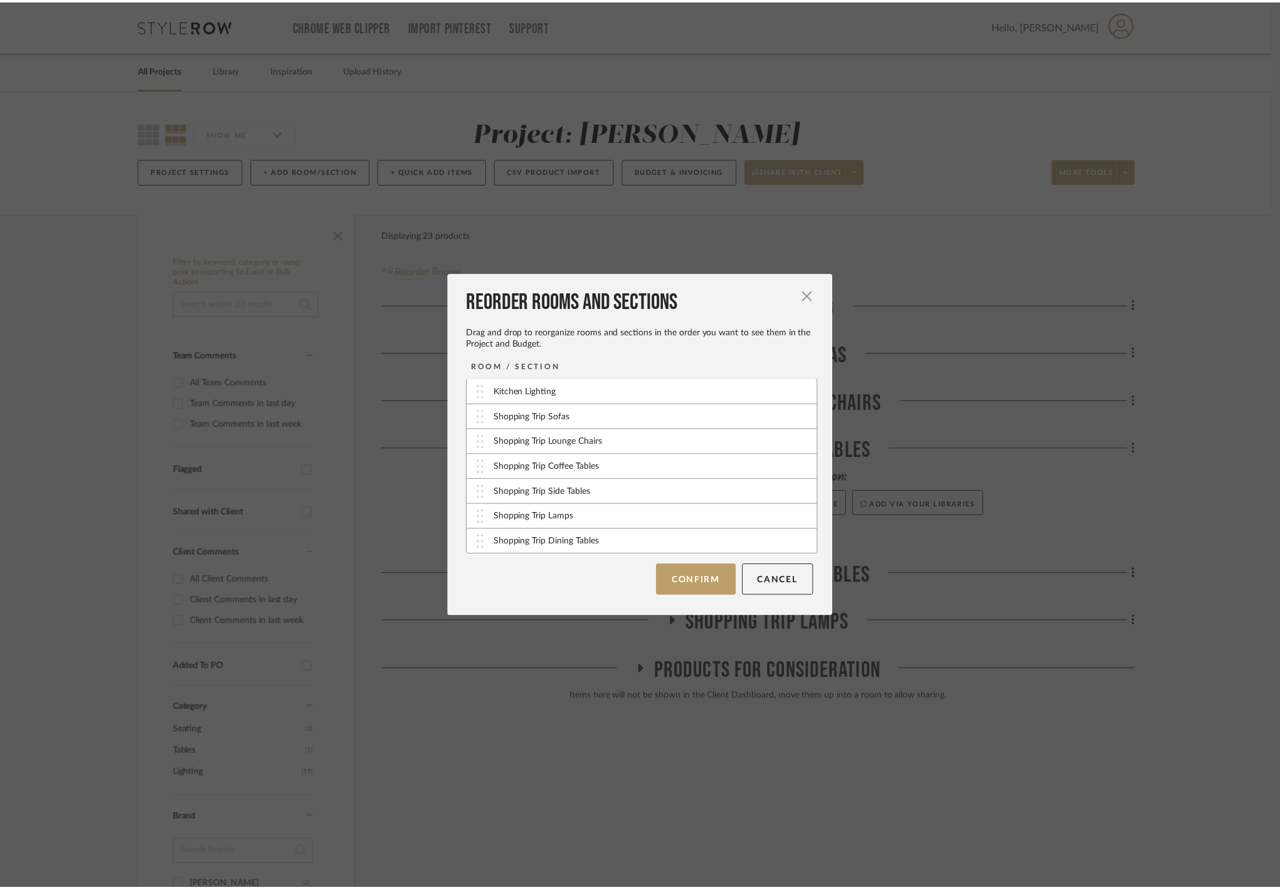
scroll to position [3, 0]
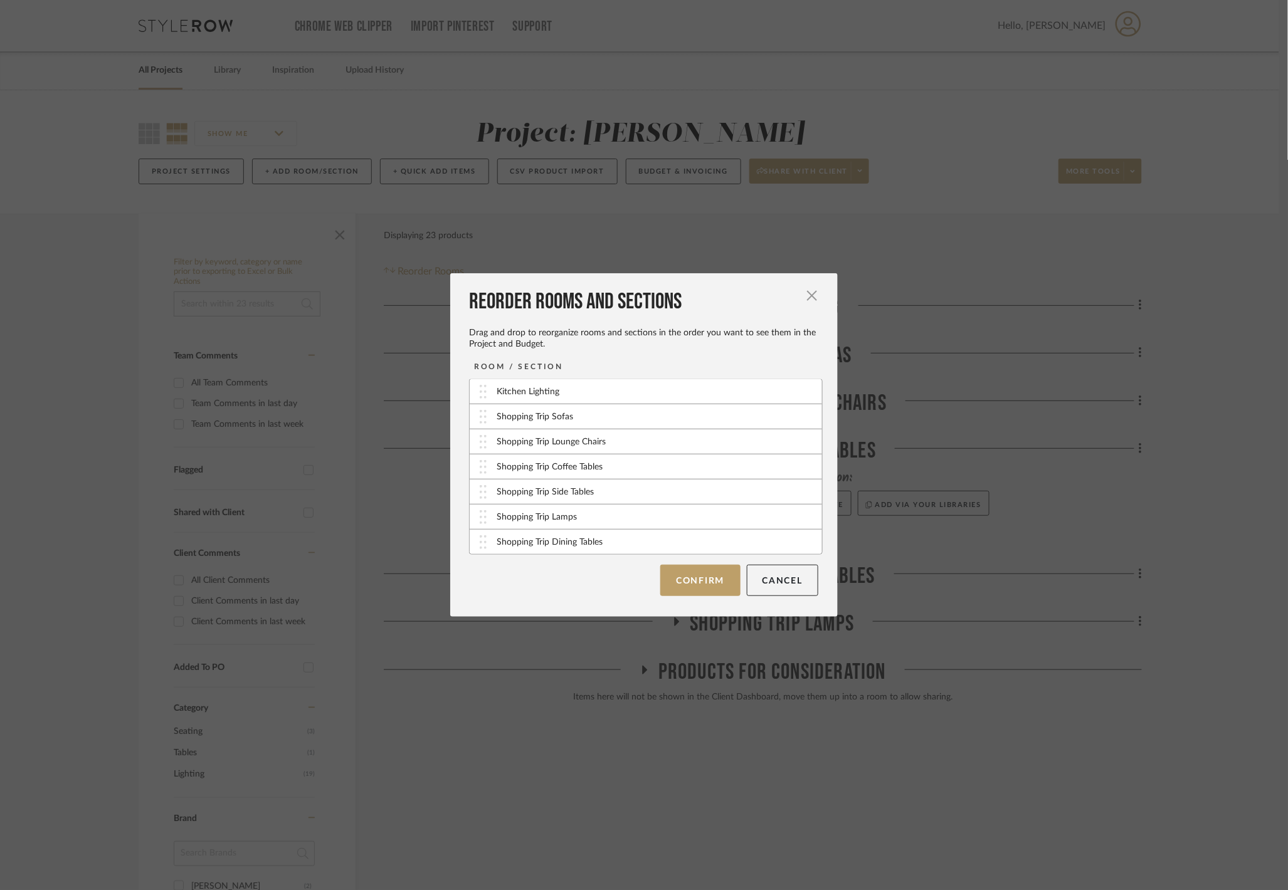
click at [692, 585] on button "Confirm" at bounding box center [700, 580] width 80 height 31
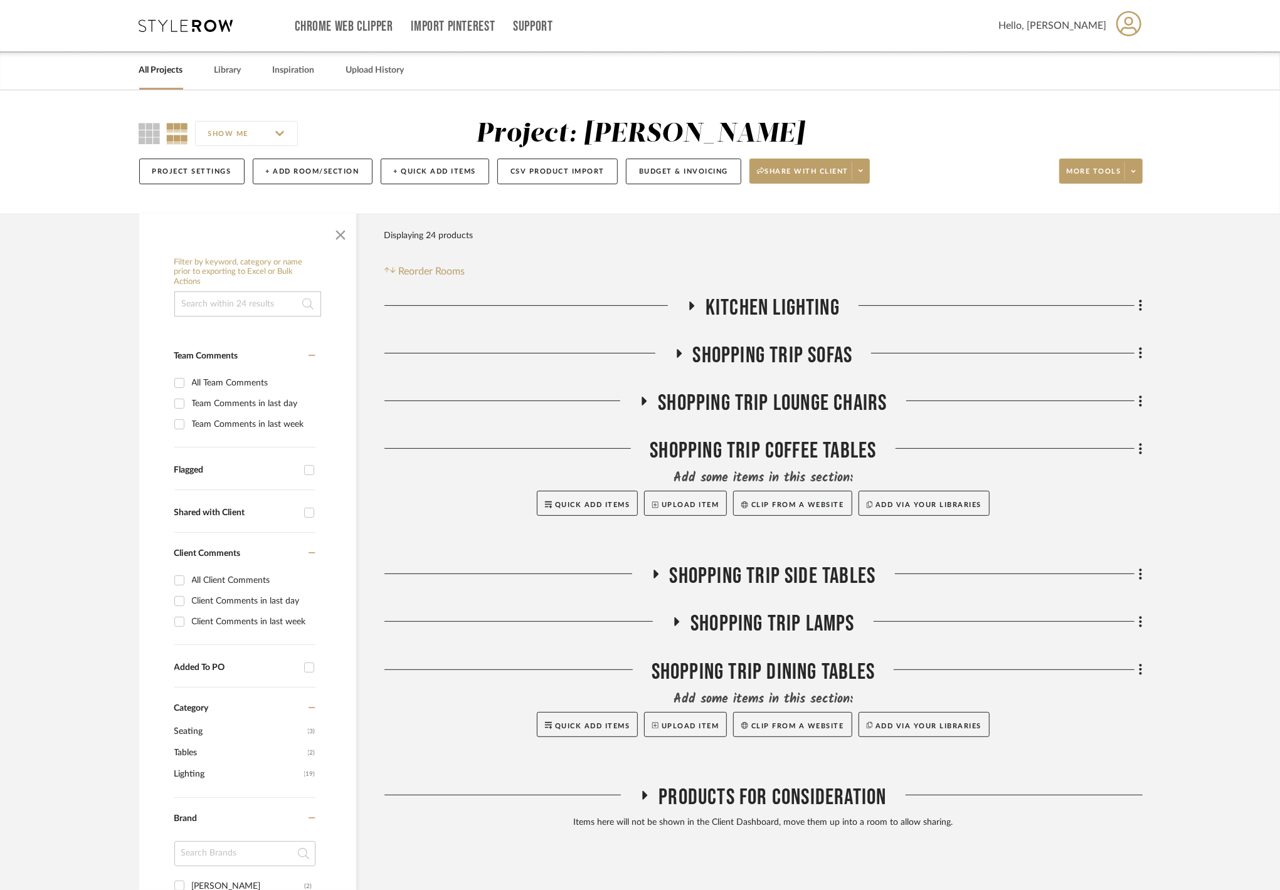
scroll to position [83, 0]
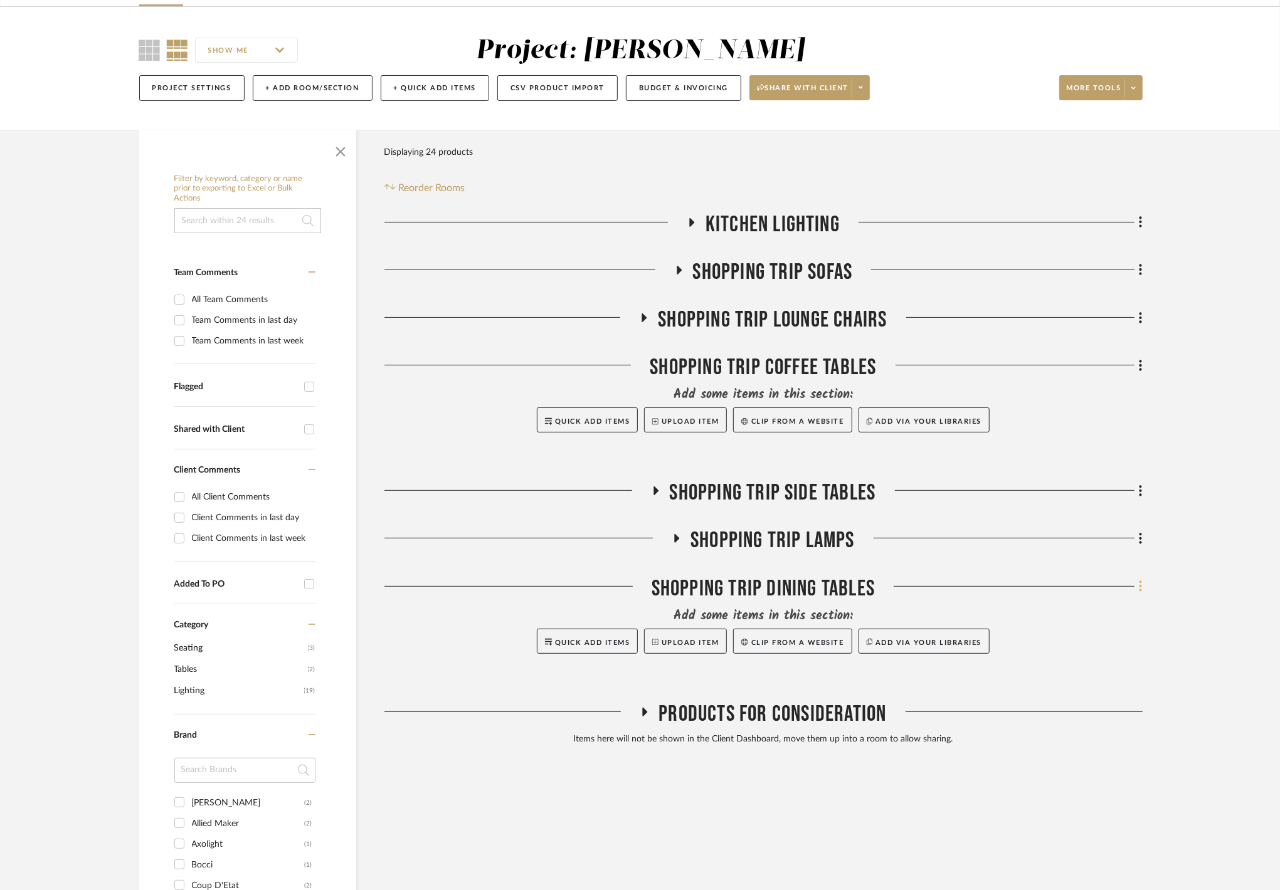
drag, startPoint x: 1134, startPoint y: 579, endPoint x: 1142, endPoint y: 589, distance: 12.5
click at [1142, 589] on icon at bounding box center [1141, 586] width 4 height 14
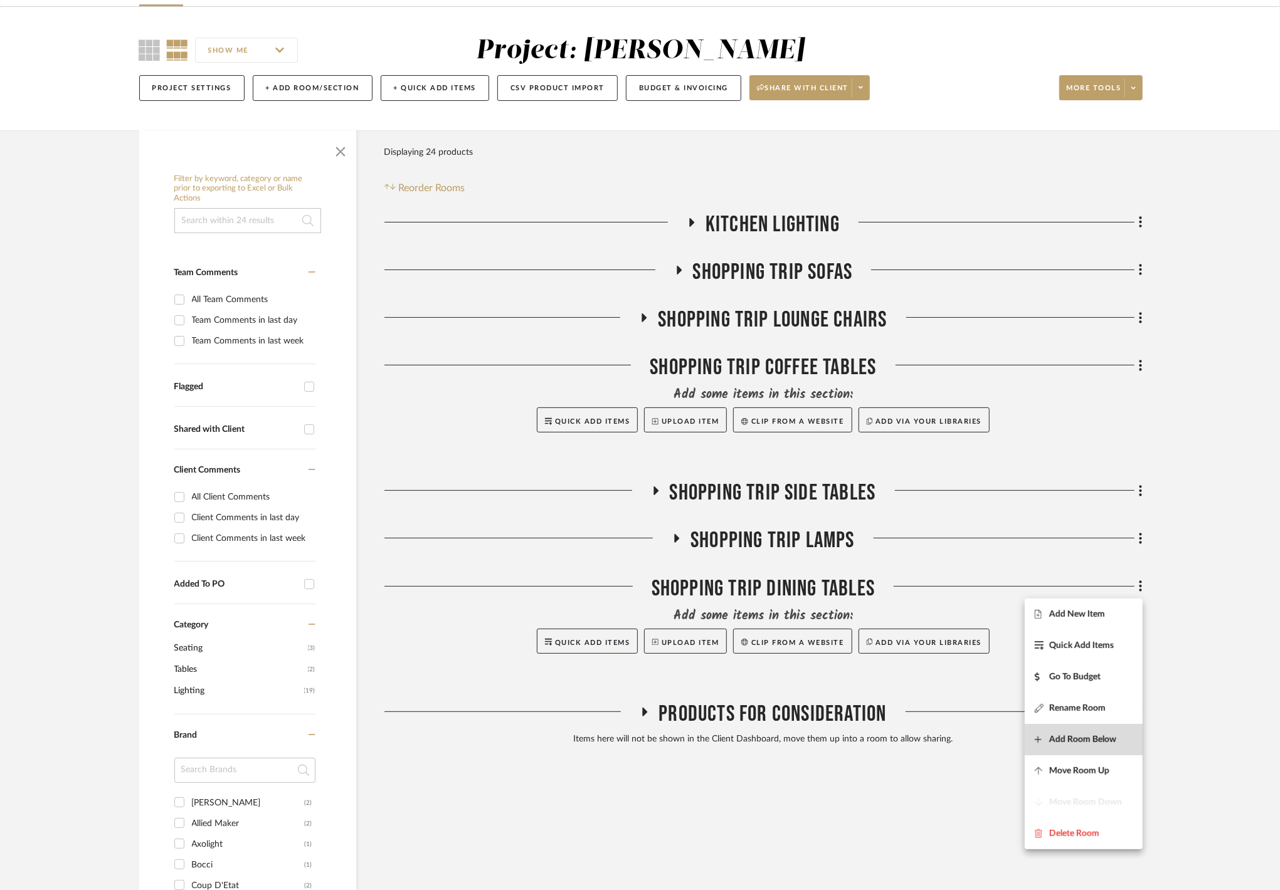
click at [1095, 736] on span "Add Room Below" at bounding box center [1082, 739] width 67 height 11
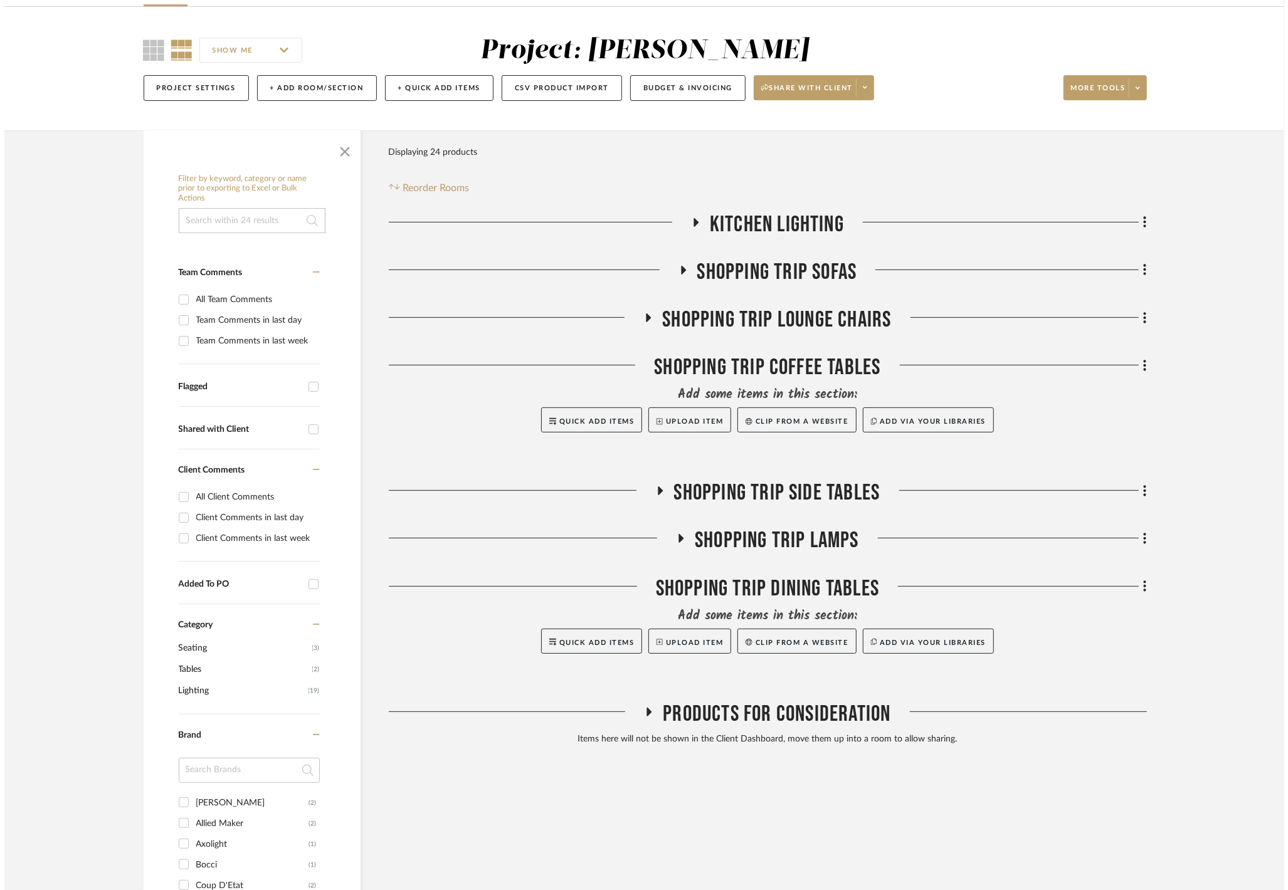
scroll to position [0, 0]
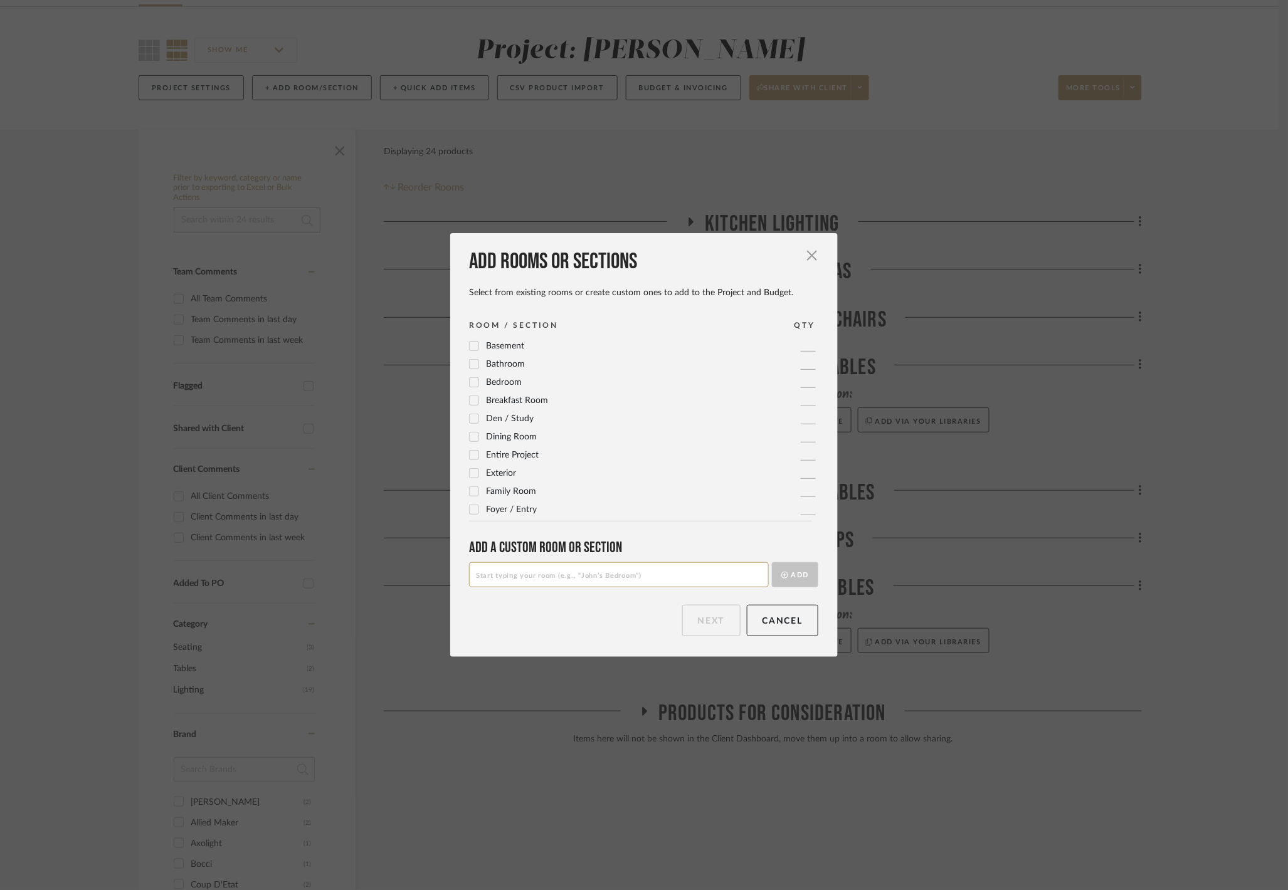
click at [687, 580] on input at bounding box center [619, 574] width 300 height 25
type input "Shopping Trip Consoles"
click at [772, 572] on button "Add" at bounding box center [795, 574] width 46 height 25
click at [696, 637] on div "Add rooms or sections Select from existing rooms or create custom ones to add t…" at bounding box center [644, 445] width 388 height 424
click at [702, 625] on button "Next" at bounding box center [711, 620] width 58 height 31
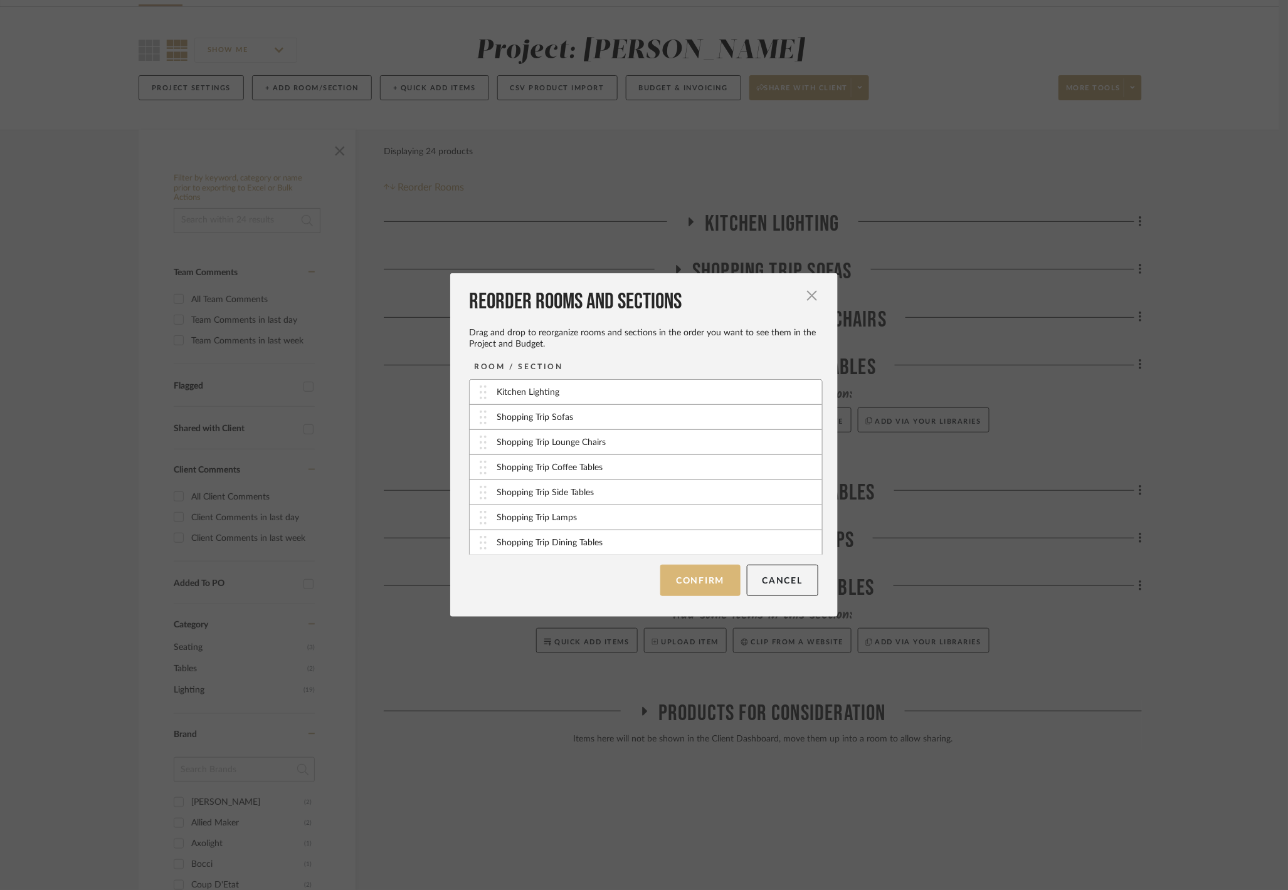
click at [706, 578] on button "Confirm" at bounding box center [700, 580] width 80 height 31
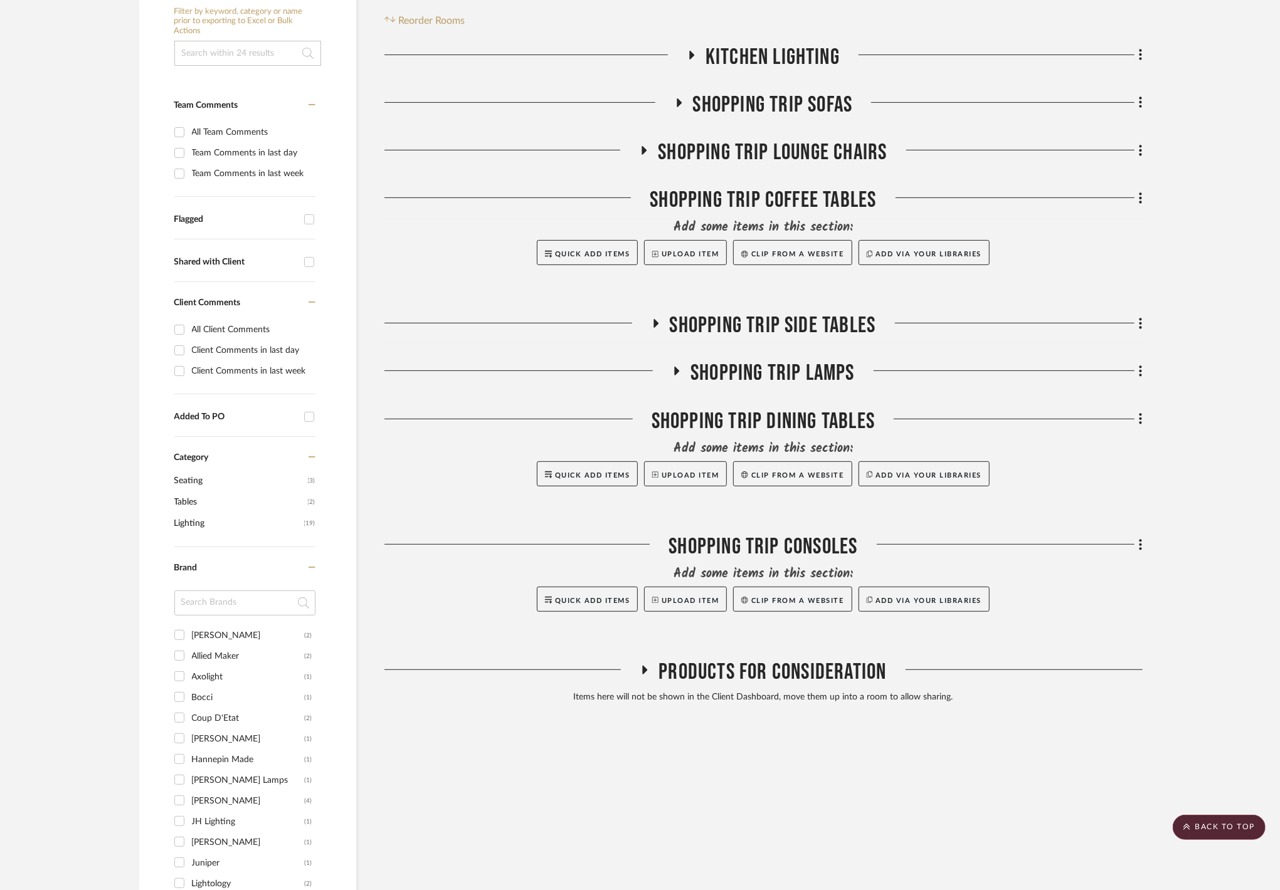
scroll to position [334, 0]
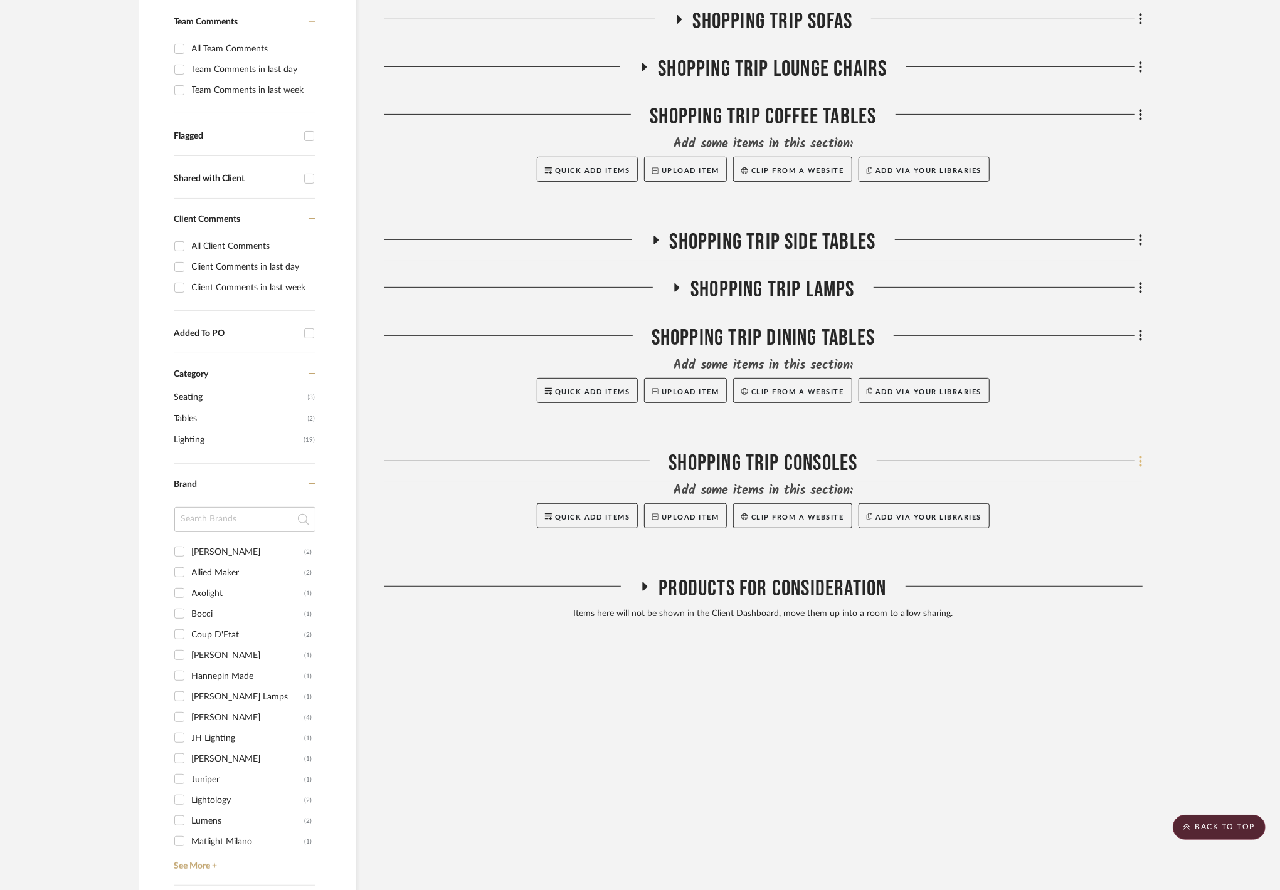
click at [1137, 461] on fa-icon at bounding box center [1138, 462] width 8 height 21
click at [1115, 608] on button "Add Room Below" at bounding box center [1084, 614] width 118 height 31
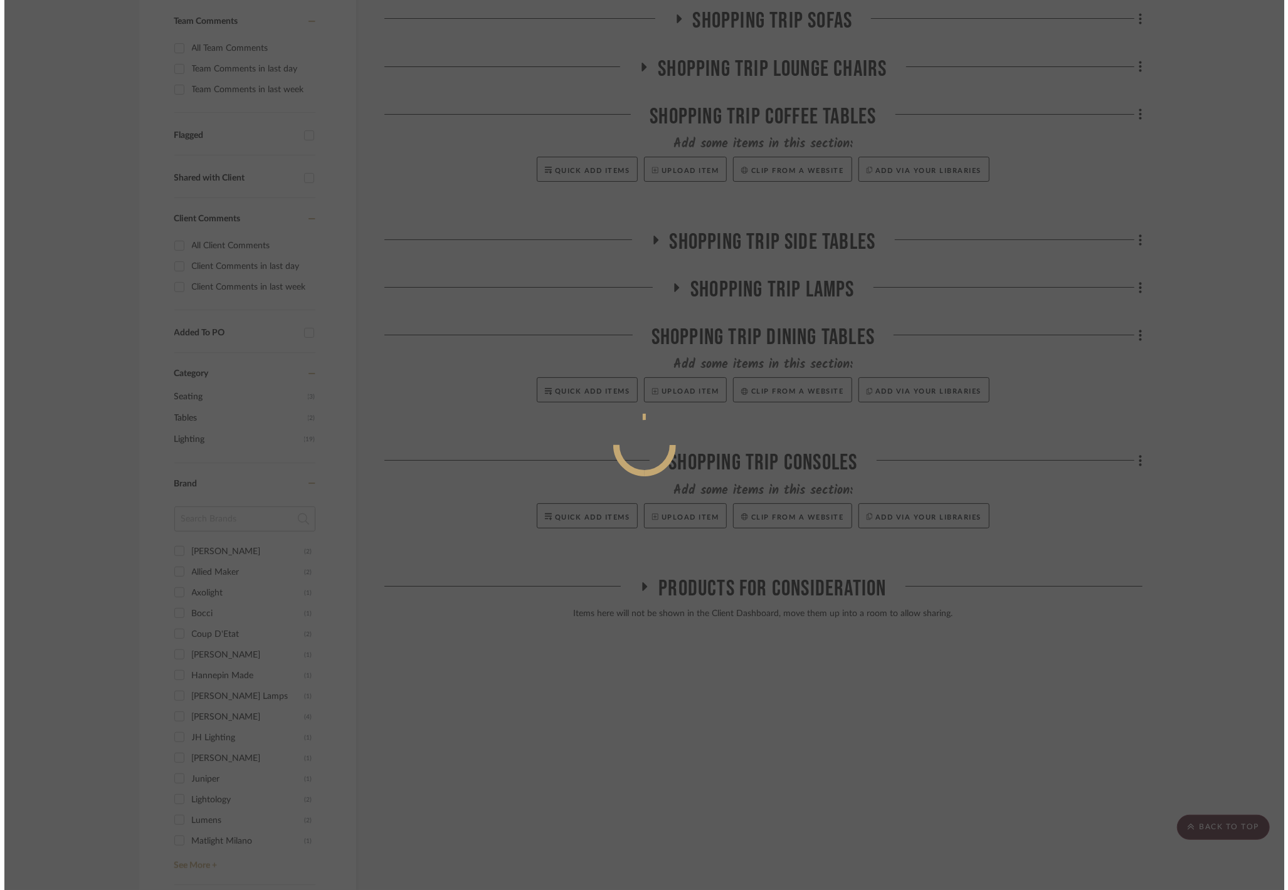
scroll to position [0, 0]
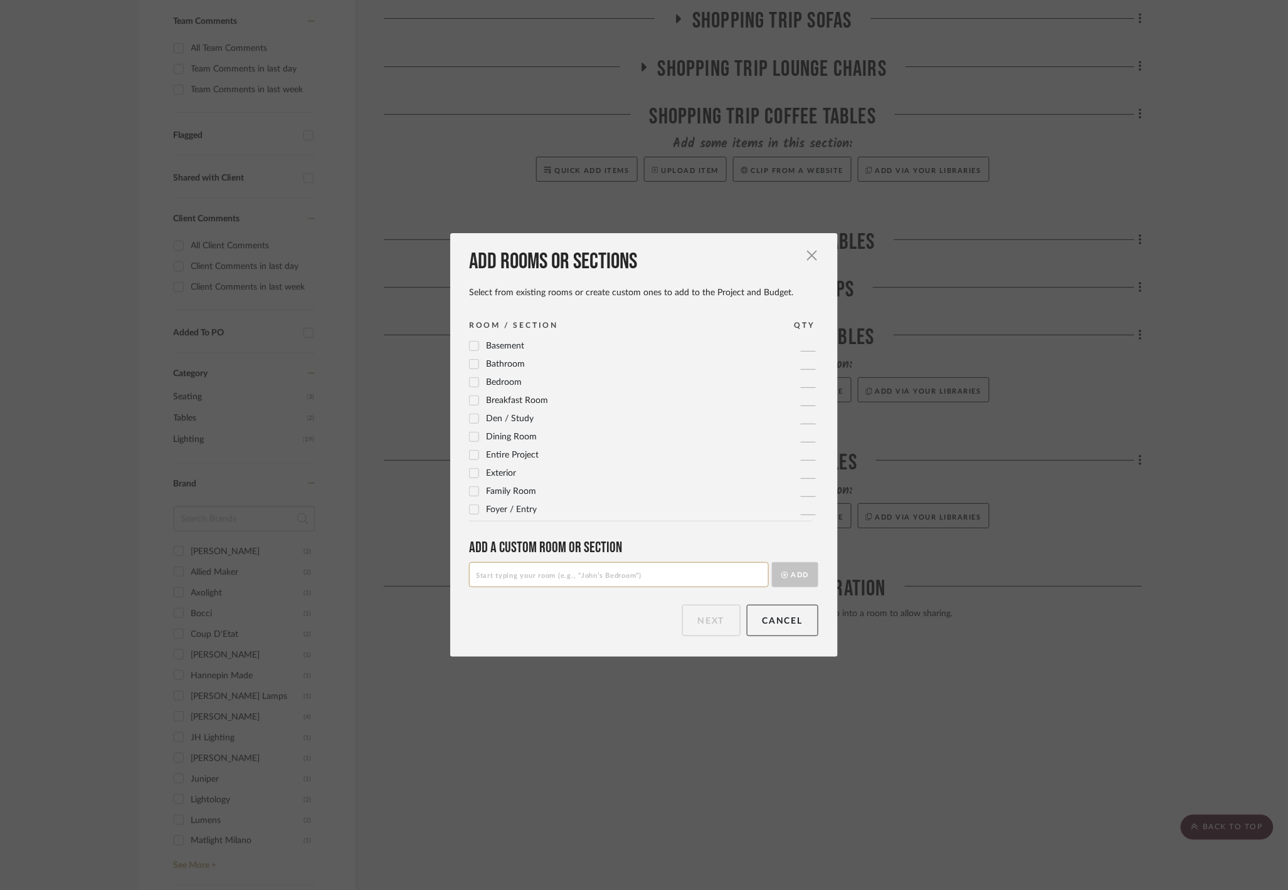
click at [600, 584] on input at bounding box center [619, 574] width 300 height 25
type input "Shopping Trip Benches"
click at [798, 576] on button "Add" at bounding box center [795, 574] width 46 height 25
click at [725, 628] on button "Next" at bounding box center [711, 620] width 58 height 31
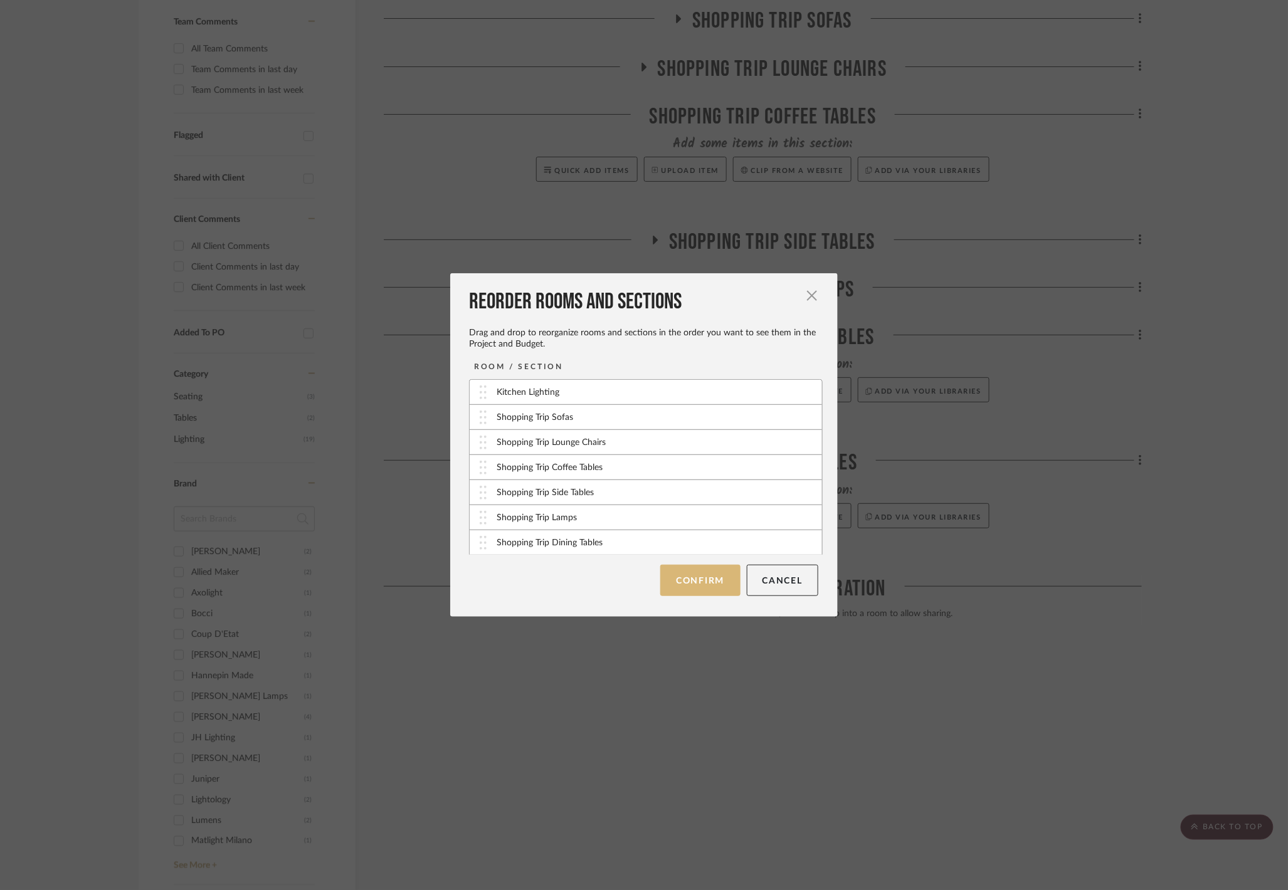
click at [705, 571] on button "Confirm" at bounding box center [700, 580] width 80 height 31
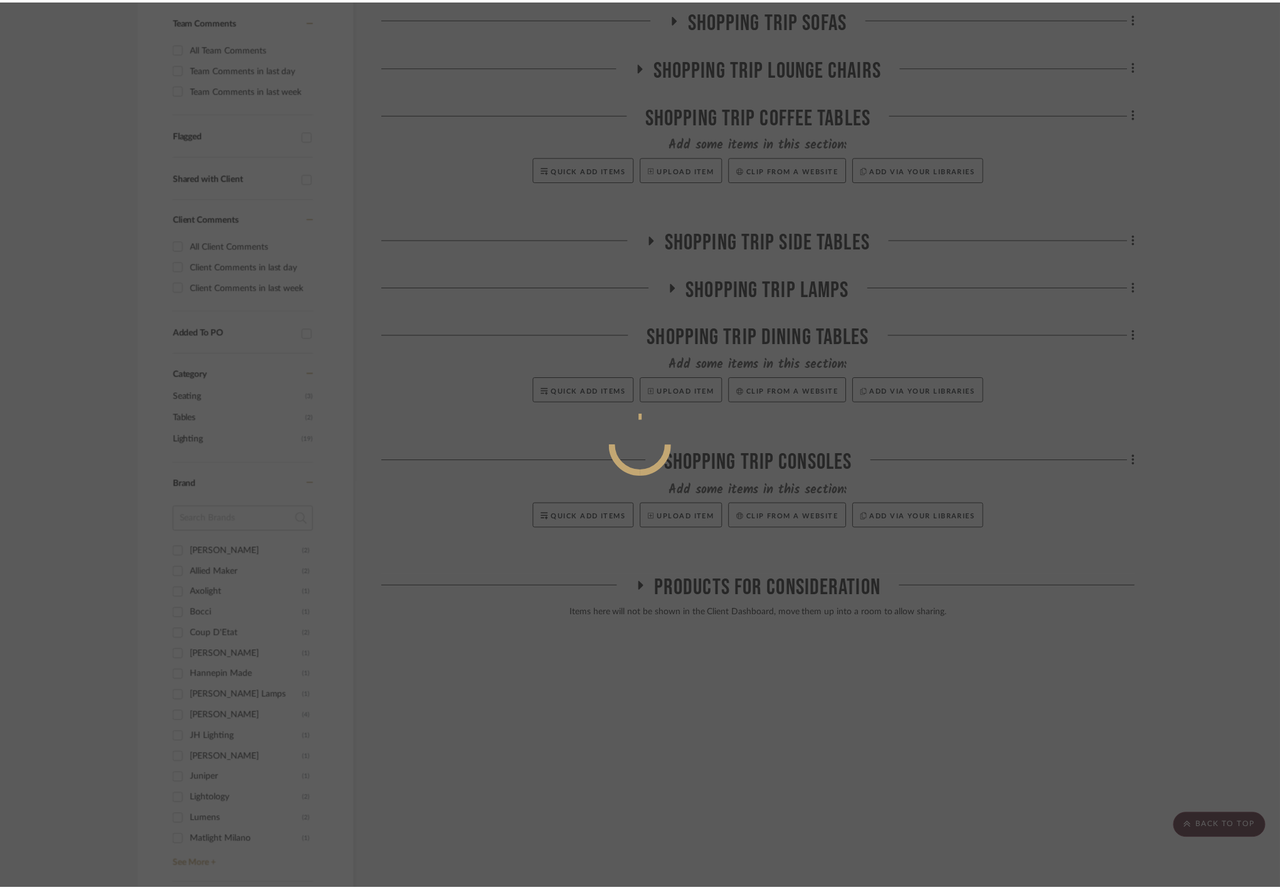
scroll to position [334, 0]
